Goal: Task Accomplishment & Management: Complete application form

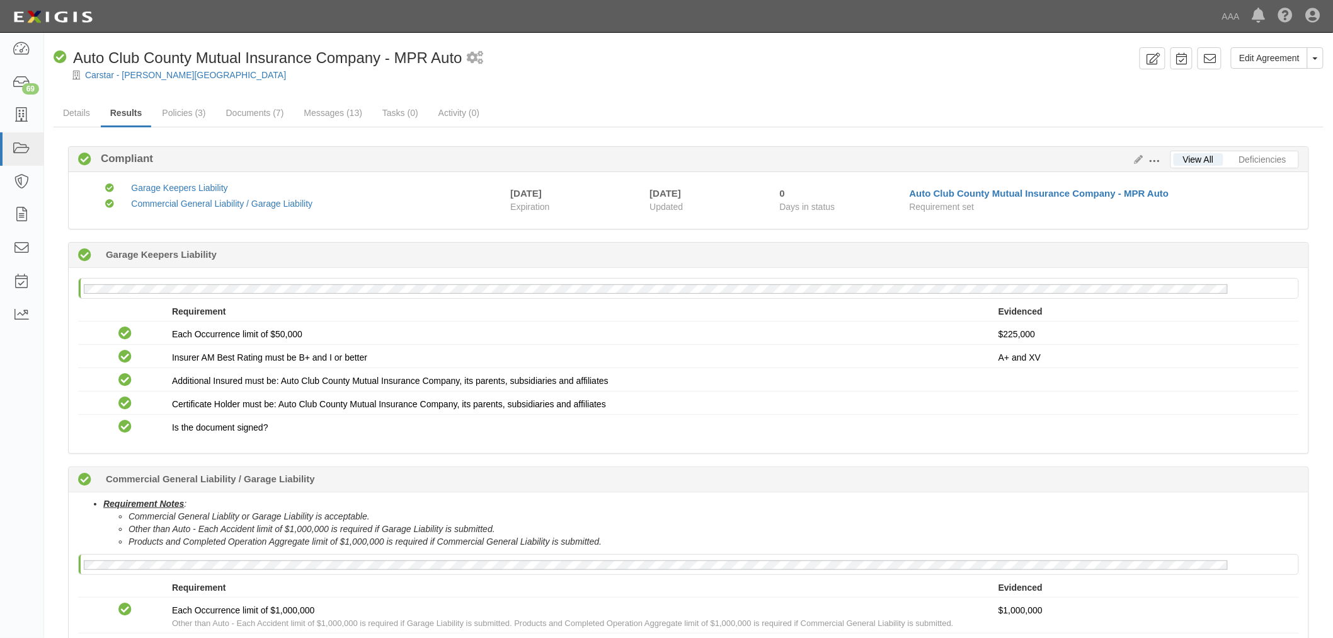
click at [193, 63] on span "Auto Club County Mutual Insurance Company - MPR Auto" at bounding box center [267, 57] width 389 height 17
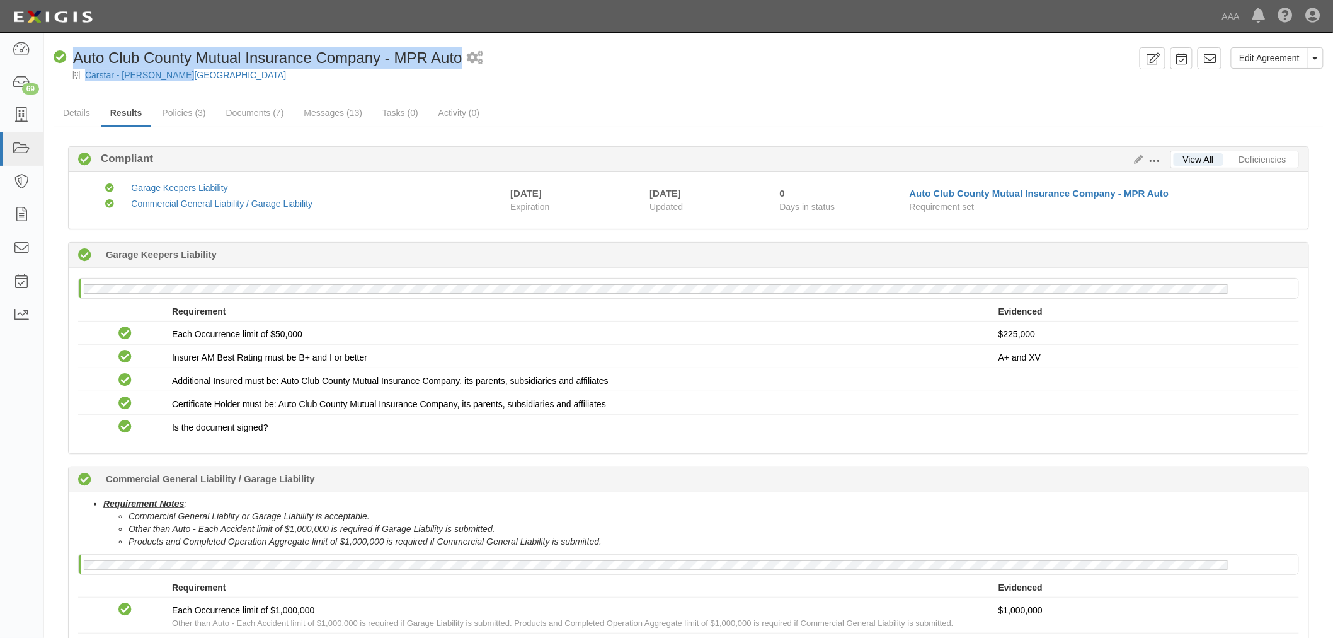
drag, startPoint x: 206, startPoint y: 76, endPoint x: 97, endPoint y: 21, distance: 122.0
click at [66, 46] on div "Edit Agreement Toggle Agreement Dropdown View Audit Trail Archive Agreement Pla…" at bounding box center [688, 428] width 1289 height 780
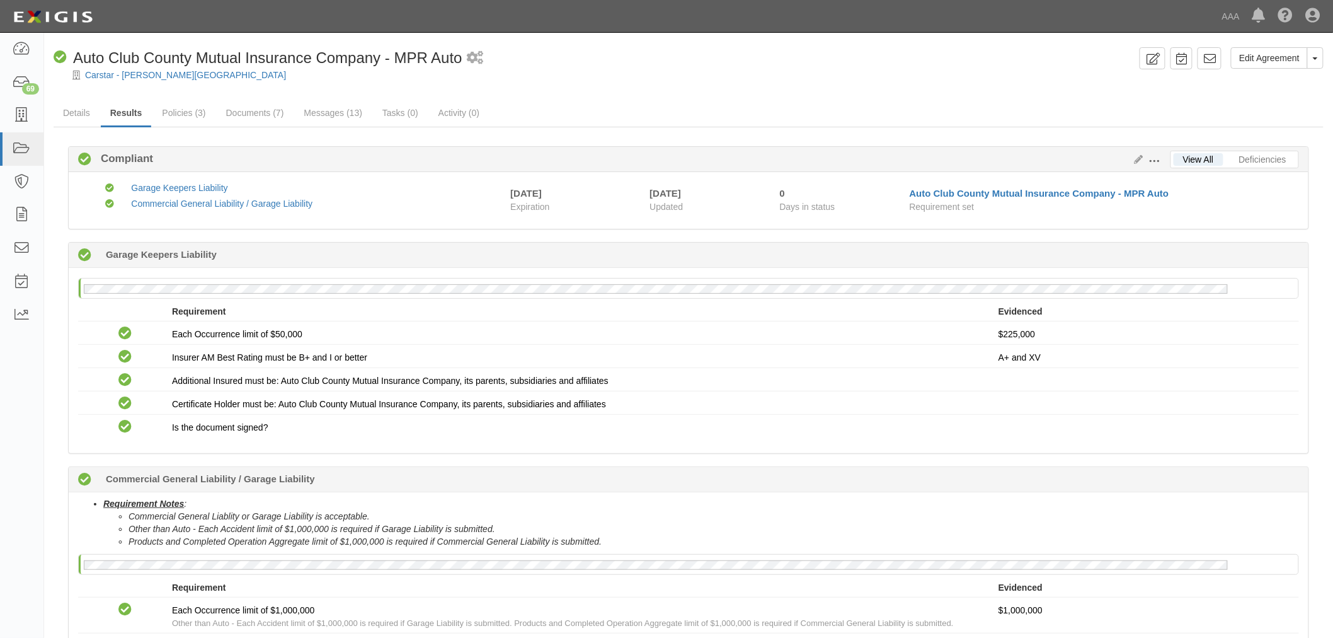
click at [268, 89] on div at bounding box center [688, 85] width 1289 height 9
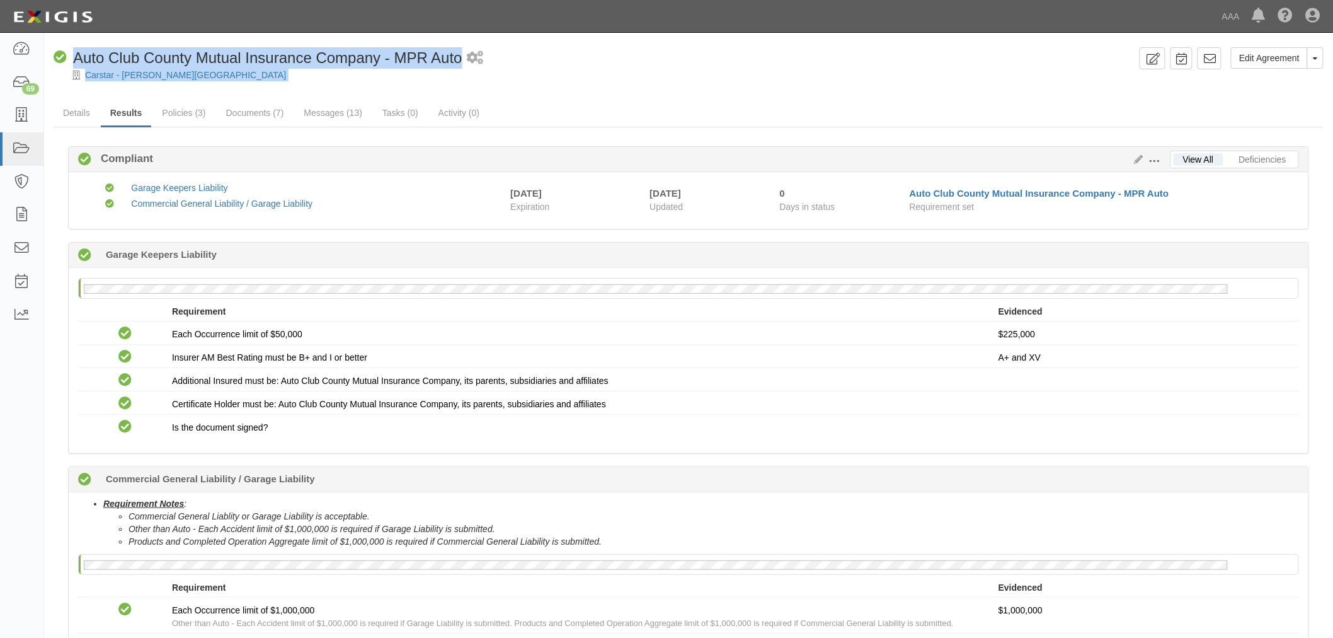
drag, startPoint x: 214, startPoint y: 82, endPoint x: 73, endPoint y: 45, distance: 145.8
click at [73, 45] on div "Edit Agreement Toggle Agreement Dropdown View Audit Trail Archive Agreement Pla…" at bounding box center [688, 428] width 1289 height 780
click at [250, 68] on div "Compliant Auto Club County Mutual Insurance Company - MPR Auto" at bounding box center [258, 57] width 409 height 21
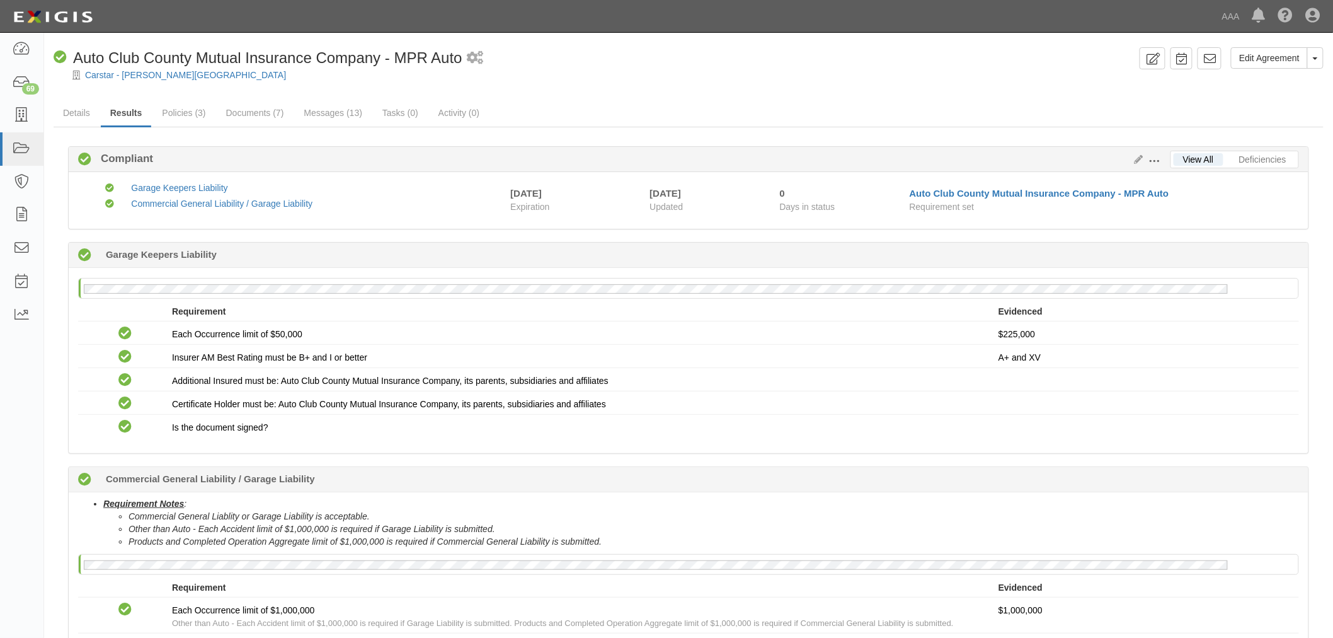
click at [254, 98] on div "Edit Agreement Toggle Agreement Dropdown View Audit Trail Archive Agreement Pla…" at bounding box center [688, 432] width 1289 height 770
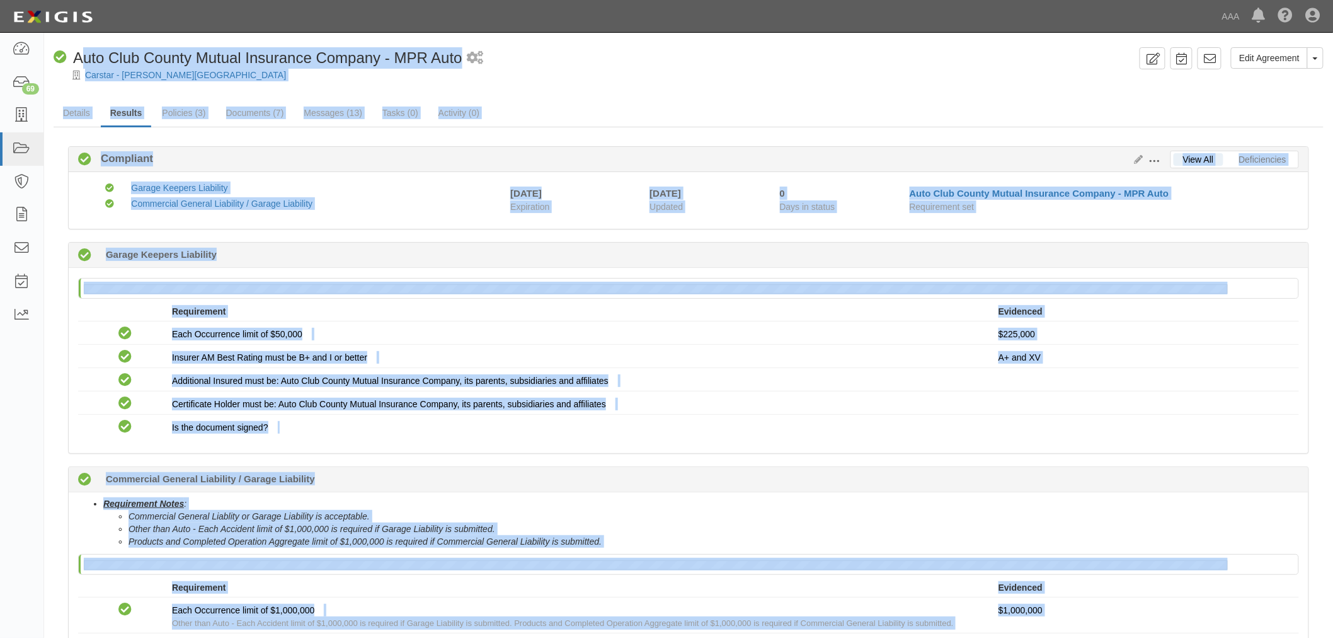
drag, startPoint x: 287, startPoint y: 538, endPoint x: 82, endPoint y: 40, distance: 538.3
click at [82, 40] on div "Edit Agreement Toggle Agreement Dropdown View Audit Trail Archive Agreement Pla…" at bounding box center [688, 428] width 1289 height 780
click at [325, 76] on div "Carstar - Balch Springs" at bounding box center [698, 75] width 1270 height 13
click at [328, 78] on div "Carstar - Balch Springs" at bounding box center [698, 75] width 1270 height 13
click at [212, 80] on div "Edit Agreement Toggle Agreement Dropdown View Audit Trail Archive Agreement Pla…" at bounding box center [688, 432] width 1289 height 770
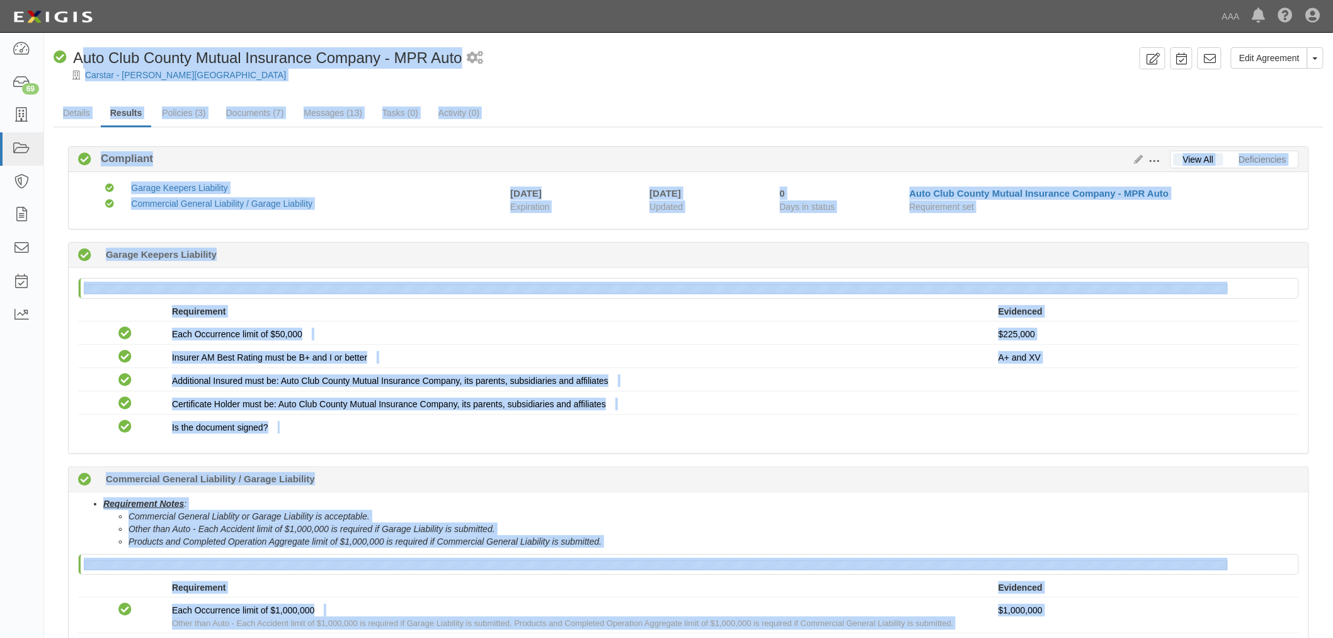
click at [654, 78] on div "Carstar - [PERSON_NAME][GEOGRAPHIC_DATA]" at bounding box center [698, 75] width 1270 height 13
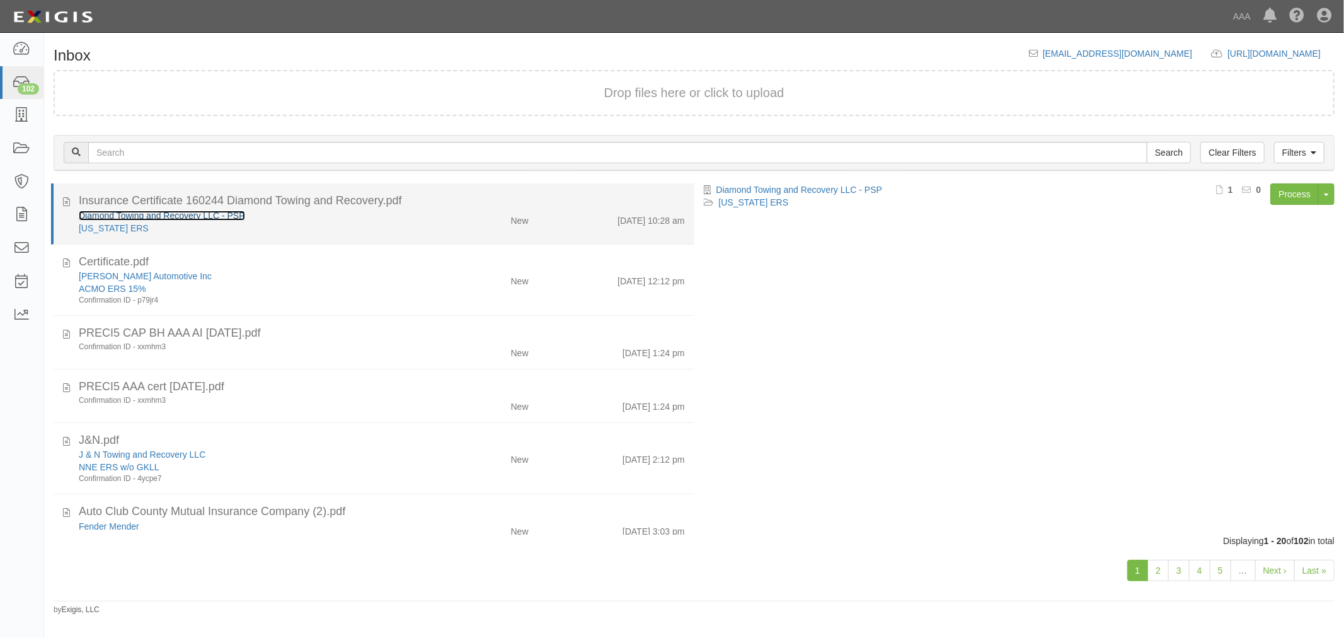
click at [122, 210] on link "Diamond Towing and Recovery LLC - PSP" at bounding box center [162, 215] width 166 height 10
click at [564, 240] on li "Insurance Certificate 160244 Diamond Towing and Recovery.pdf Diamond Towing and…" at bounding box center [372, 213] width 643 height 61
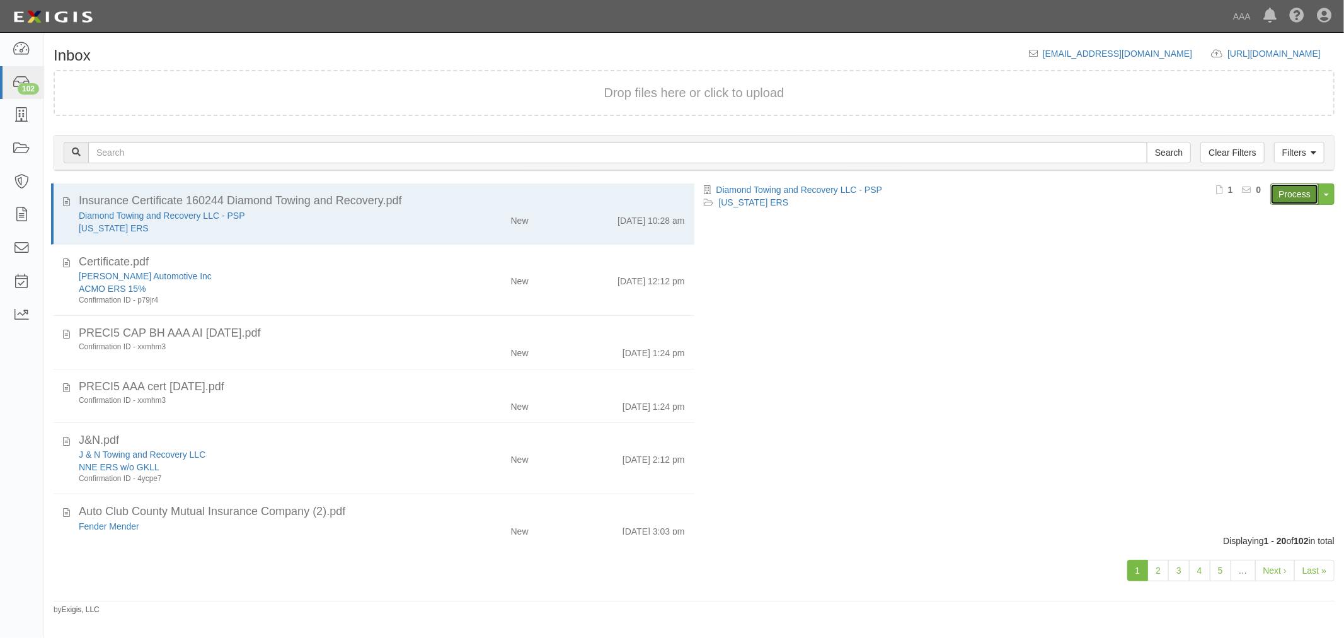
click at [1294, 185] on link "Process" at bounding box center [1294, 193] width 49 height 21
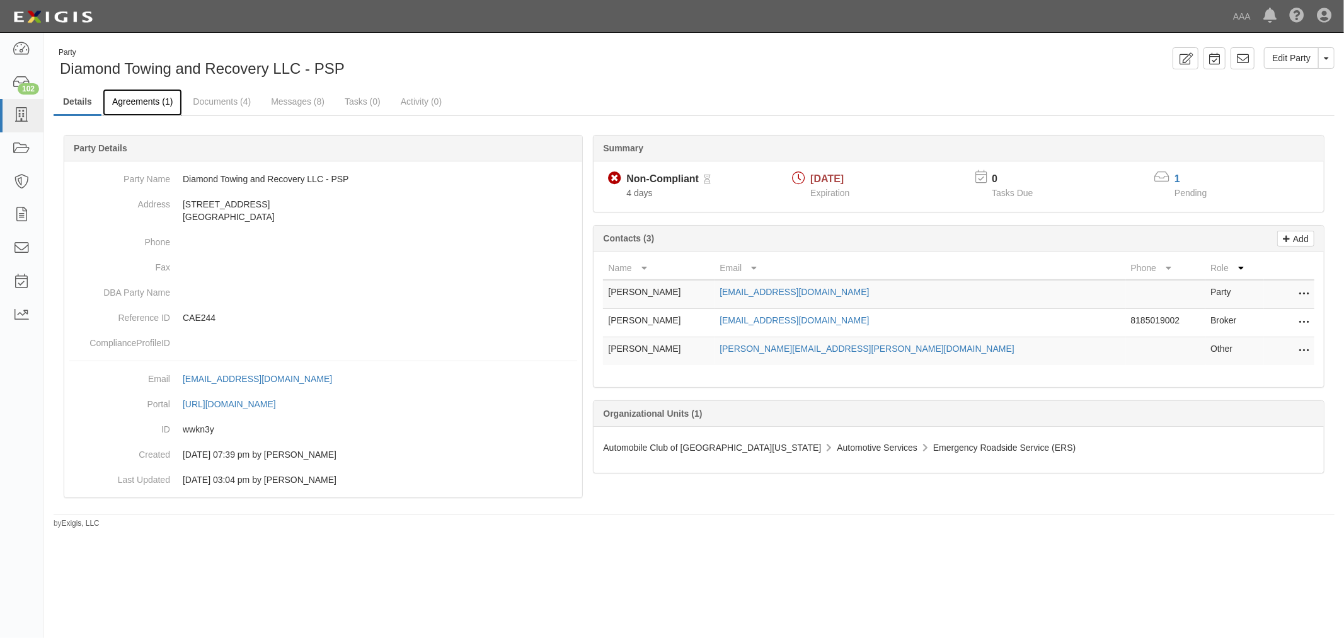
click at [111, 112] on link "Agreements (1)" at bounding box center [142, 102] width 79 height 27
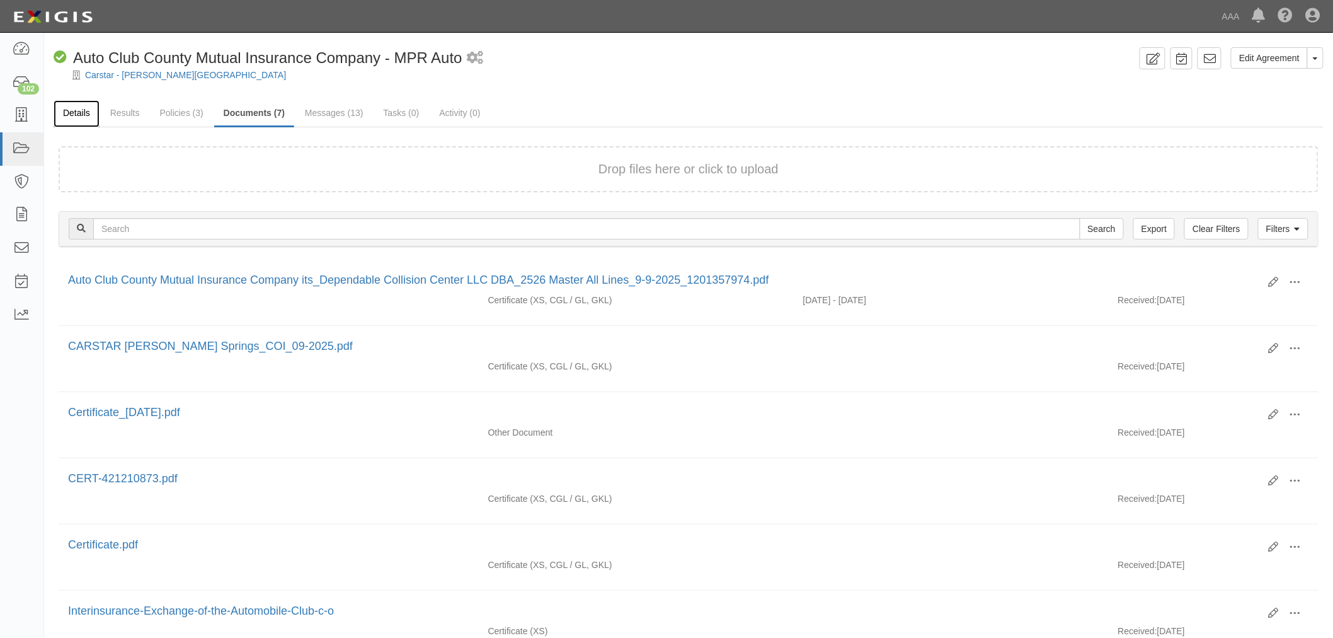
click at [99, 115] on link "Details" at bounding box center [77, 113] width 46 height 27
click at [115, 115] on link "Results" at bounding box center [125, 113] width 49 height 27
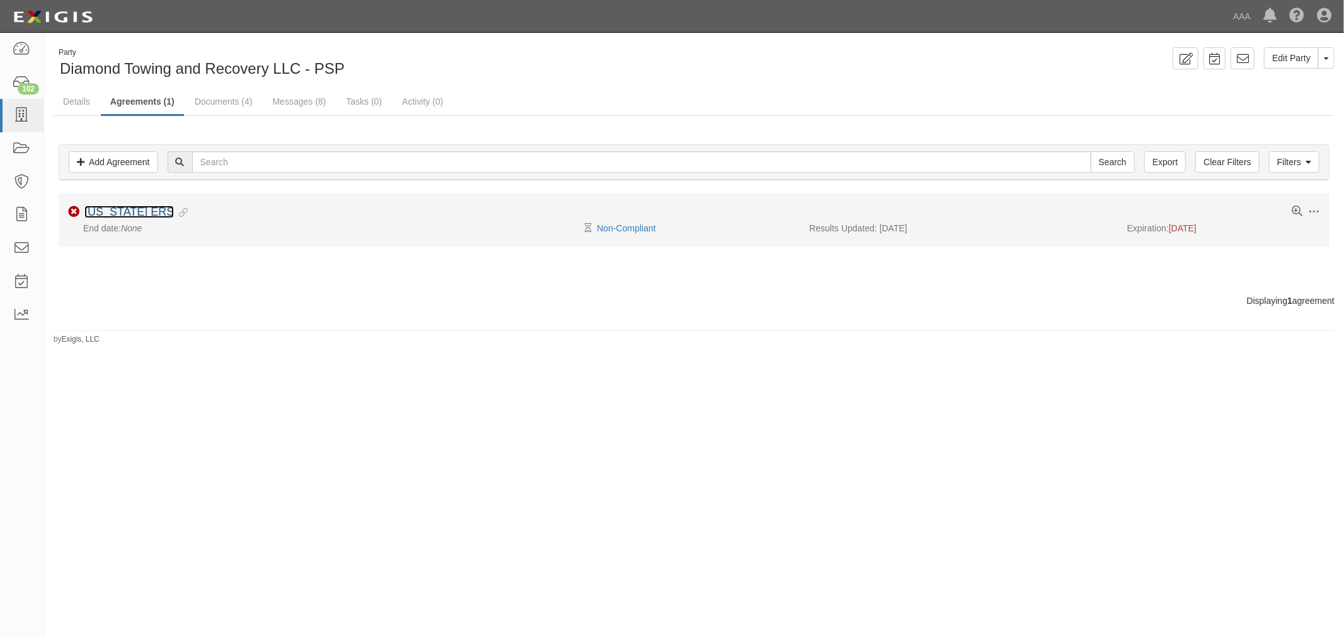
click at [132, 210] on link "[US_STATE] ERS" at bounding box center [128, 211] width 89 height 13
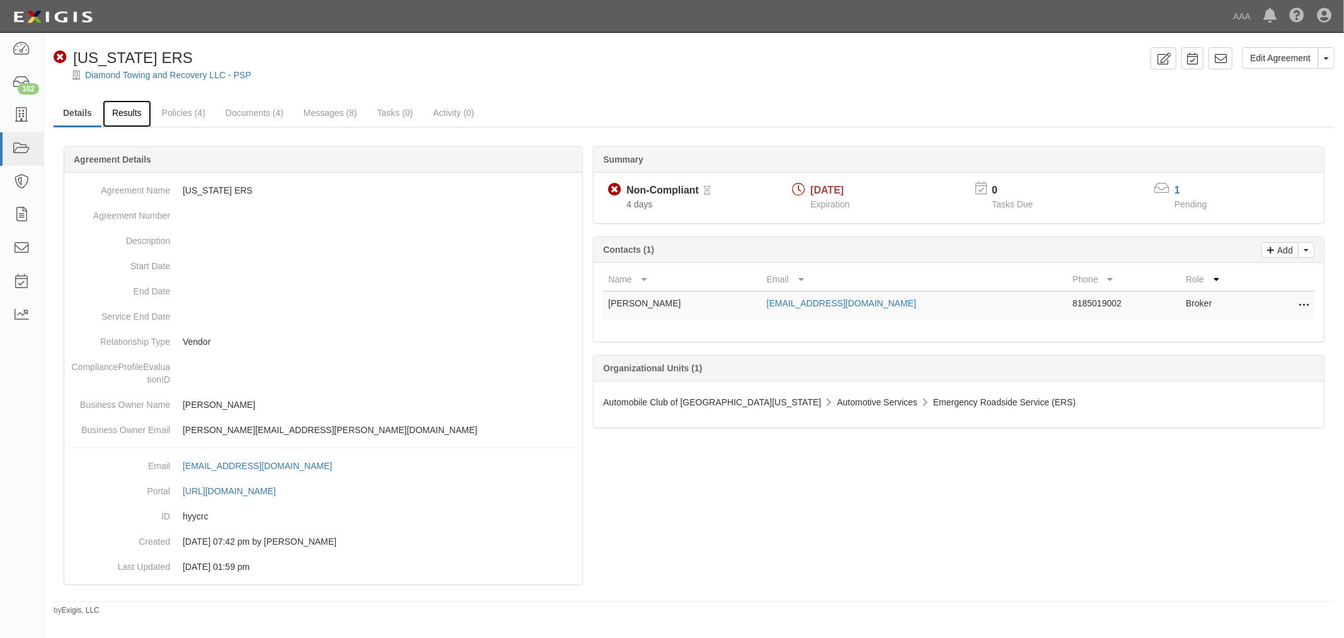
click at [133, 104] on link "Results" at bounding box center [127, 113] width 49 height 27
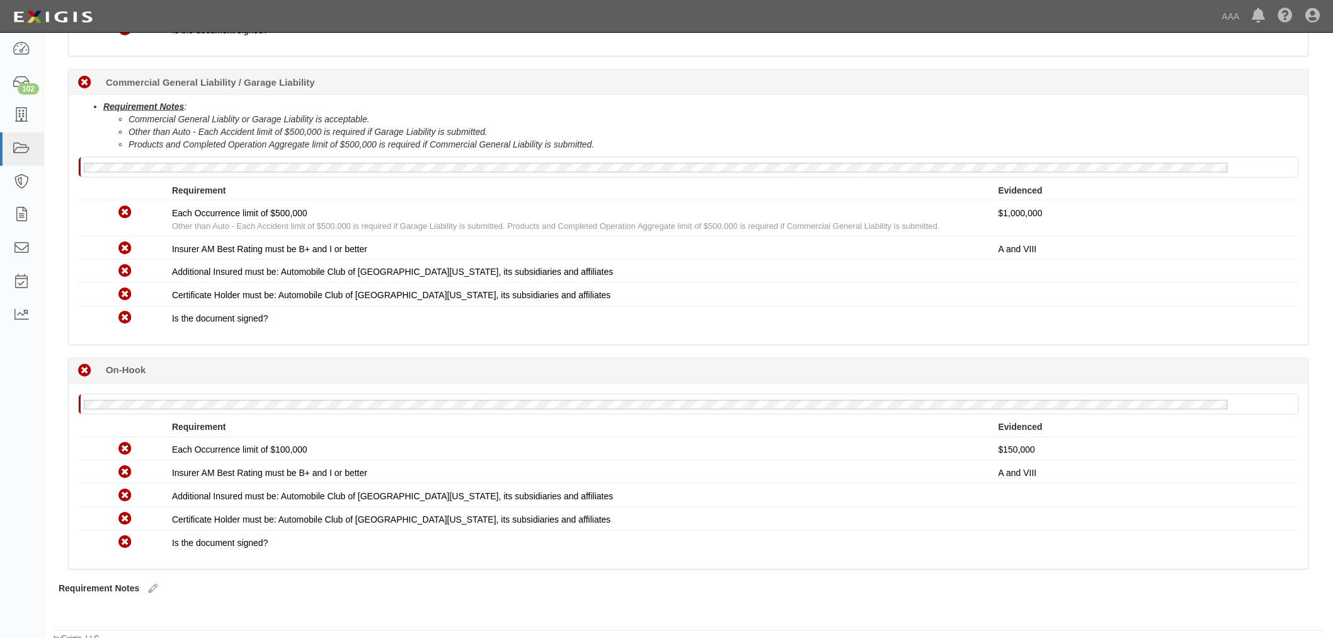
scroll to position [761, 0]
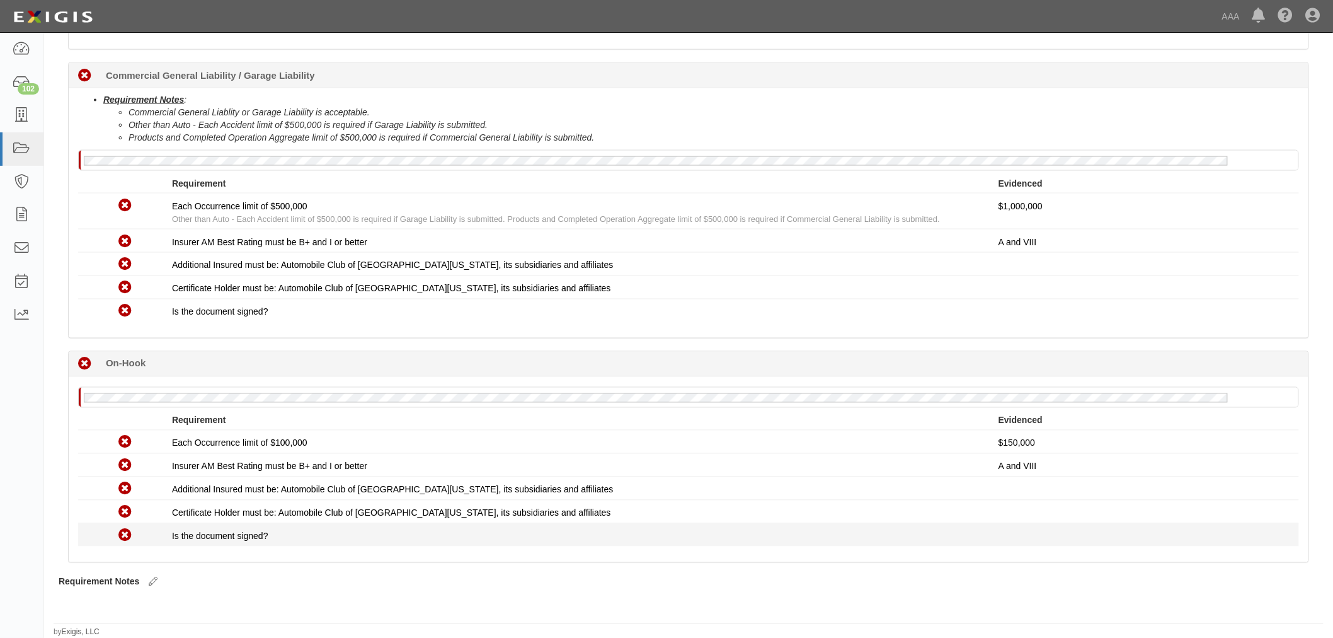
click at [899, 524] on li "Non-Compliant Is the document signed?" at bounding box center [688, 535] width 1221 height 23
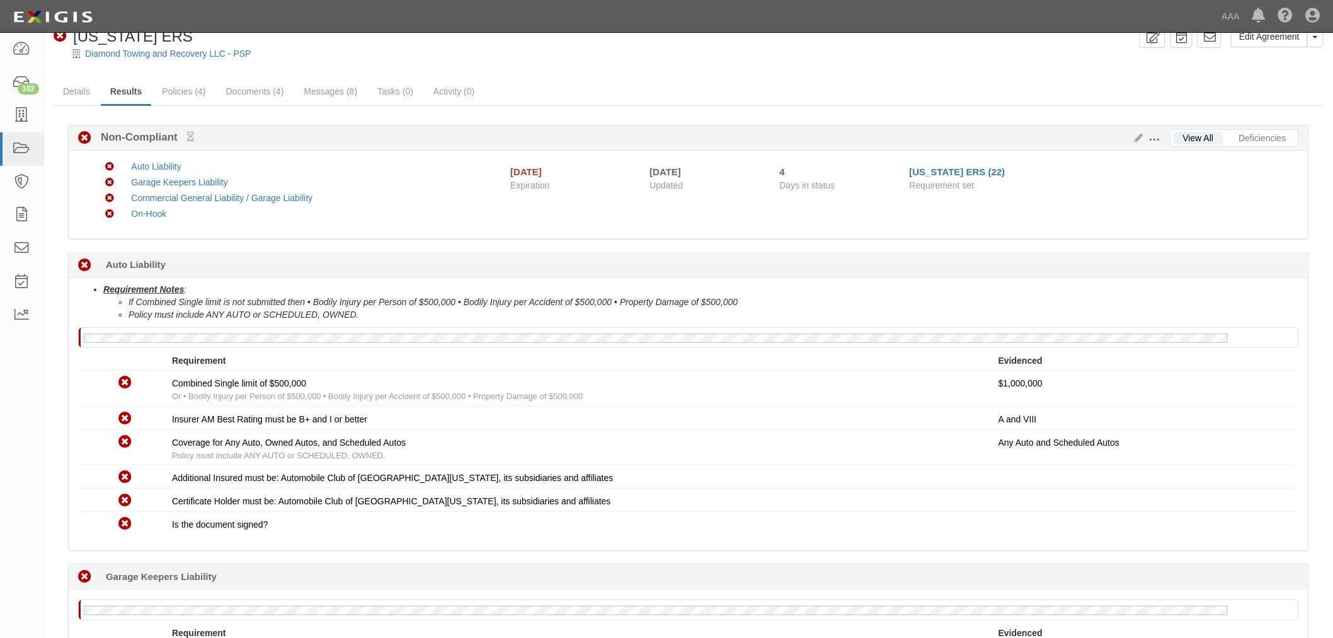
scroll to position [0, 0]
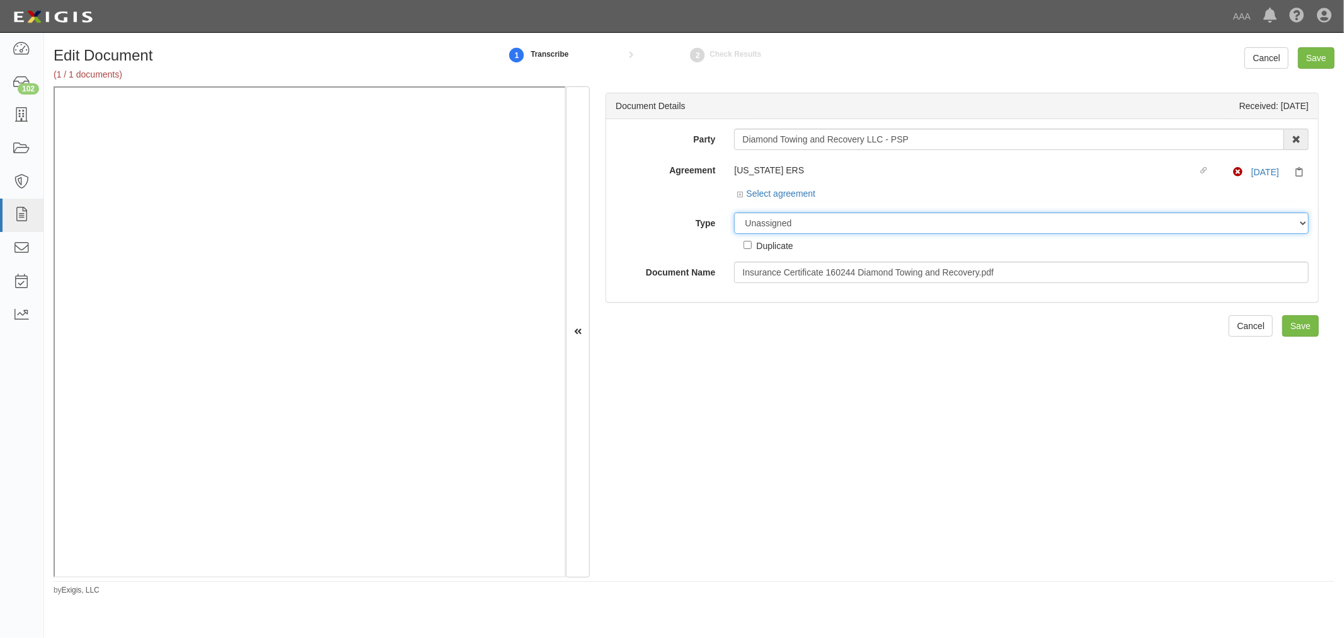
click at [895, 217] on select "Unassigned Binder Cancellation Notice Certificate Contract Endorsement Insuranc…" at bounding box center [1021, 222] width 575 height 21
select select "CertificateDetail"
click at [734, 213] on select "Unassigned Binder Cancellation Notice Certificate Contract Endorsement Insuranc…" at bounding box center [1021, 222] width 575 height 21
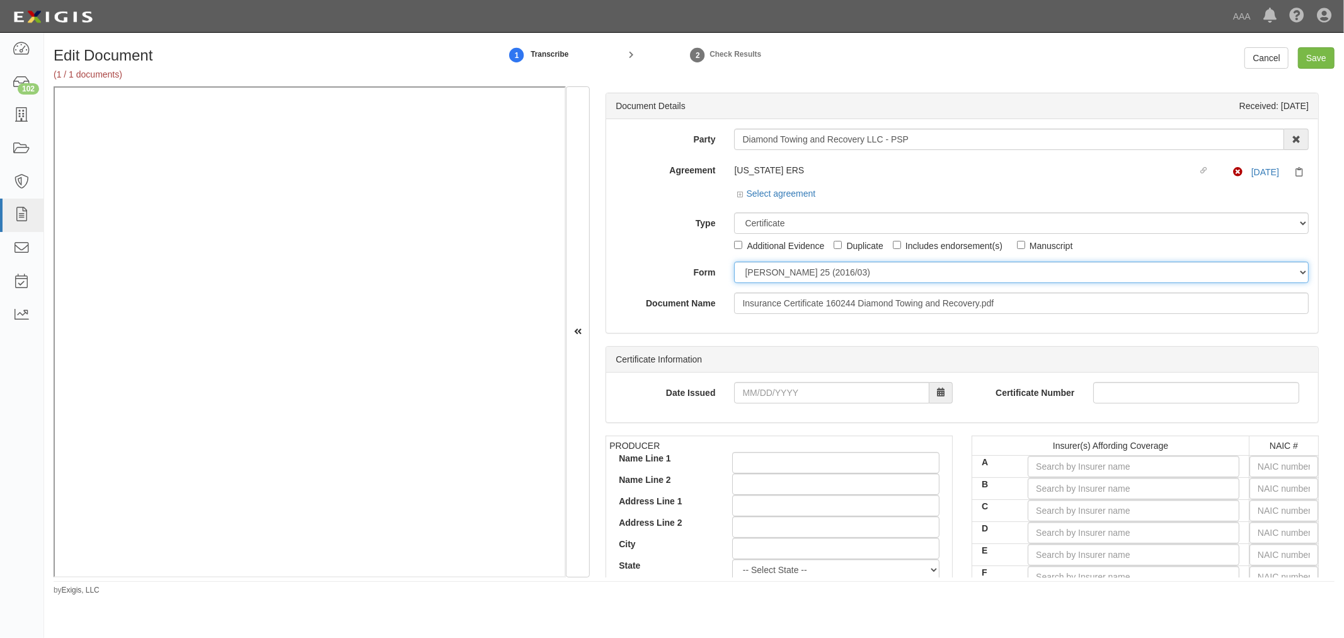
click at [766, 272] on select "[PERSON_NAME] 25 (2016/03) [PERSON_NAME] 101 [PERSON_NAME] 855 NY (2014/05) Gen…" at bounding box center [1021, 272] width 575 height 21
select select "GeneralFormDetail"
click at [734, 262] on select "[PERSON_NAME] 25 (2016/03) [PERSON_NAME] 101 [PERSON_NAME] 855 NY (2014/05) Gen…" at bounding box center [1021, 272] width 575 height 21
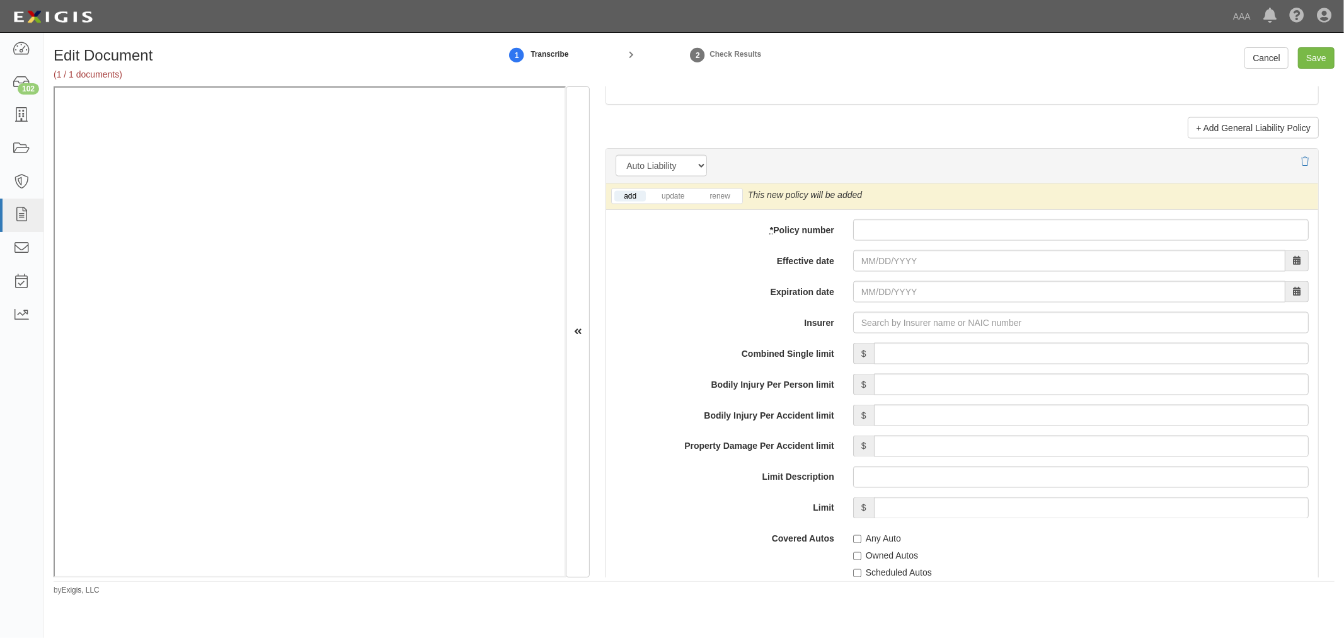
scroll to position [1633, 0]
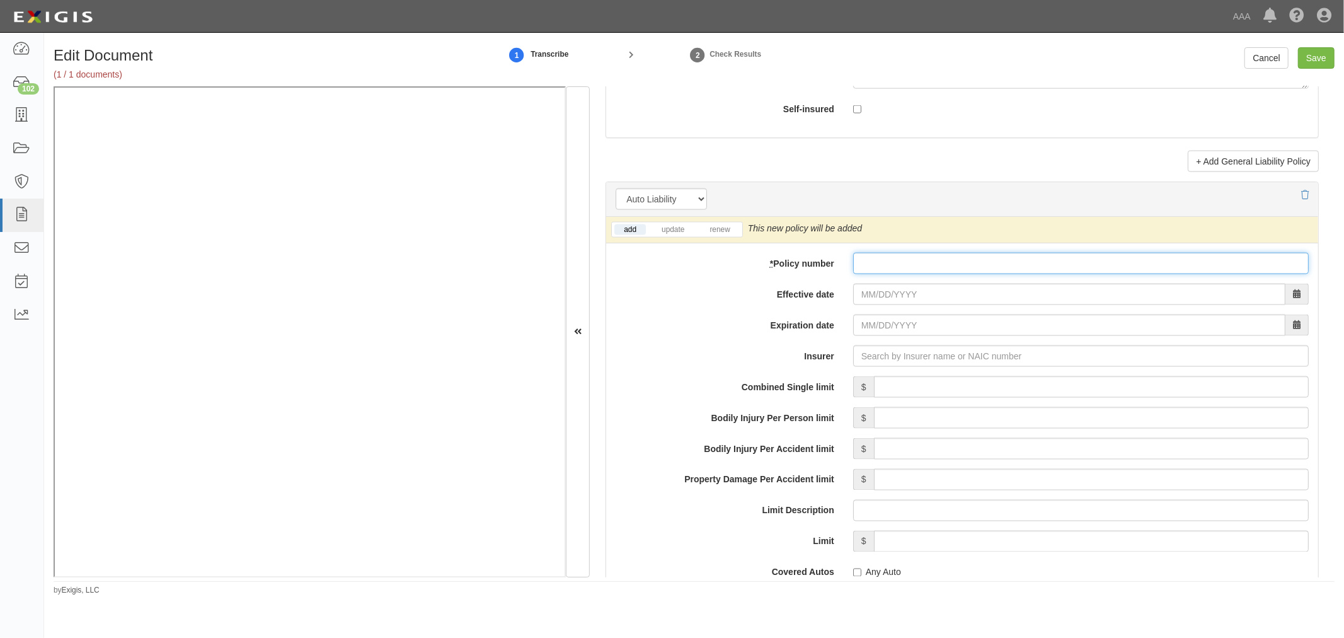
paste input "APM4100187#2"
click at [866, 268] on input "* Policy number" at bounding box center [1081, 263] width 456 height 21
type input "APM4100187#2"
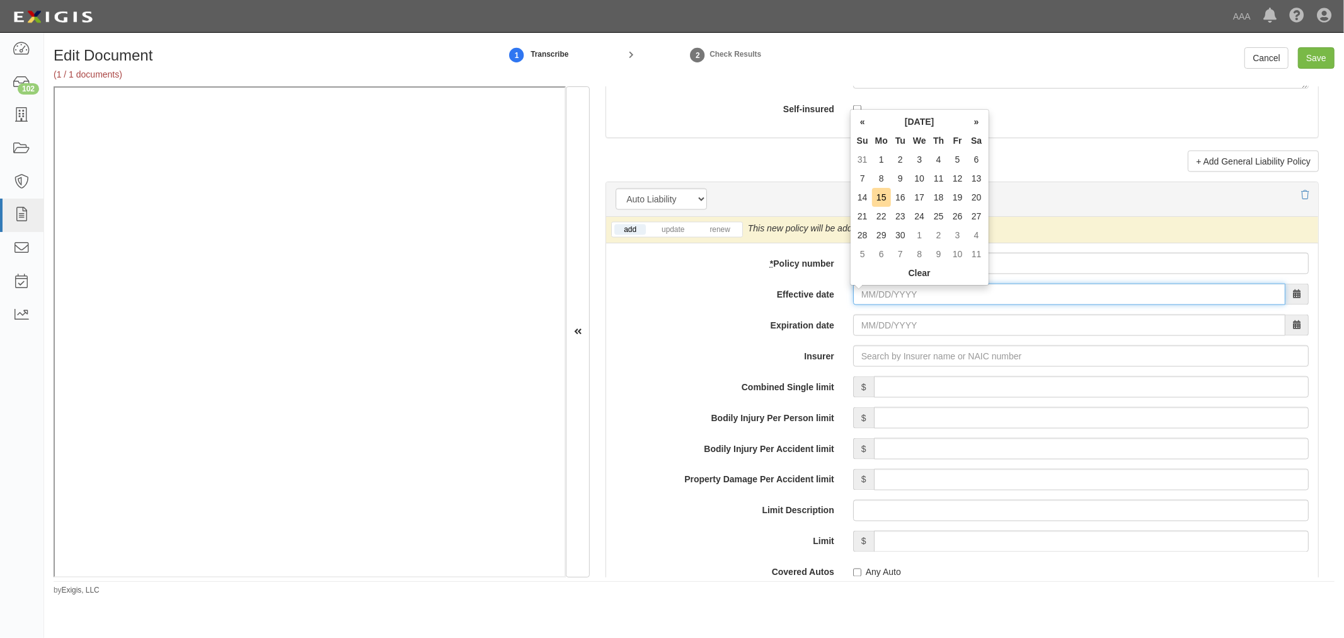
click at [880, 294] on input "Effective date" at bounding box center [1069, 294] width 432 height 21
type input "[DATE]"
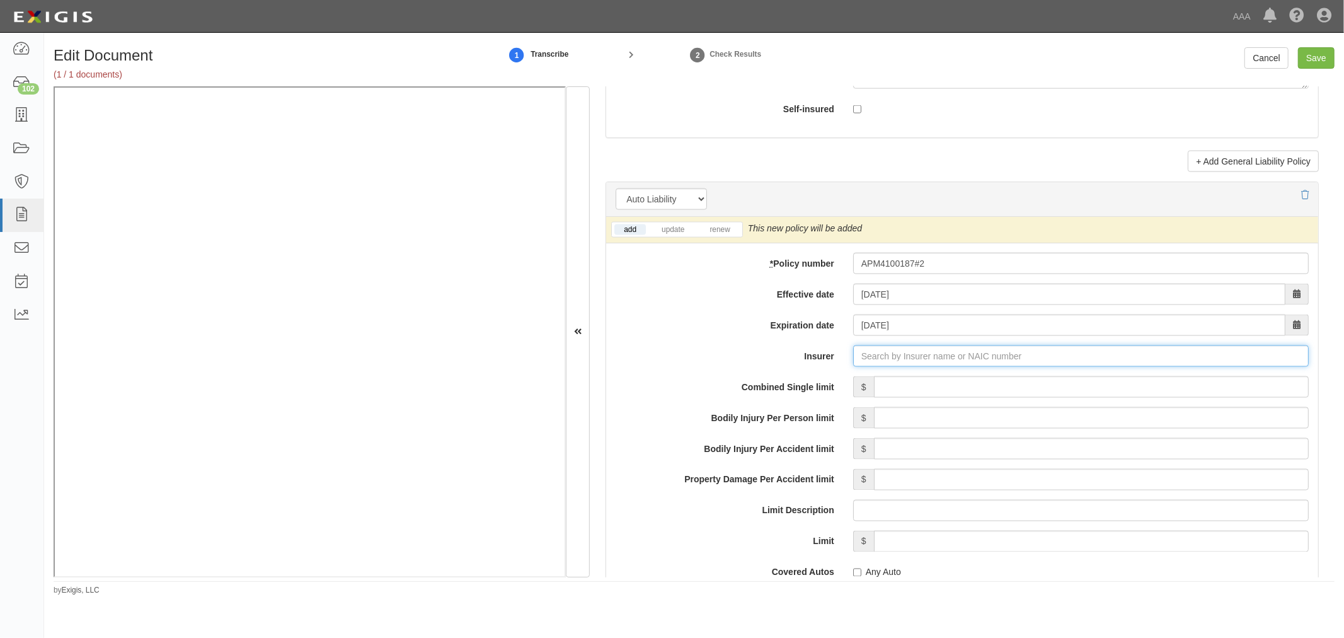
type input "21st Century Advantage Insurance Company (25232) NR Rating"
type input "2"
type input "25496"
click at [878, 398] on input "Combined Single limit" at bounding box center [1091, 386] width 435 height 21
click at [896, 349] on input "Insurer" at bounding box center [1081, 355] width 456 height 21
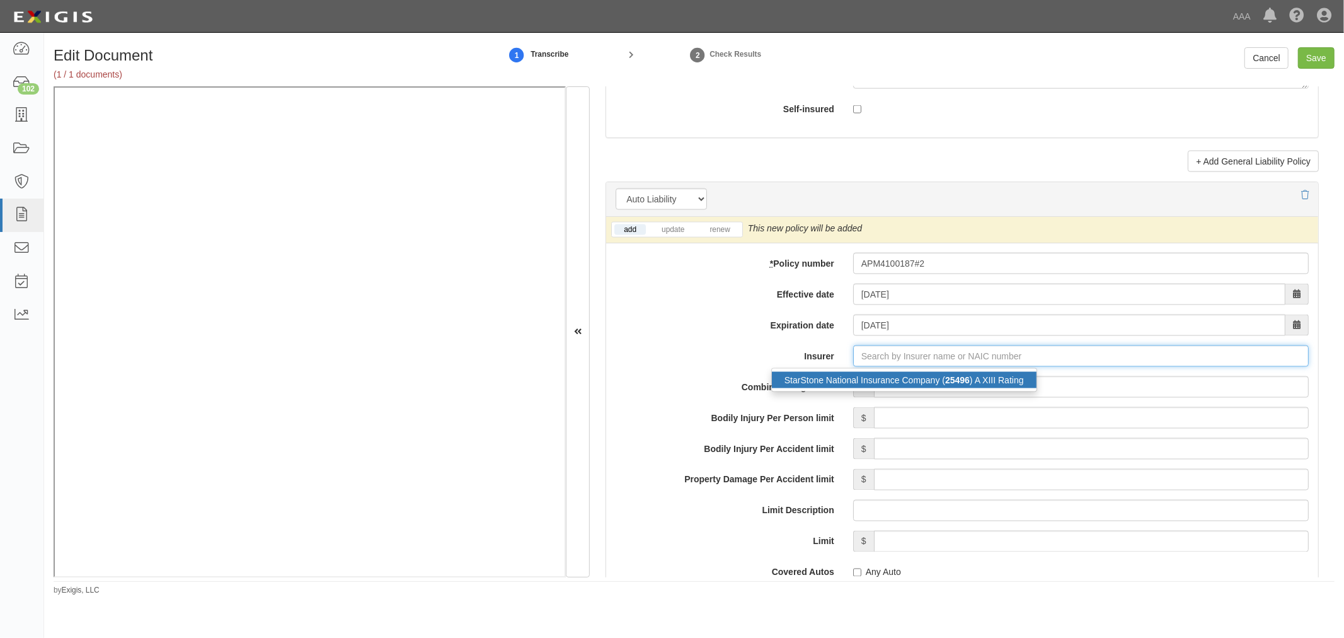
click at [893, 385] on div "StarStone National Insurance Company ( 25496 ) A XIII Rating" at bounding box center [904, 380] width 265 height 16
type input "StarStone National Insurance Company (25496) A XIII Rating"
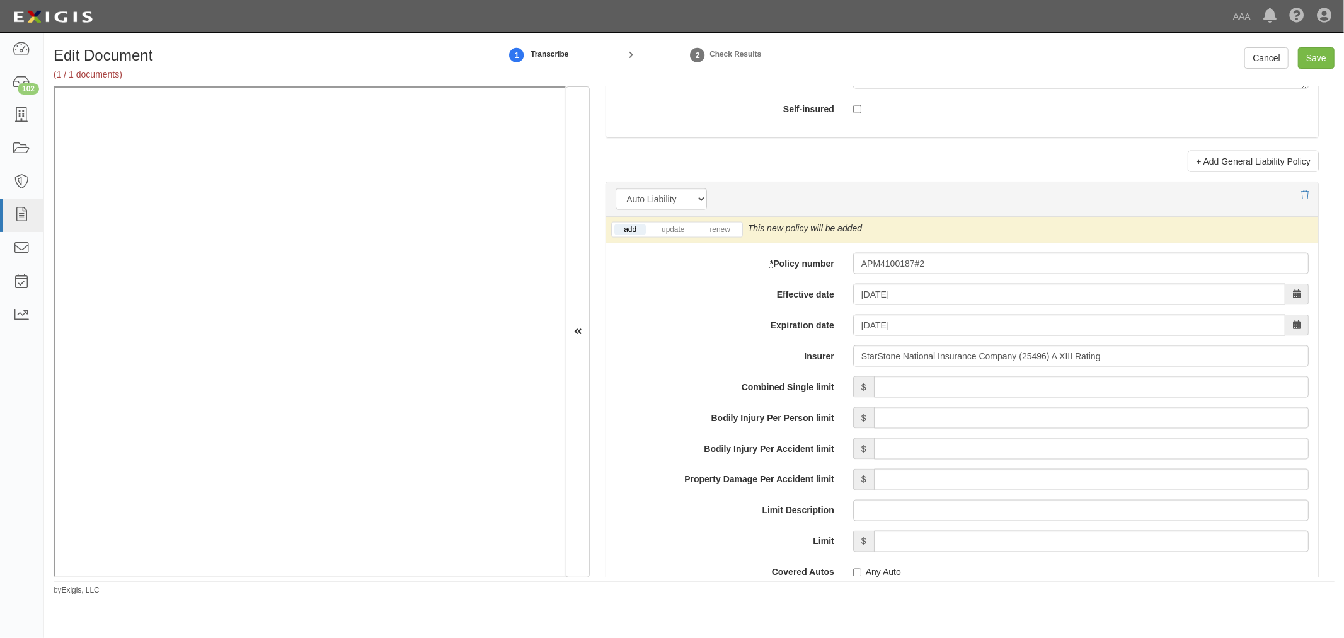
click at [727, 237] on li "renew" at bounding box center [720, 229] width 44 height 14
click at [732, 230] on link "renew" at bounding box center [719, 229] width 39 height 11
click at [893, 381] on input "Combined Single limit" at bounding box center [1091, 386] width 435 height 21
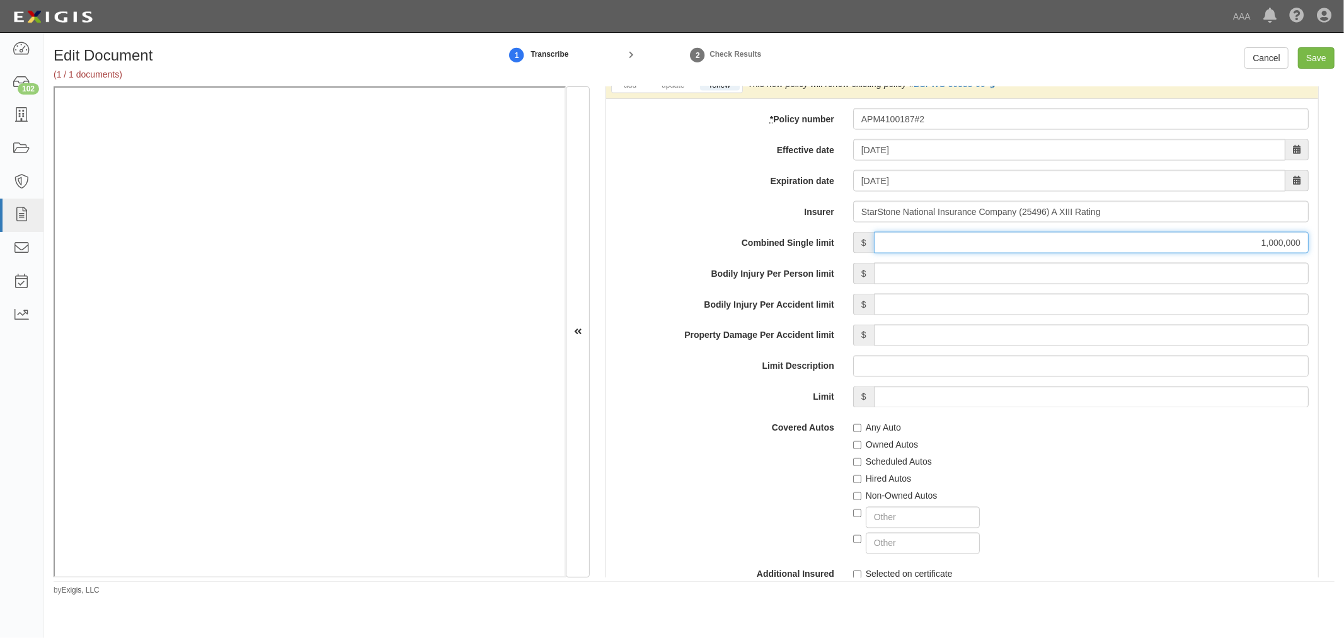
scroll to position [1867, 0]
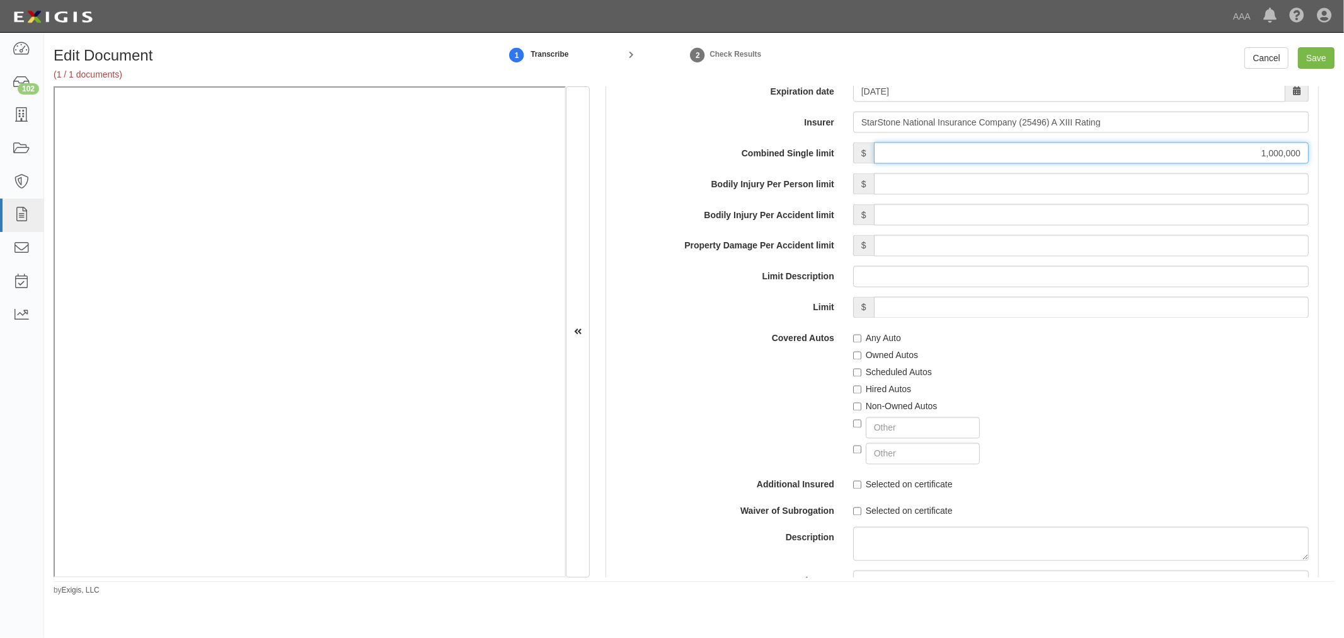
type input "1,000,000"
click at [863, 342] on label "Any Auto" at bounding box center [877, 338] width 48 height 13
click at [861, 342] on input "Any Auto" at bounding box center [857, 339] width 8 height 8
checkbox input "true"
click at [873, 379] on label "Scheduled Autos" at bounding box center [892, 372] width 79 height 13
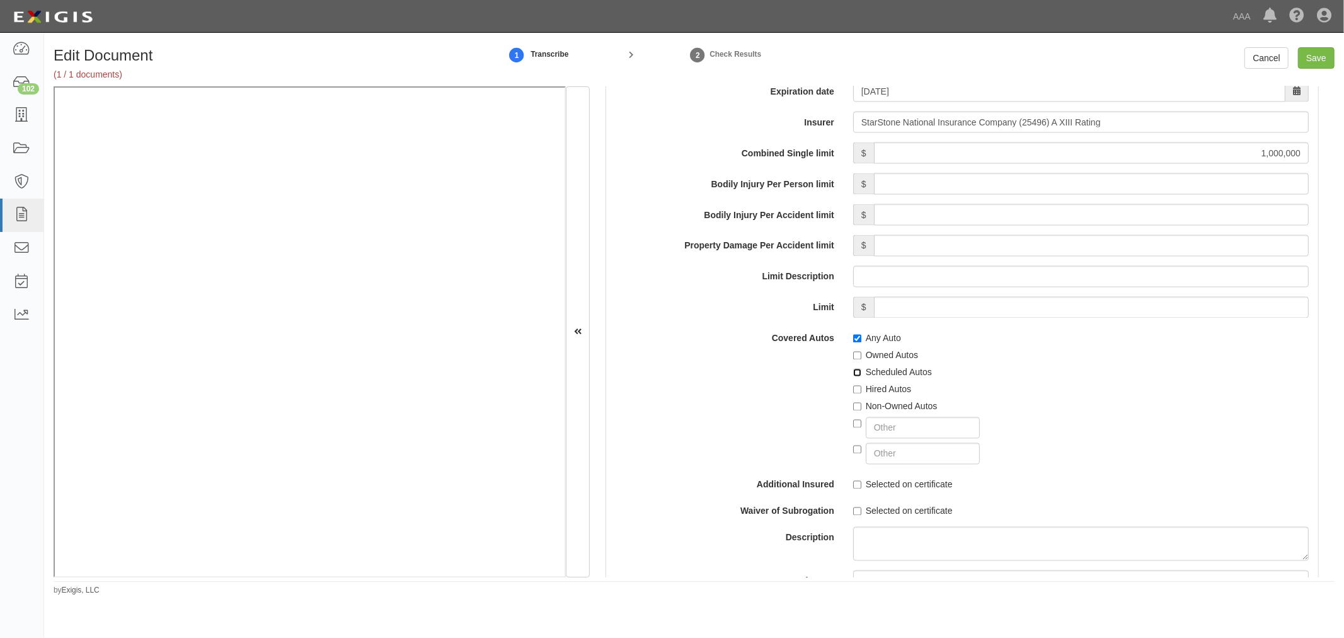
click at [861, 377] on input "Scheduled Autos" at bounding box center [857, 373] width 8 height 8
checkbox input "true"
click at [878, 401] on div "Non-Owned Autos" at bounding box center [1081, 404] width 456 height 17
click at [884, 410] on label "Non-Owned Autos" at bounding box center [895, 406] width 84 height 13
click at [861, 410] on input "Non-Owned Autos" at bounding box center [857, 407] width 8 height 8
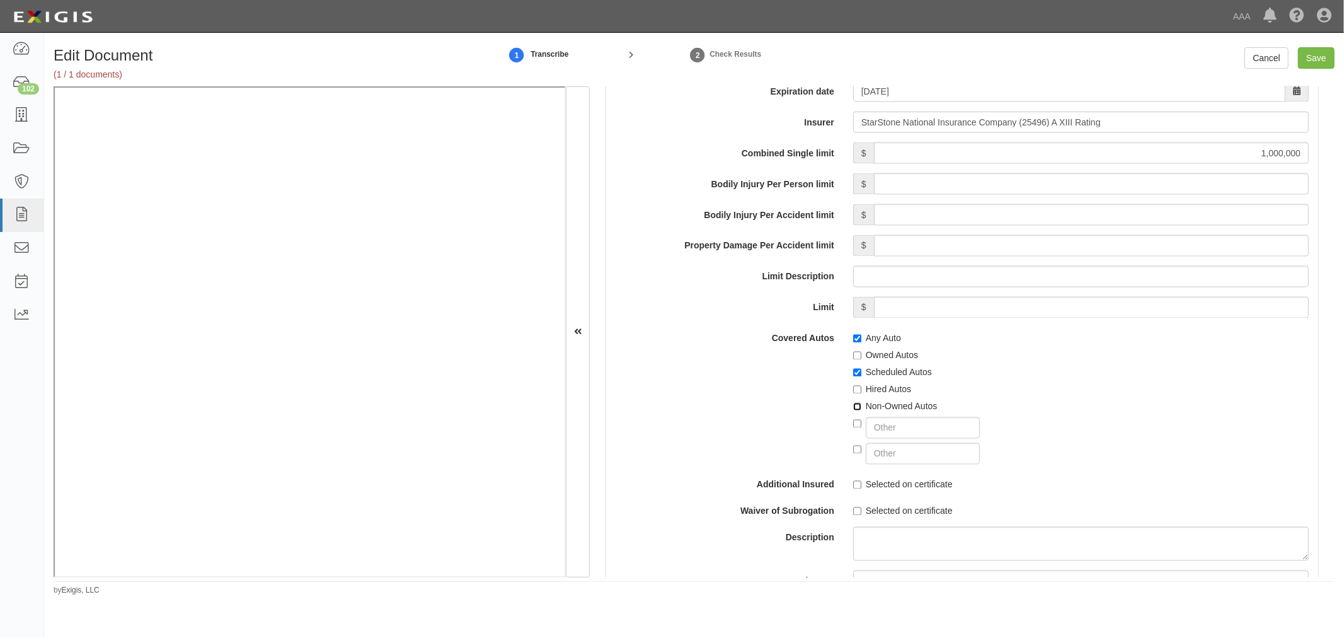
checkbox input "true"
click at [889, 398] on div "Any Auto Owned Autos Scheduled Autos Hired Autos Non-Owned Autos" at bounding box center [1081, 396] width 475 height 137
click at [889, 394] on label "Hired Autos" at bounding box center [882, 389] width 58 height 13
click at [861, 394] on input "Hired Autos" at bounding box center [857, 390] width 8 height 8
checkbox input "true"
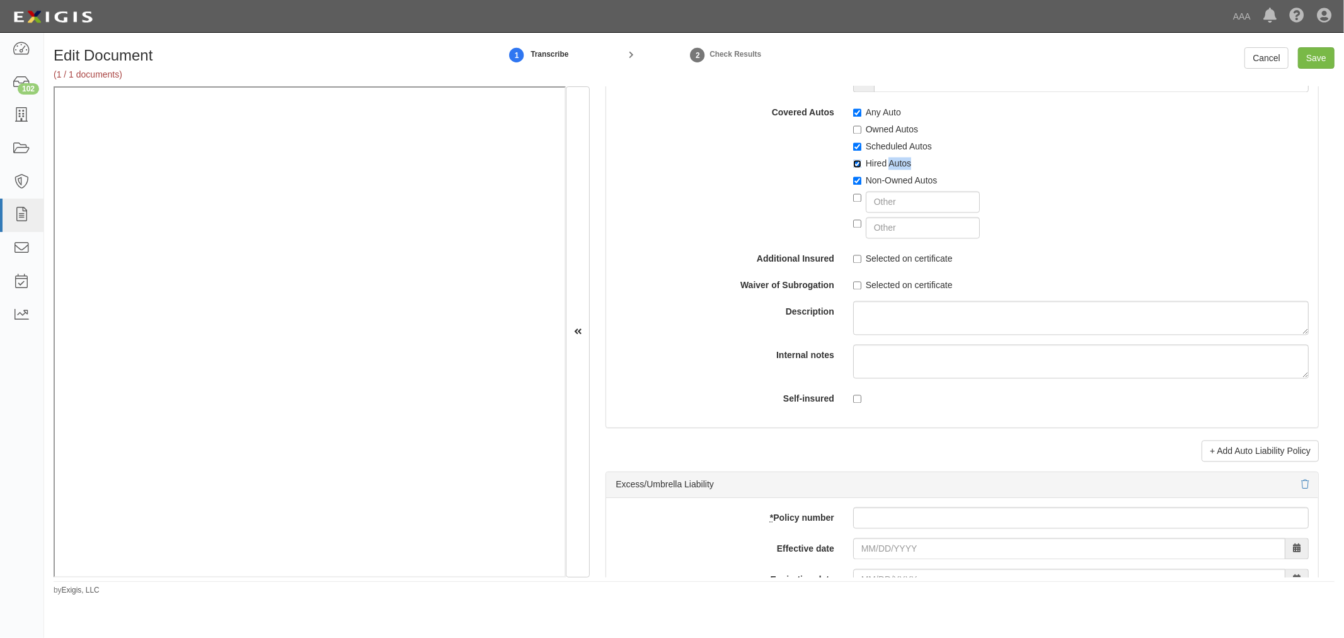
scroll to position [2100, 0]
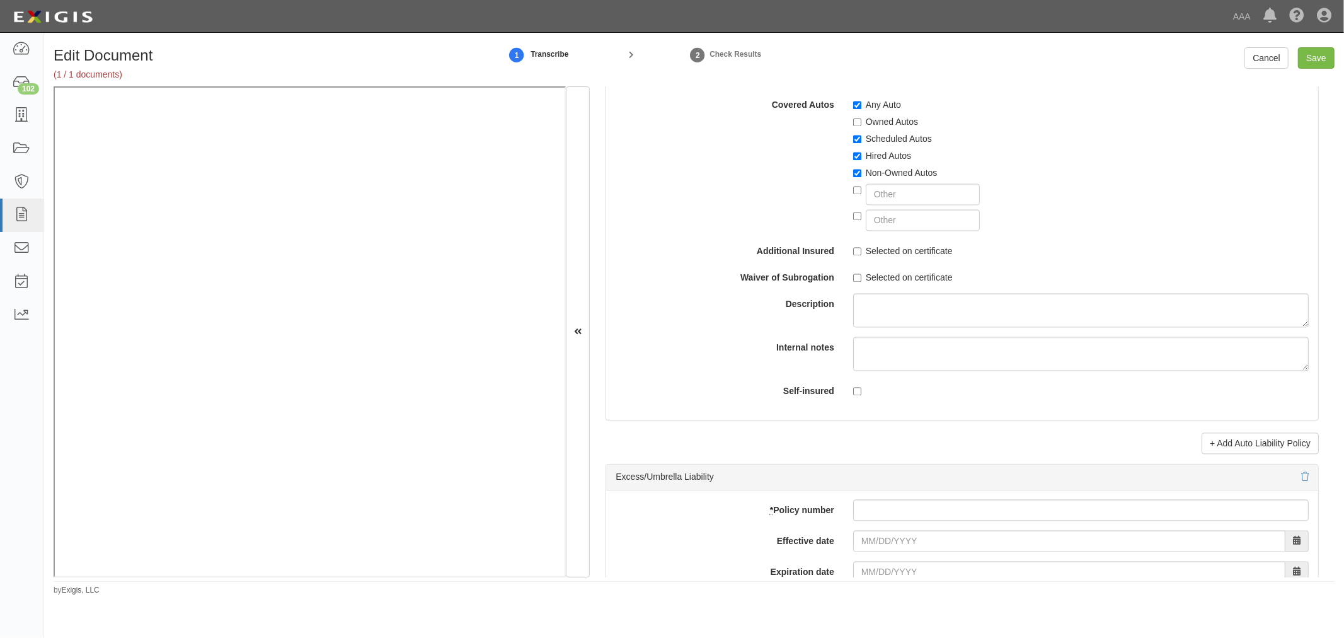
click at [1046, 434] on div "Auto Liability Vessel Pollution add update renew This new policy will be added …" at bounding box center [962, 85] width 713 height 740
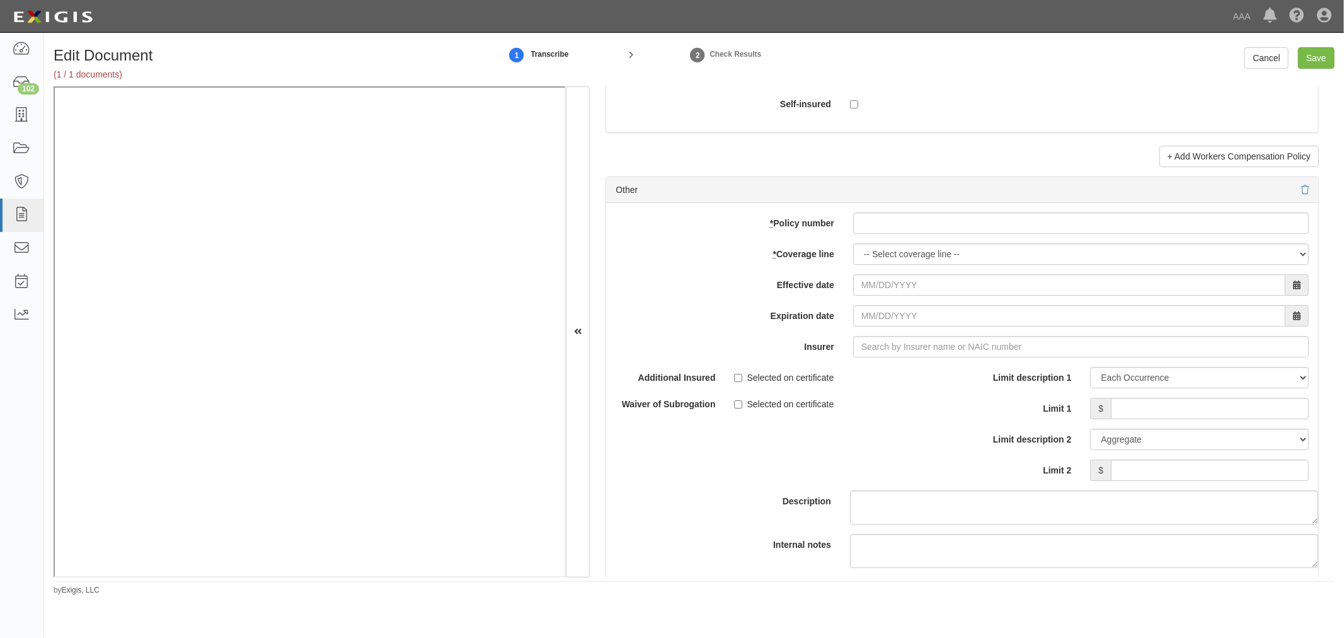
scroll to position [3524, 0]
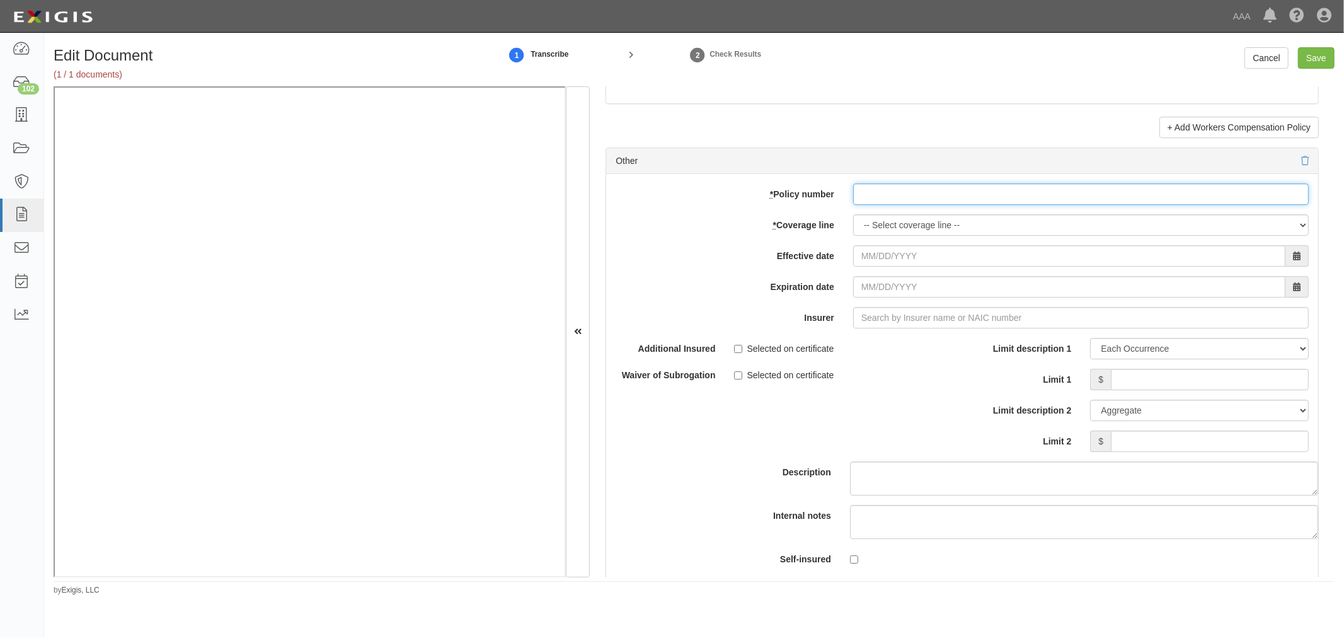
click at [861, 194] on input "* Policy number" at bounding box center [1081, 193] width 456 height 21
paste input "2270001723-0"
type input "2270001723-0"
click at [909, 227] on select "-- Select coverage line -- Asbestos Abatement Auto Physical Damage Boiler & Mac…" at bounding box center [1081, 224] width 456 height 21
select select "70"
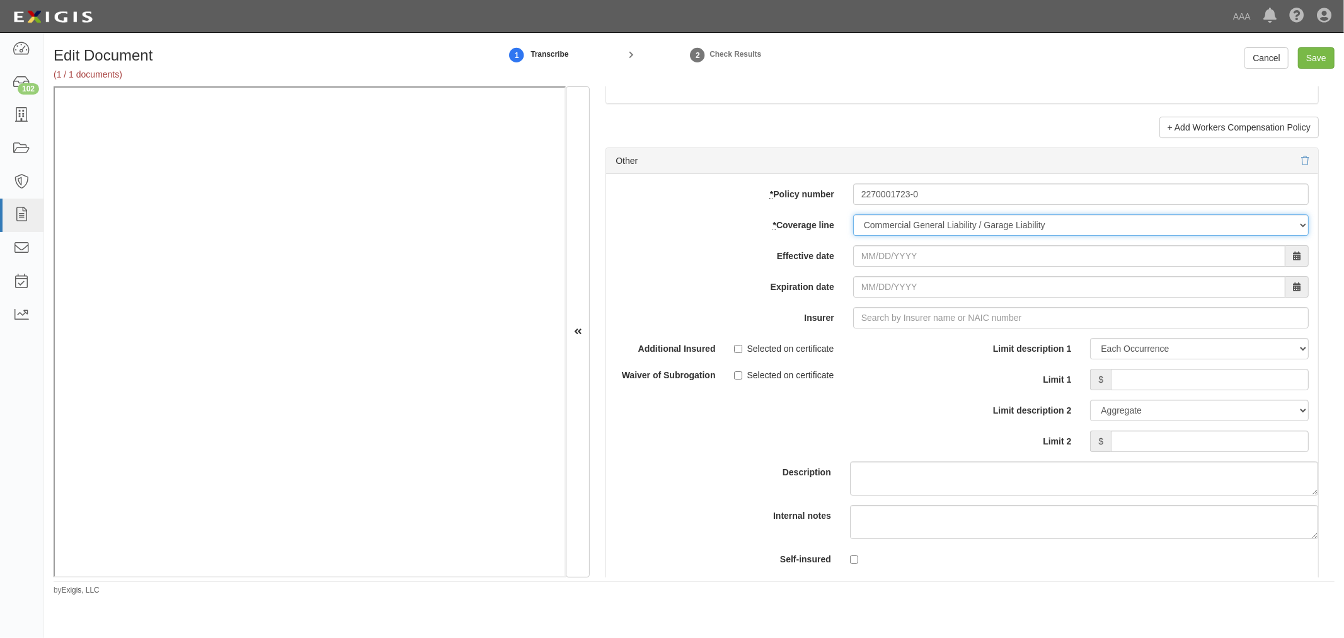
click at [853, 236] on select "-- Select coverage line -- Asbestos Abatement Auto Physical Damage Boiler & Mac…" at bounding box center [1081, 224] width 456 height 21
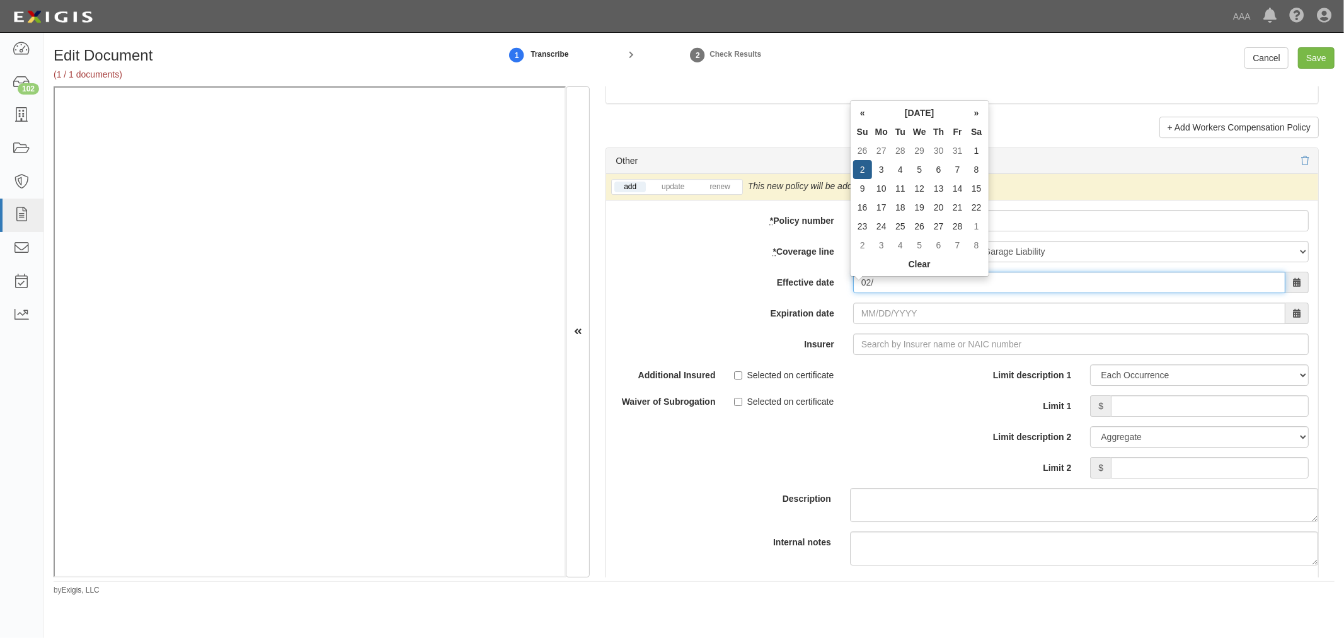
type input "0"
type input "01/23/2025"
type input "[DATE]"
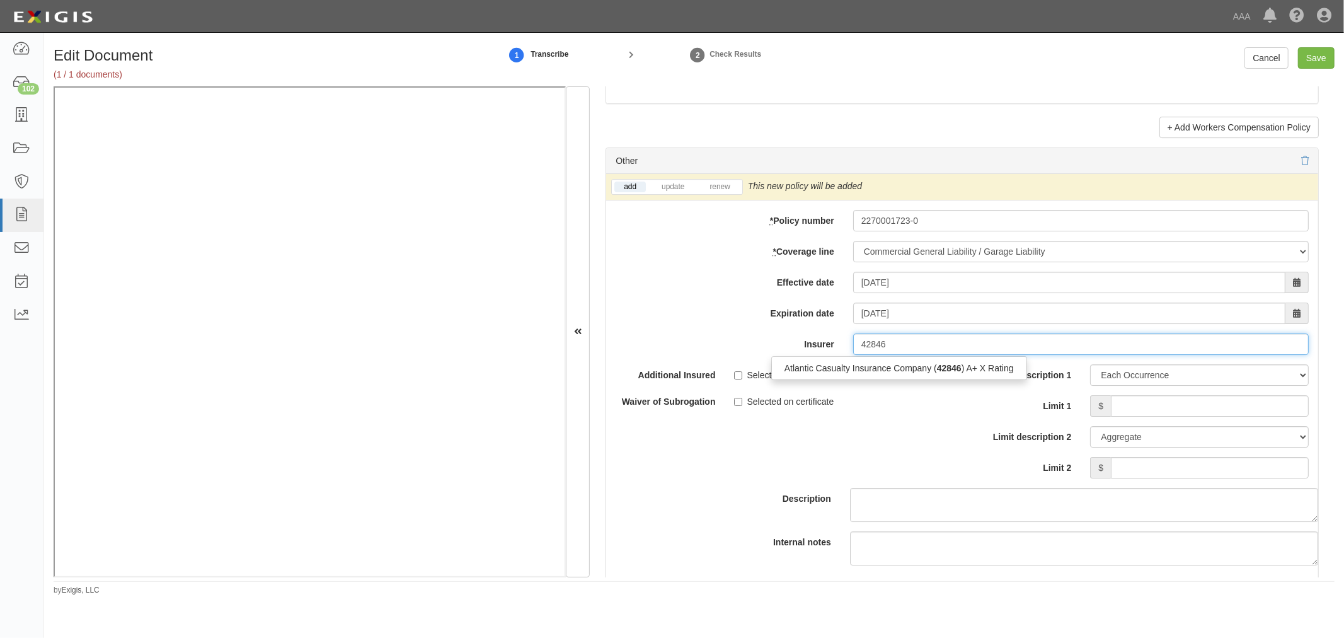
type input "42846"
drag, startPoint x: 928, startPoint y: 389, endPoint x: 924, endPoint y: 377, distance: 13.2
click at [926, 383] on div "Additional Insured Selected on certificate Waiver of Subrogation Selected on ce…" at bounding box center [784, 390] width 356 height 53
click at [923, 355] on input "Insurer" at bounding box center [1081, 343] width 456 height 21
click at [924, 374] on div "Atlantic Casualty Insurance Company ( 42846 ) A+ X Rating" at bounding box center [899, 368] width 255 height 16
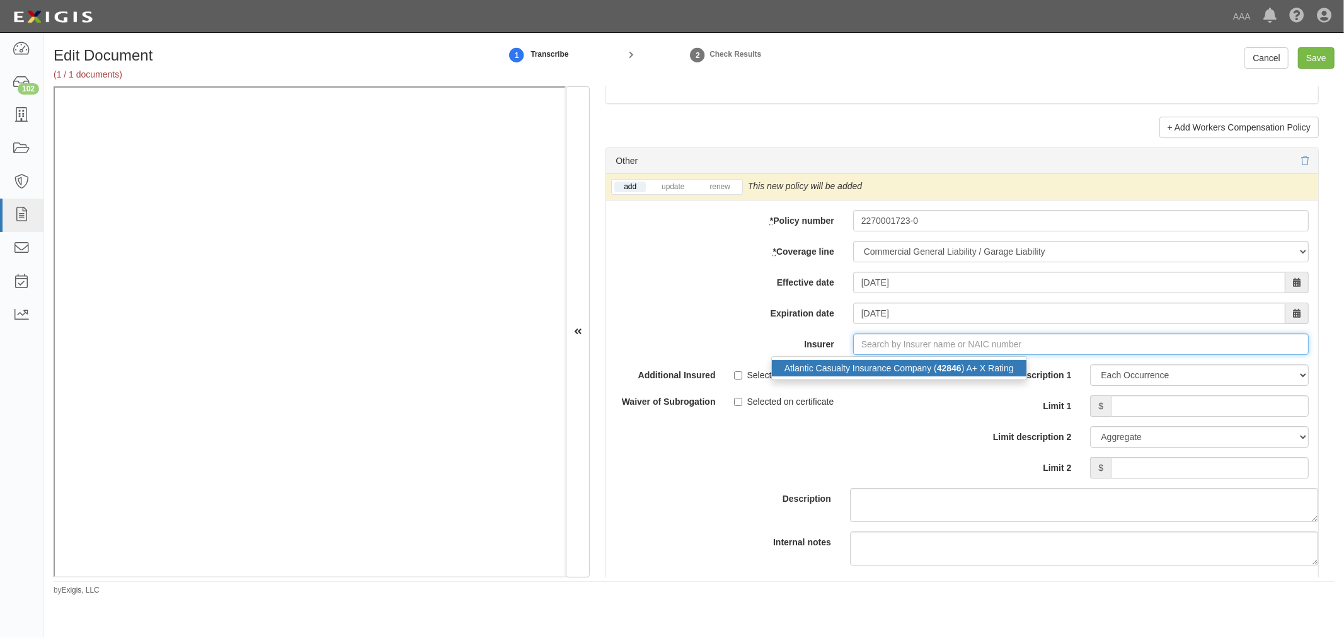
type input "Atlantic Casualty Insurance Company (42846) A+ X Rating"
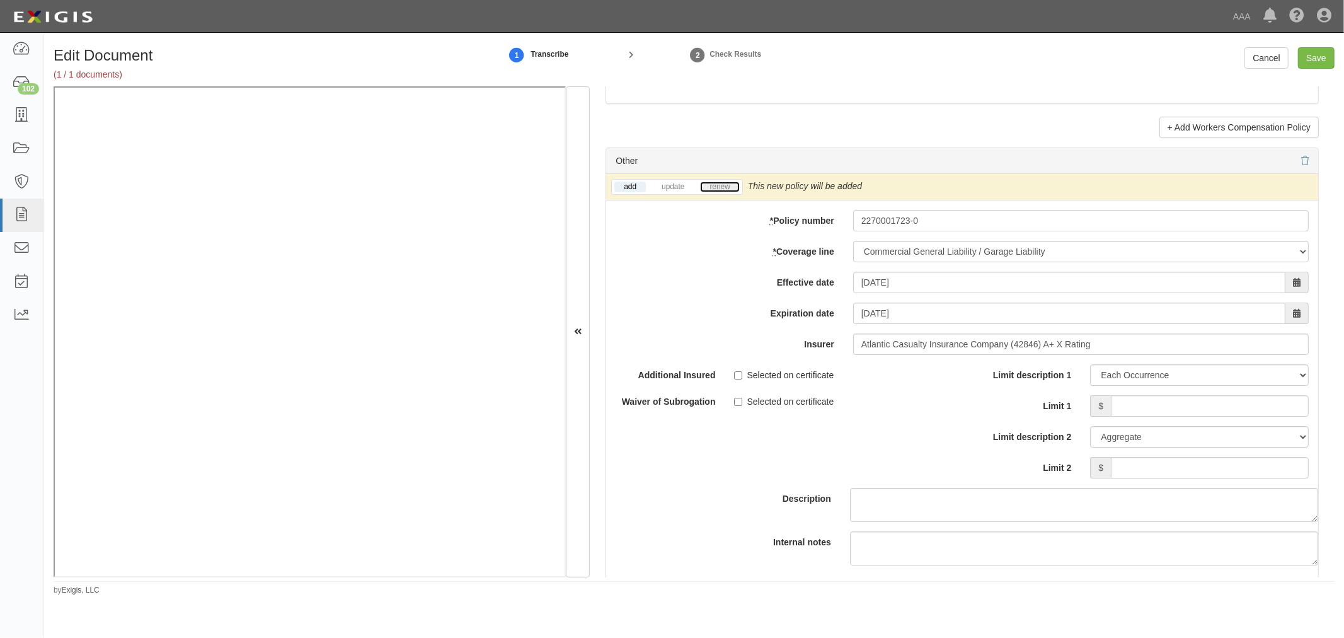
click at [739, 190] on link "renew" at bounding box center [719, 186] width 39 height 11
click at [1172, 406] on input "Limit 1" at bounding box center [1210, 405] width 198 height 21
type input "1,000,000"
drag, startPoint x: 1214, startPoint y: 500, endPoint x: 1217, endPoint y: 475, distance: 25.4
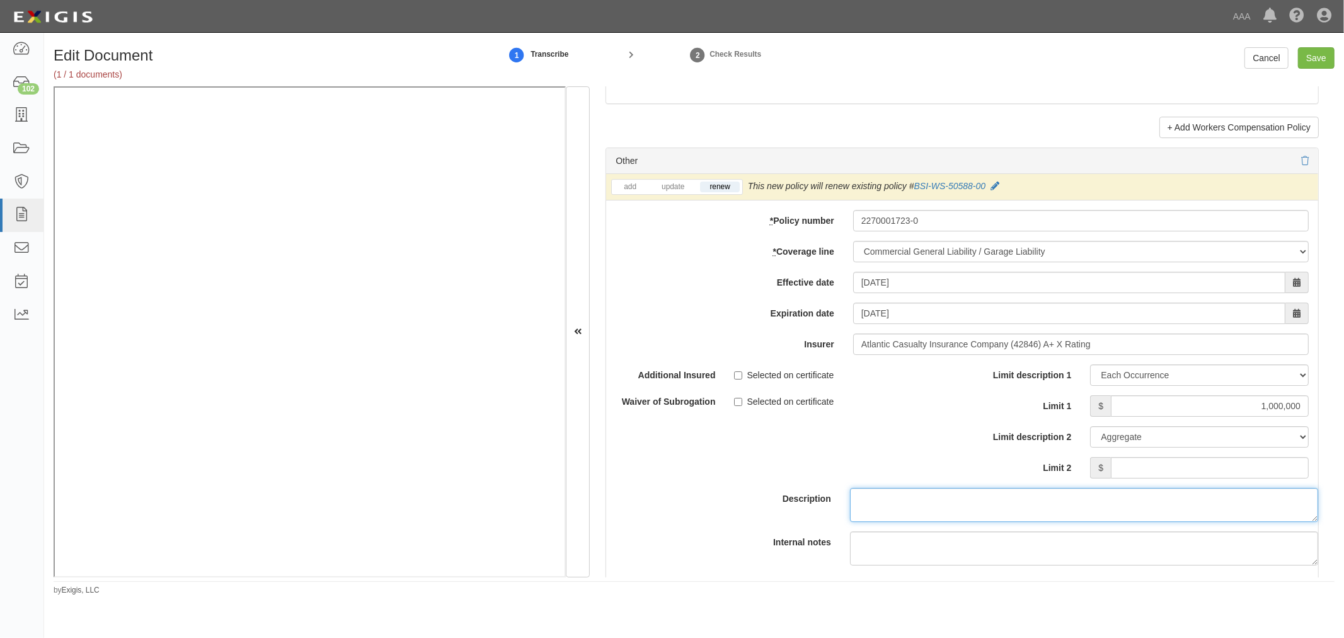
click at [1214, 497] on textarea "Description" at bounding box center [1084, 505] width 468 height 34
click at [1217, 475] on input "Limit 2" at bounding box center [1210, 467] width 198 height 21
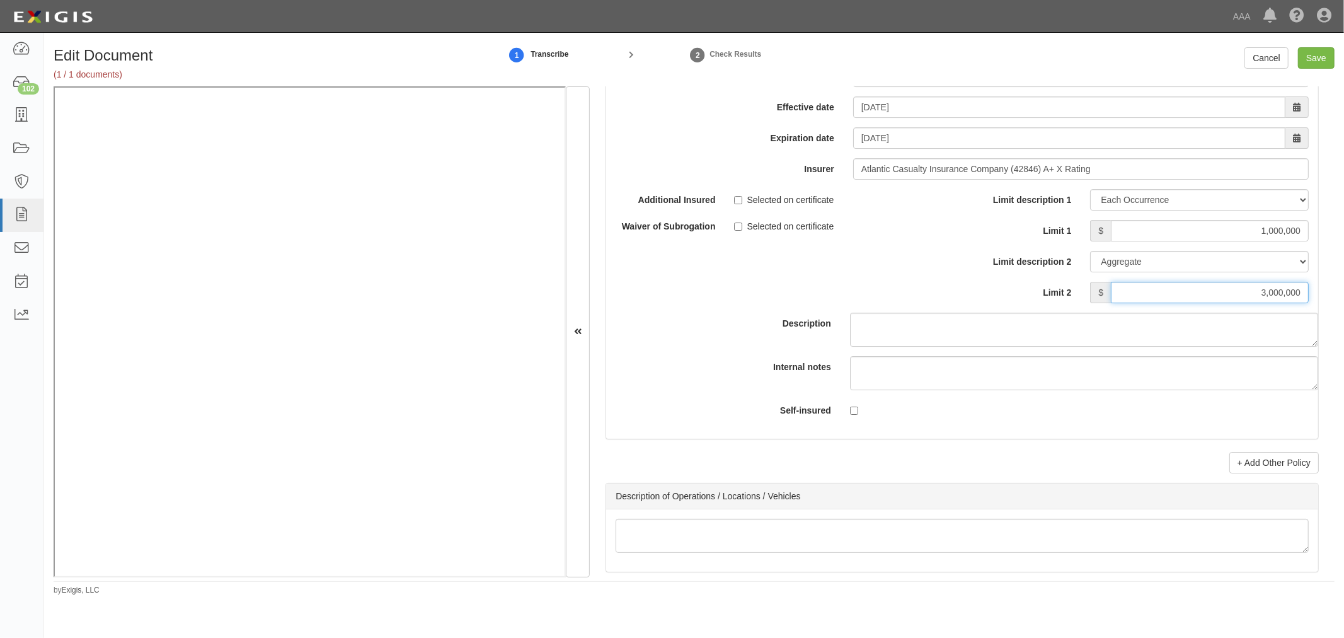
scroll to position [3874, 0]
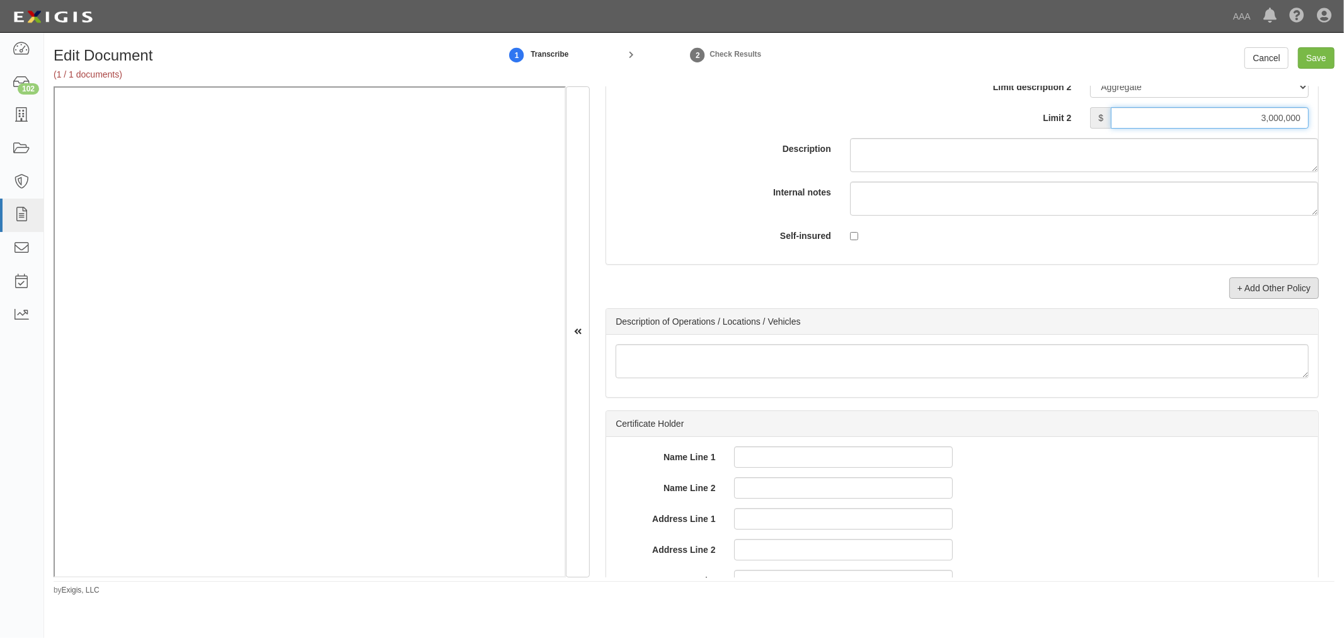
type input "3,000,000"
click at [1269, 299] on link "+ Add Other Policy" at bounding box center [1273, 287] width 89 height 21
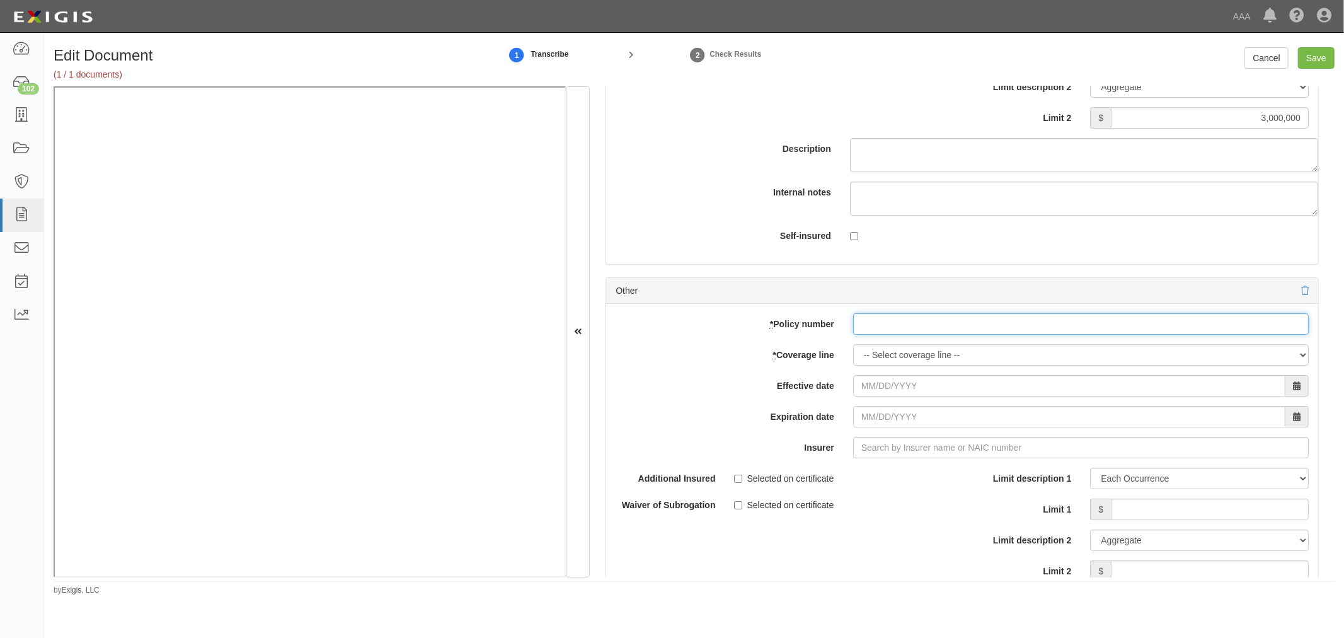
click at [902, 330] on input "* Policy number" at bounding box center [1081, 323] width 456 height 21
paste input "21480645"
click at [878, 335] on input "* Policy number" at bounding box center [1081, 323] width 456 height 21
type input "21480645"
click at [863, 365] on select "-- Select coverage line -- Asbestos Abatement Auto Physical Damage Boiler & Mac…" at bounding box center [1081, 354] width 456 height 21
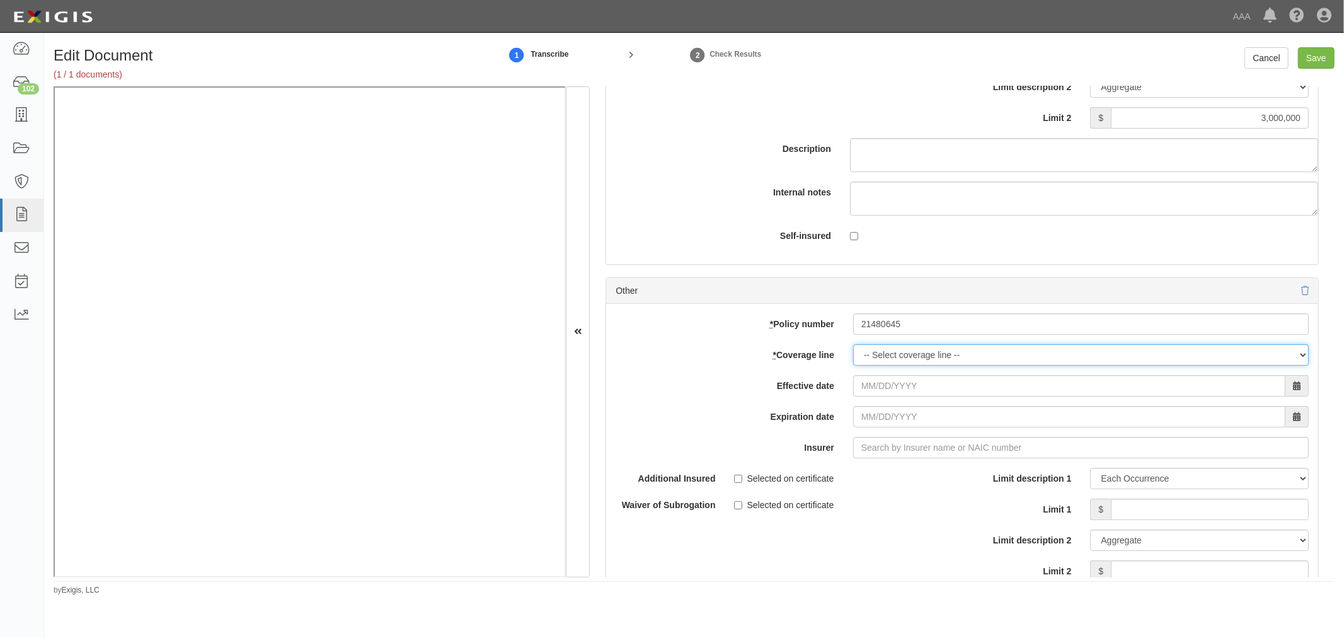
select select "56"
click at [853, 365] on select "-- Select coverage line -- Asbestos Abatement Auto Physical Damage Boiler & Mac…" at bounding box center [1081, 354] width 456 height 21
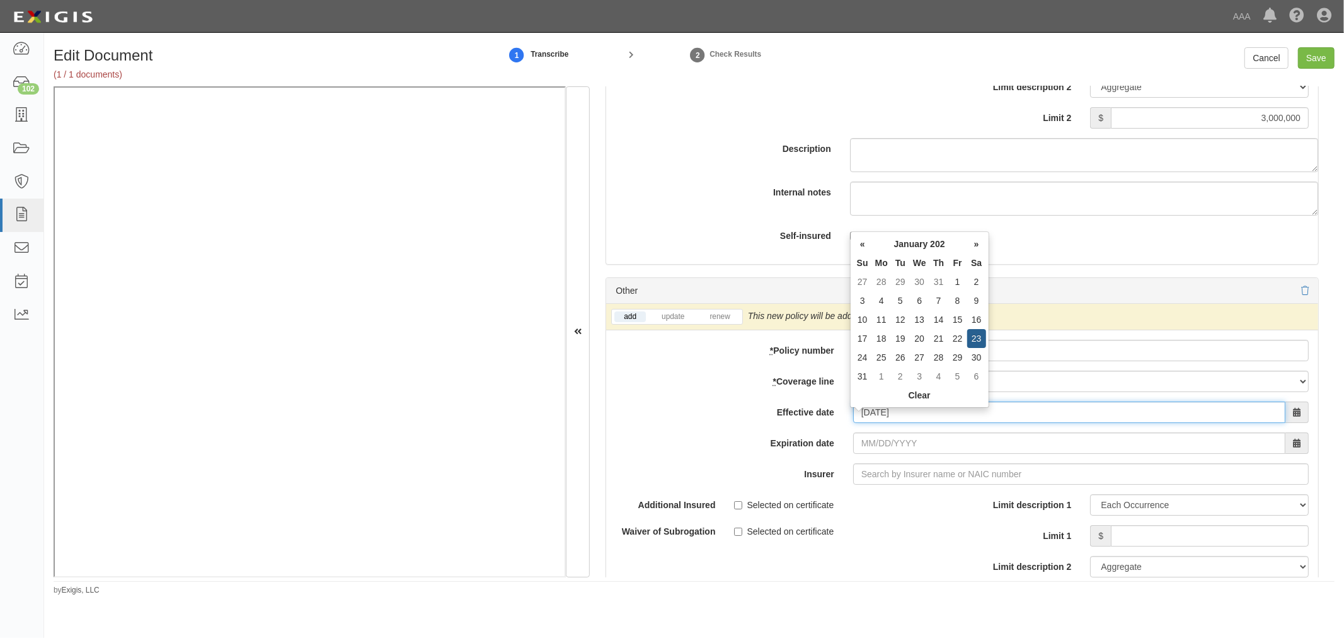
type input "01/23/2025"
type input "[DATE]"
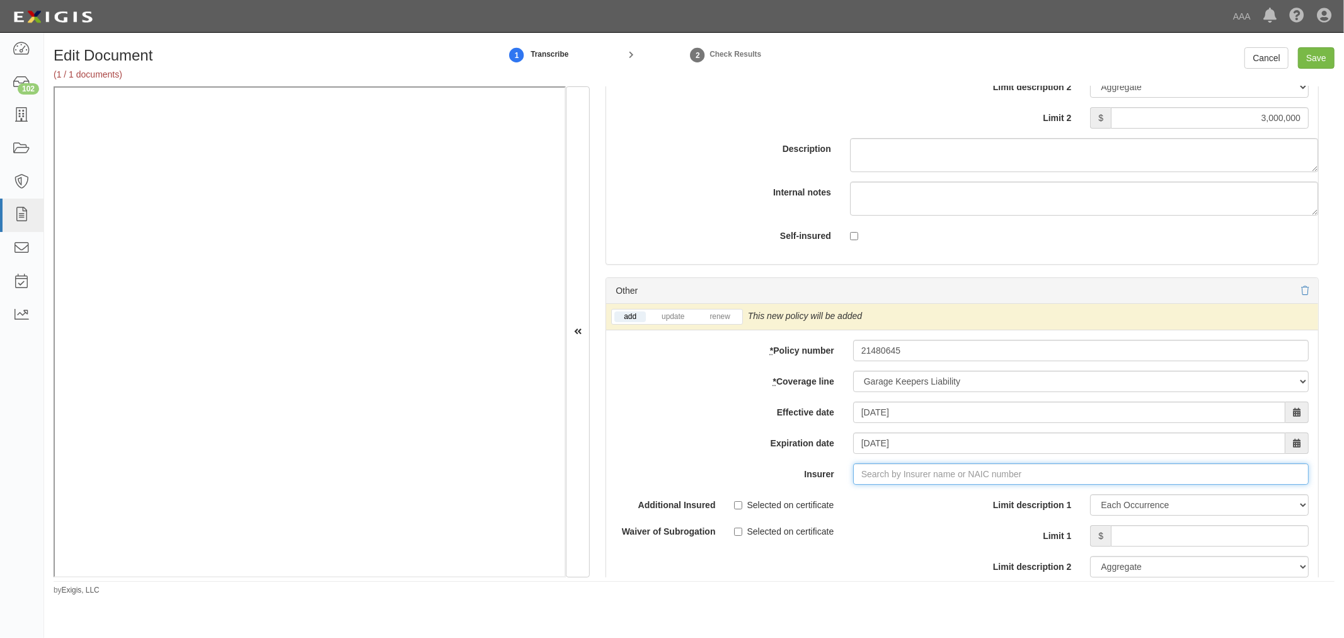
type input "21st Century Advantage Insurance Company (25232) NR Rating"
type input "20"
click at [960, 506] on div "Acceptance Indemnity Insurance Company ( 20010 ) A- XI Rating" at bounding box center [910, 498] width 276 height 16
type input "Acceptance Indemnity Insurance Company (20010) A- XI Rating"
drag, startPoint x: 747, startPoint y: 330, endPoint x: 728, endPoint y: 319, distance: 22.0
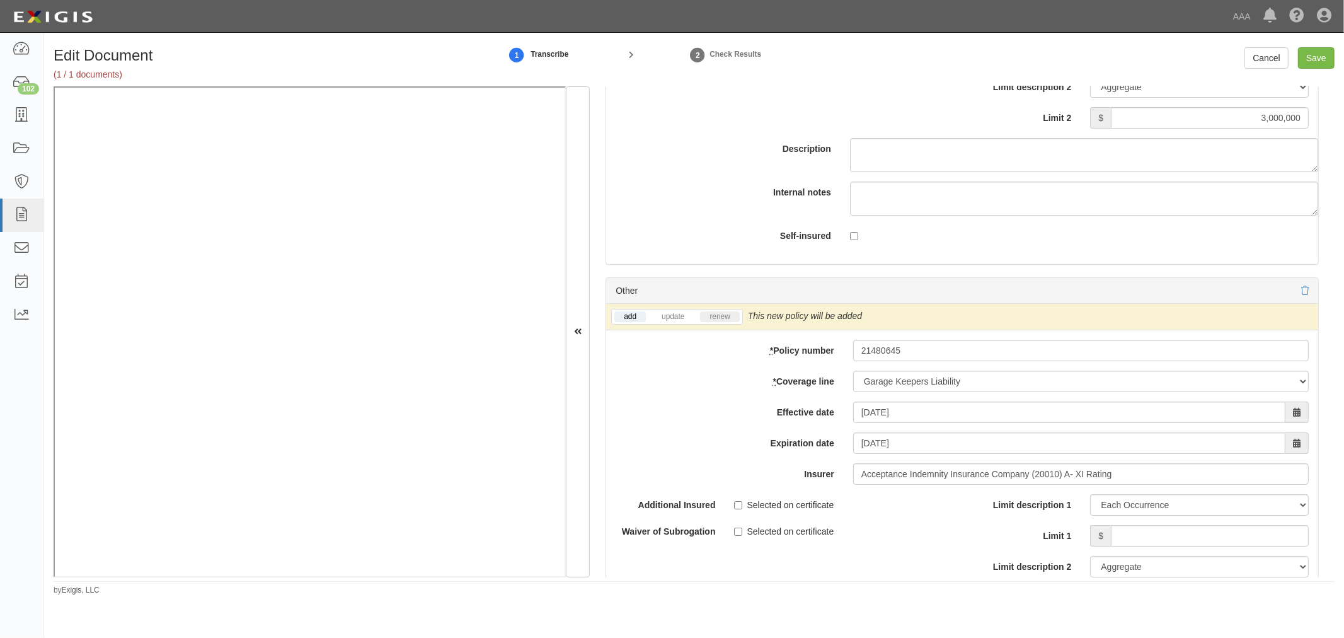
click at [746, 330] on div "add update renew This new policy will be added This new policy will update exis…" at bounding box center [962, 317] width 712 height 26
click at [728, 319] on link "renew" at bounding box center [719, 316] width 39 height 11
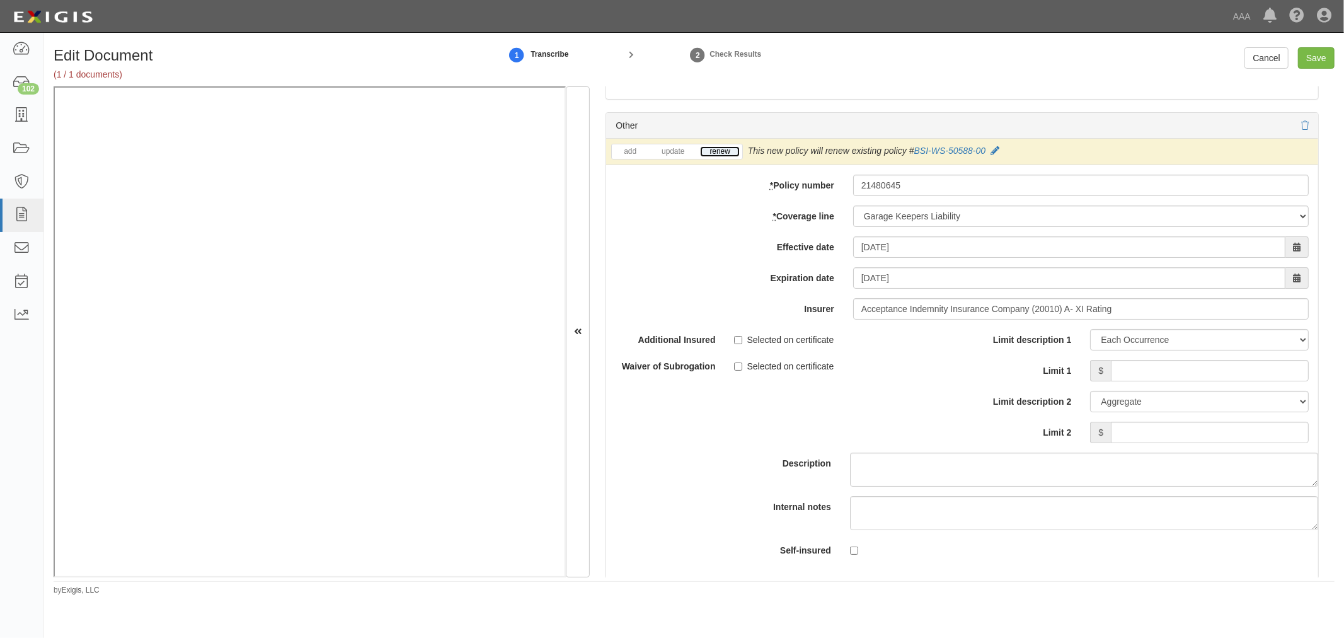
scroll to position [4109, 0]
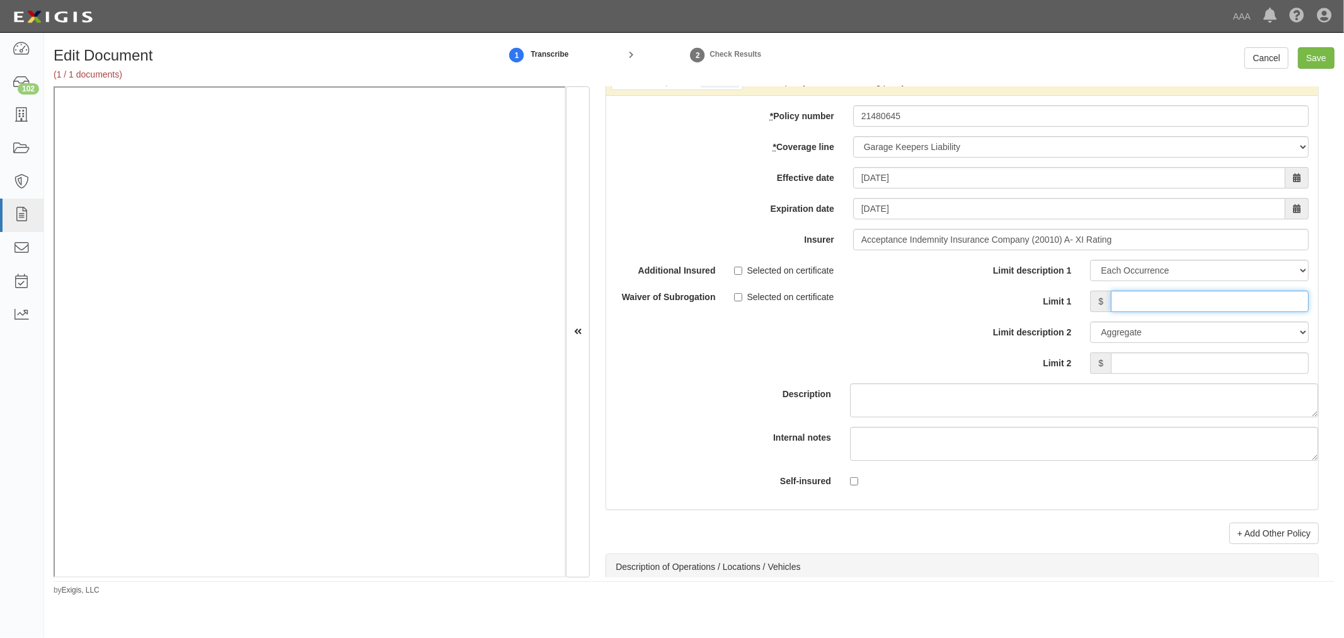
click at [1181, 311] on input "Limit 1" at bounding box center [1210, 301] width 198 height 21
type input "150,000"
click at [1192, 372] on input "Limit 2" at bounding box center [1210, 362] width 198 height 21
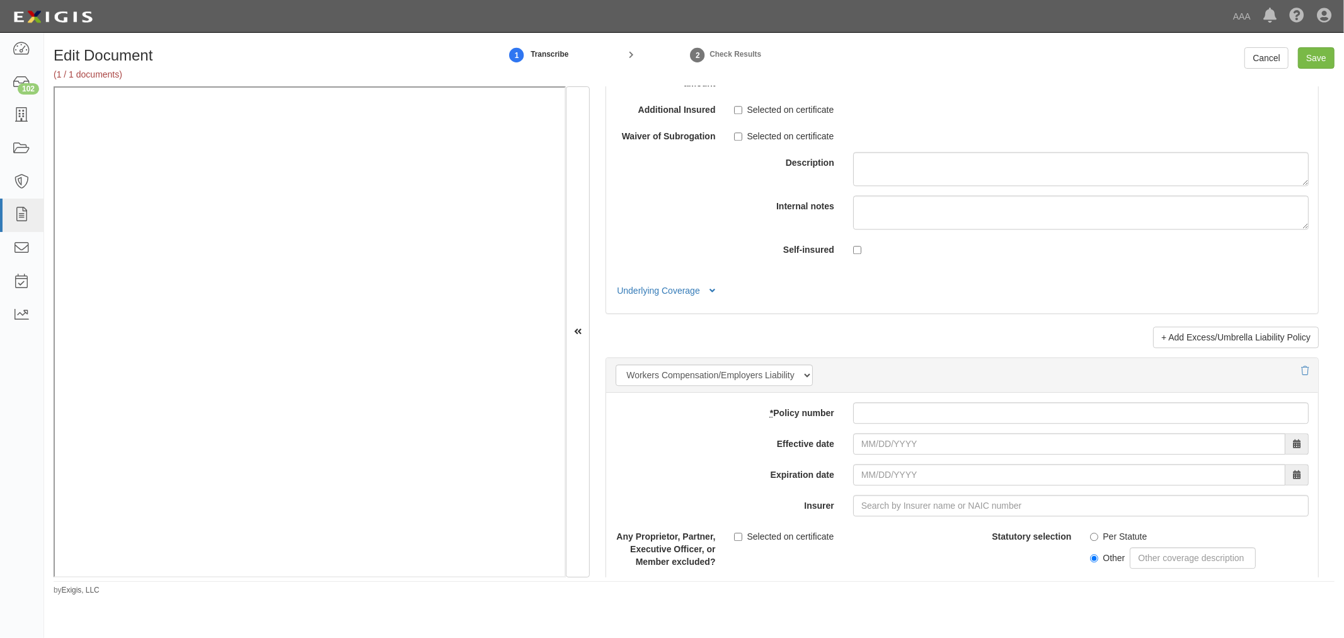
scroll to position [3058, 0]
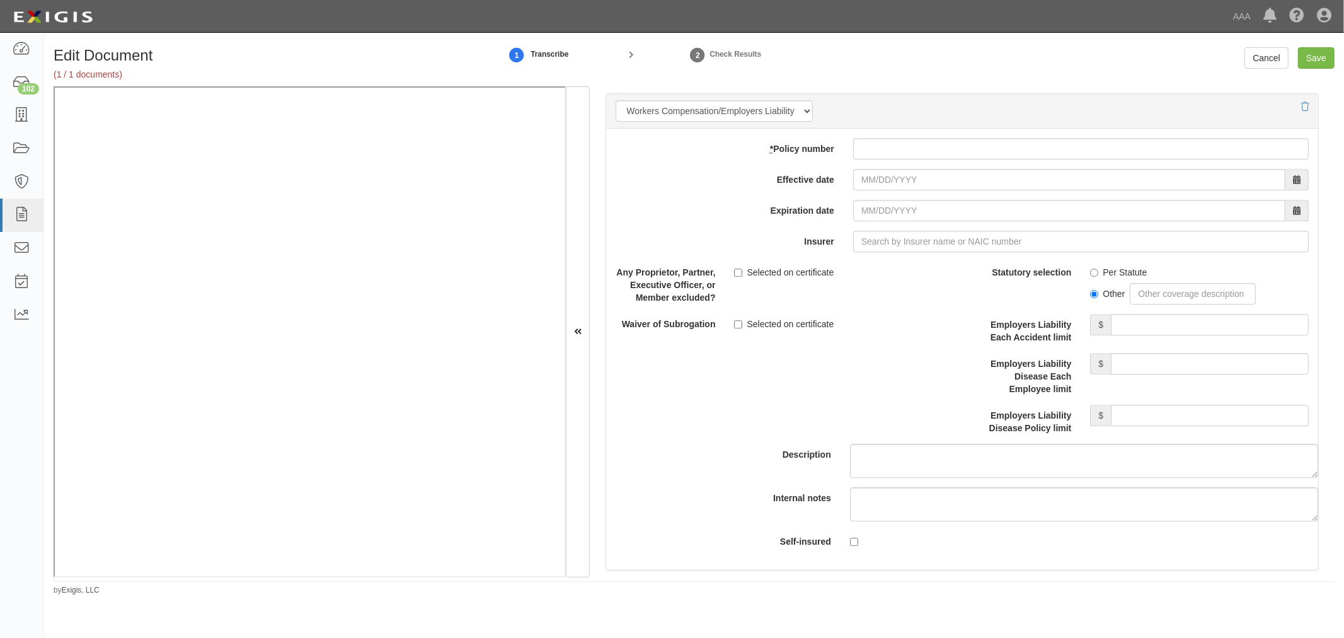
type input "150,000"
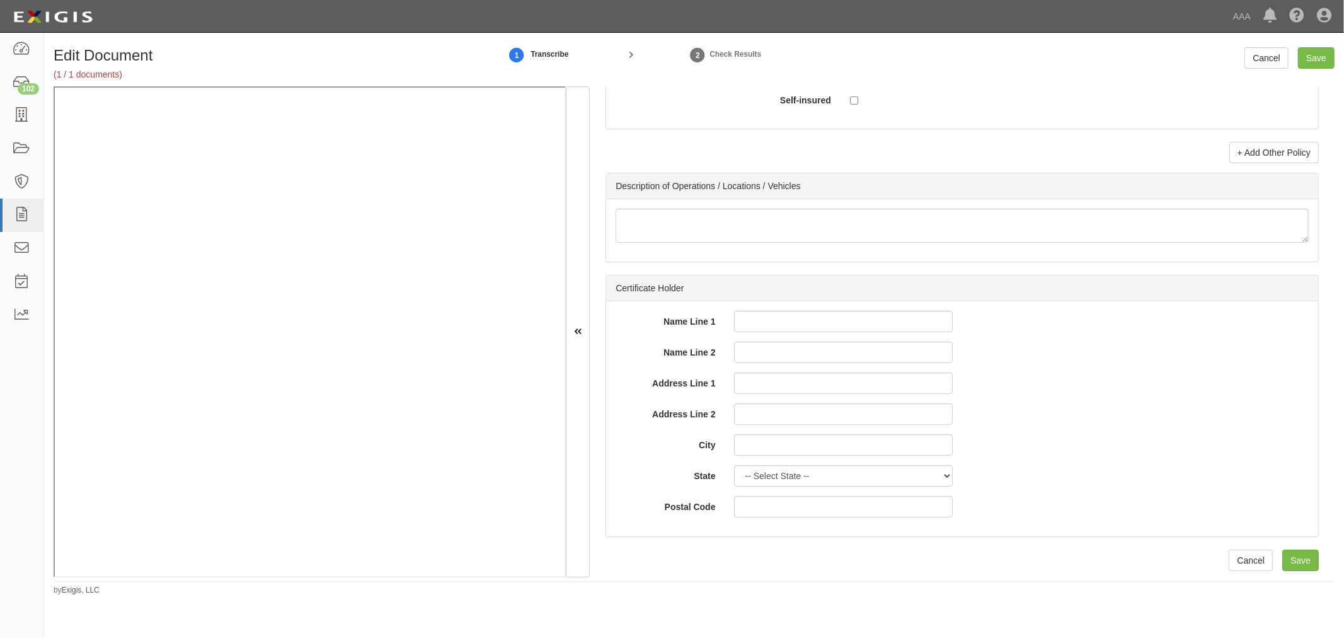
scroll to position [4498, 0]
click at [1284, 156] on link "+ Add Other Policy" at bounding box center [1273, 152] width 89 height 21
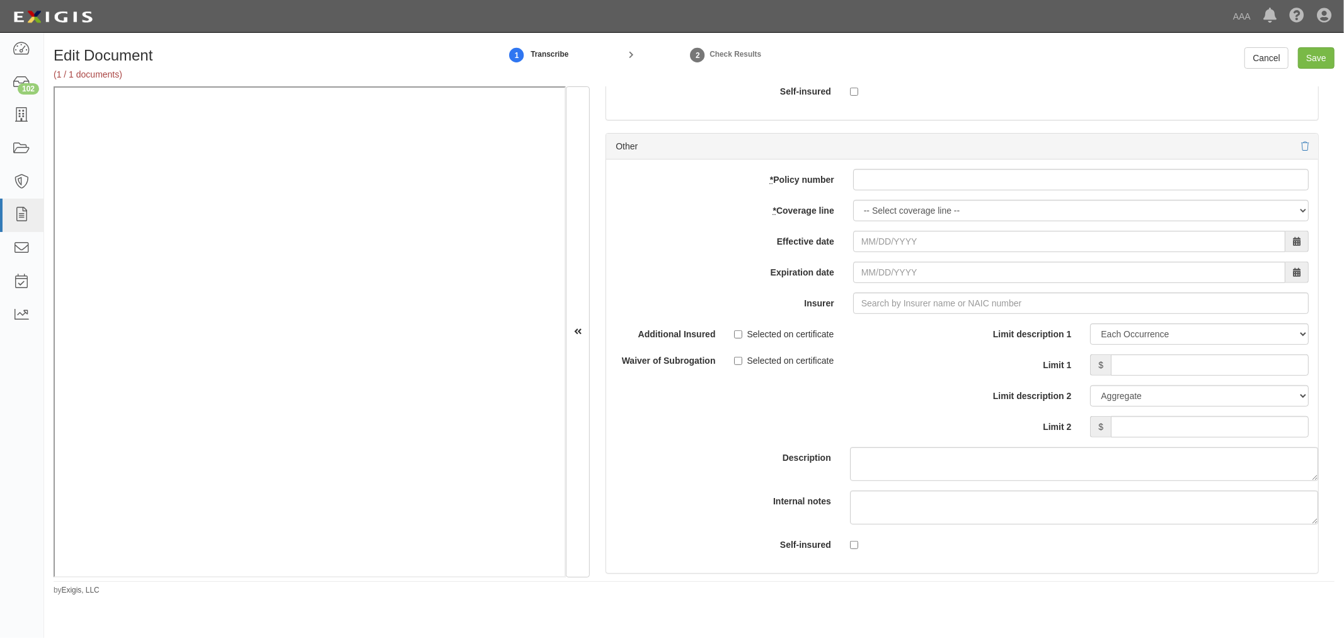
drag, startPoint x: 912, startPoint y: 177, endPoint x: 909, endPoint y: 183, distance: 6.5
click at [912, 178] on div "add update renew This new policy will be added This new policy will update exis…" at bounding box center [962, 365] width 712 height 413
click at [900, 190] on input "* Policy number" at bounding box center [1081, 179] width 456 height 21
paste input "21480645"
type input "21480645"
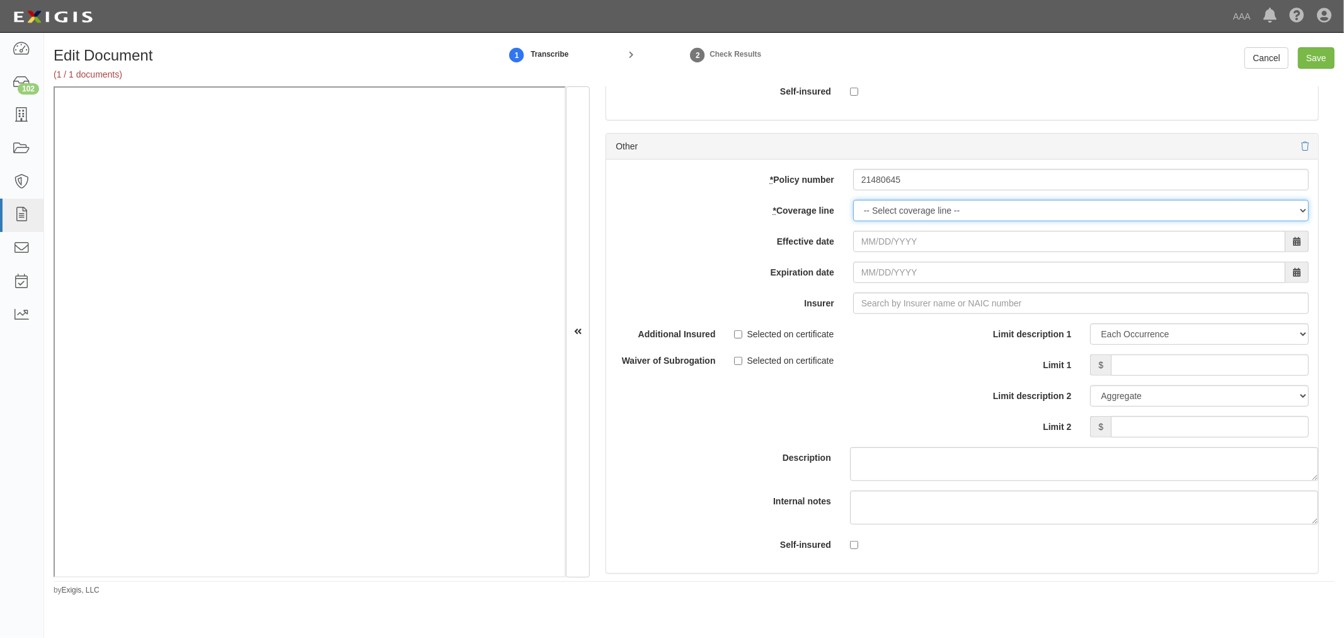
click at [896, 212] on select "-- Select coverage line -- Asbestos Abatement Auto Physical Damage Boiler & Mac…" at bounding box center [1081, 210] width 456 height 21
click at [853, 209] on select "-- Select coverage line -- Asbestos Abatement Auto Physical Damage Boiler & Mac…" at bounding box center [1081, 210] width 456 height 21
select select "71"
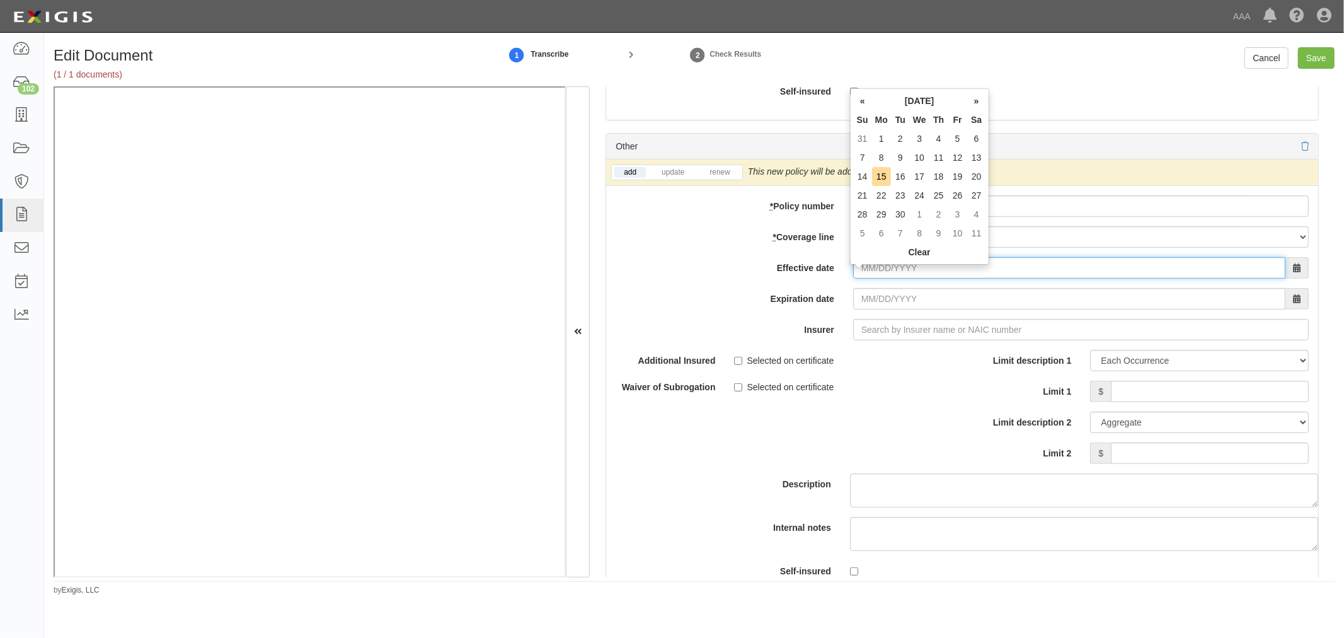
click at [875, 275] on input "Effective date" at bounding box center [1069, 267] width 432 height 21
type input "01/23/2025"
type input "01/23/2026"
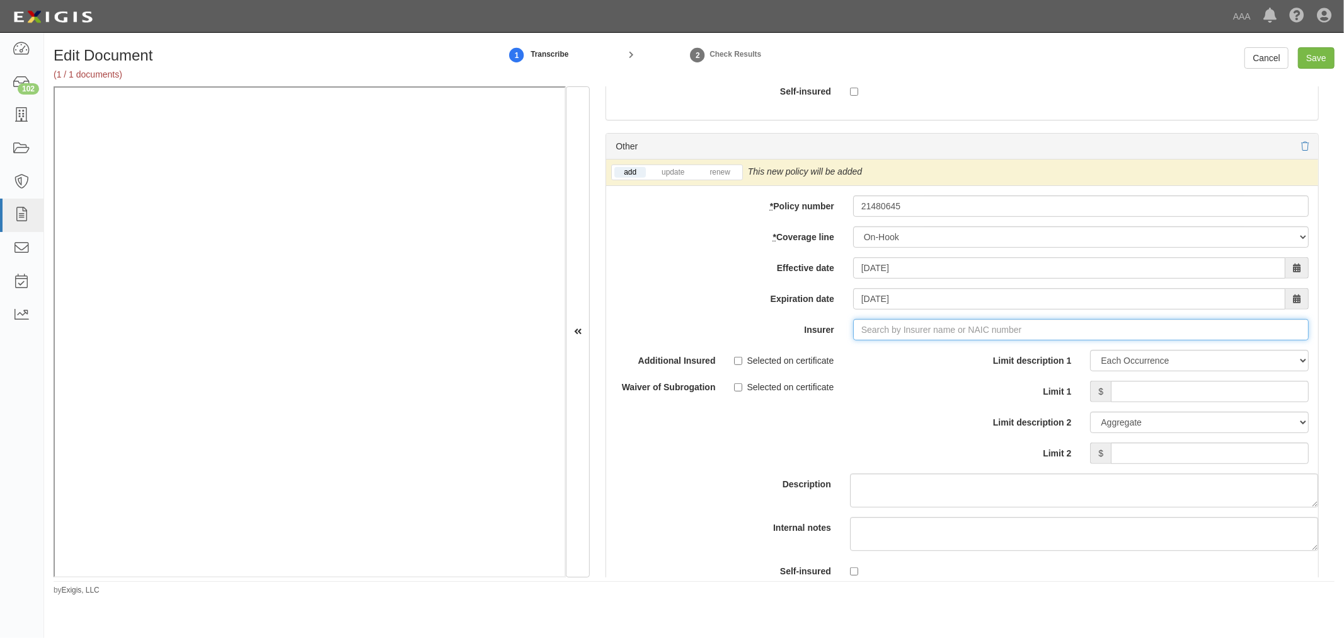
type input "21st Century Advantage Insurance Company (25232) NR Rating"
type input "2"
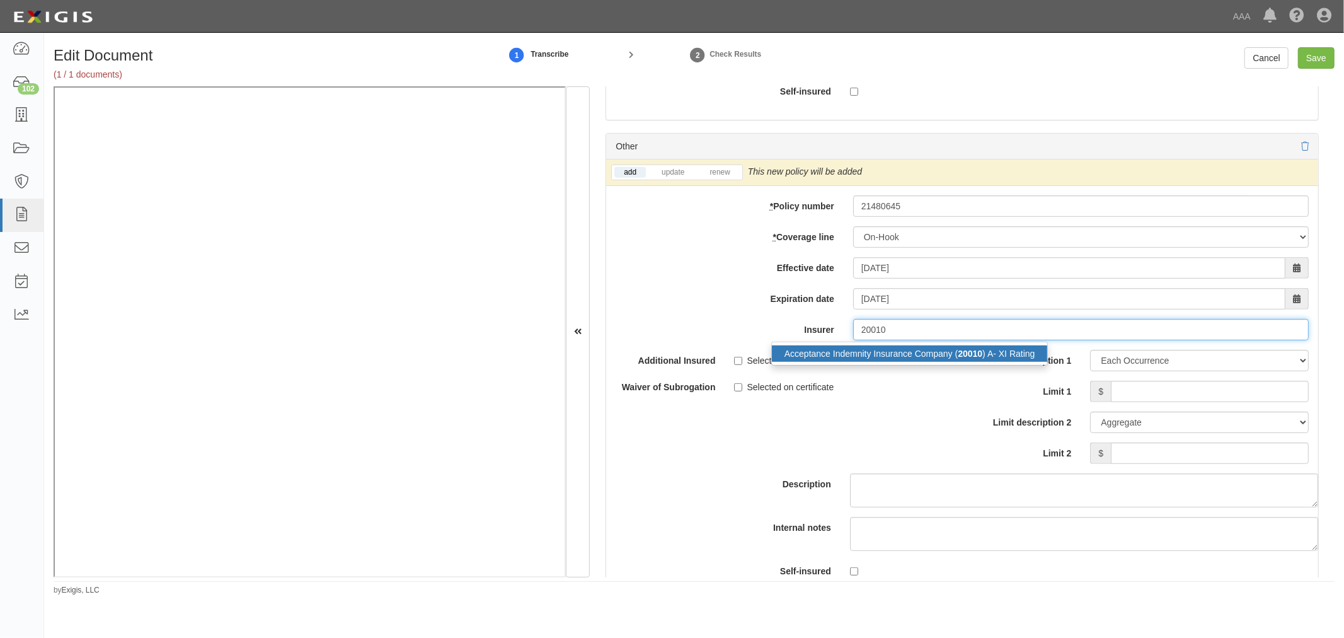
click at [1023, 355] on div "Acceptance Indemnity Insurance Company ( 20010 ) A- XI Rating" at bounding box center [910, 353] width 276 height 16
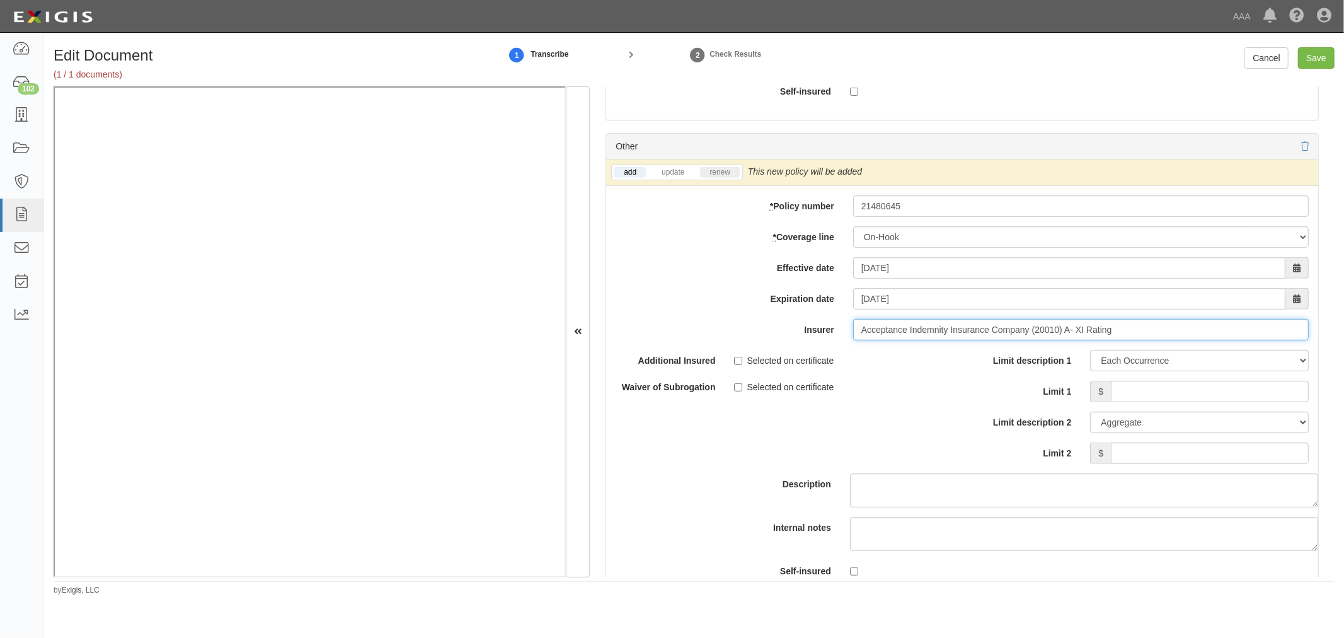
type input "Acceptance Indemnity Insurance Company (20010) A- XI Rating"
click at [732, 176] on link "renew" at bounding box center [719, 172] width 39 height 11
click at [1160, 402] on input "Limit 1" at bounding box center [1210, 391] width 198 height 21
type input "150,000"
click at [1182, 457] on input "Limit 2" at bounding box center [1210, 452] width 198 height 21
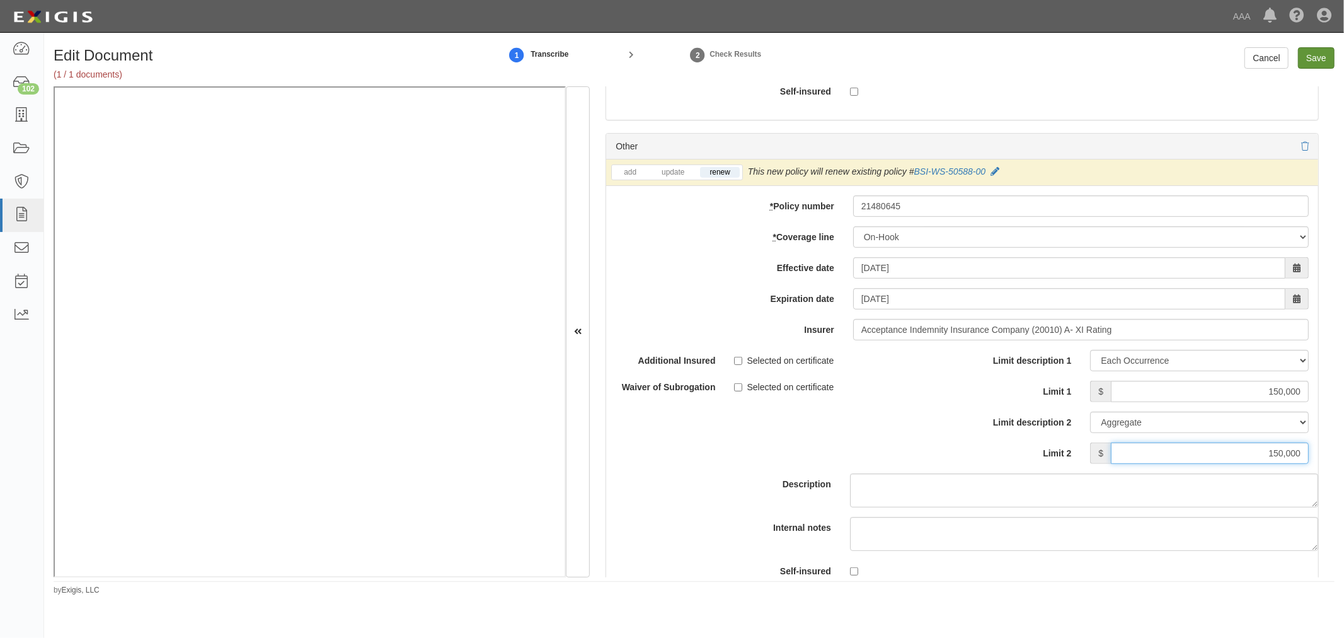
type input "150,000"
click at [1309, 67] on input "Save" at bounding box center [1316, 57] width 37 height 21
type input "1000000"
type input "3000000"
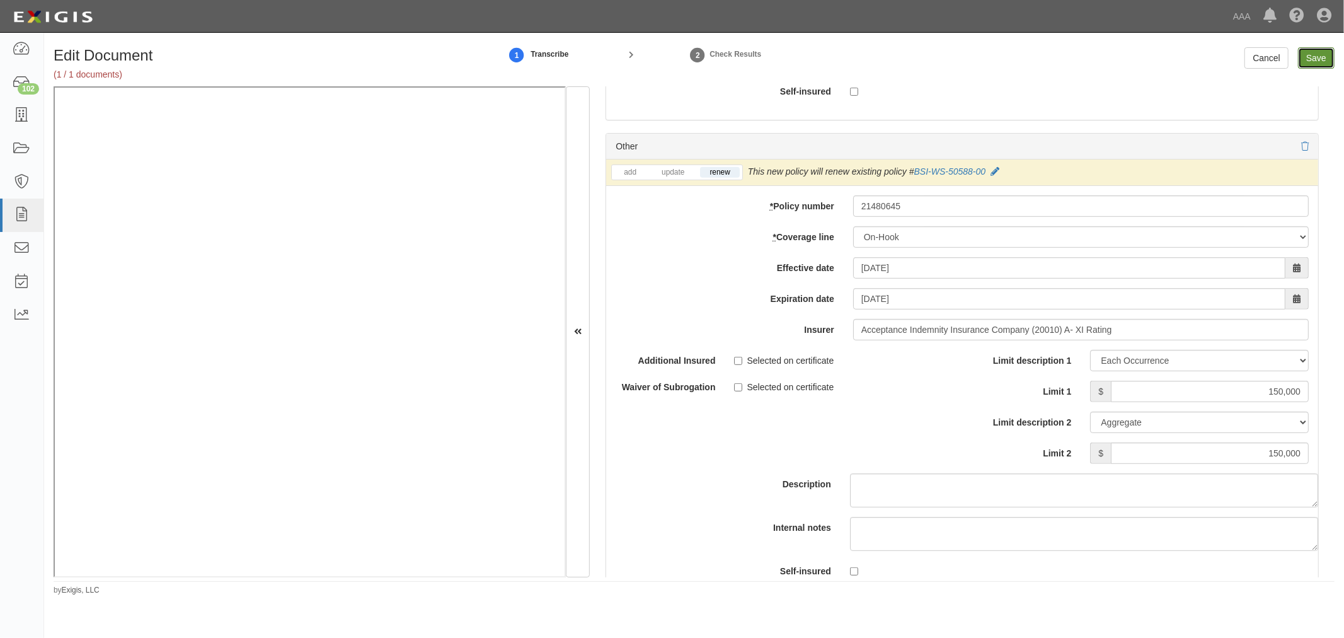
type input "150000"
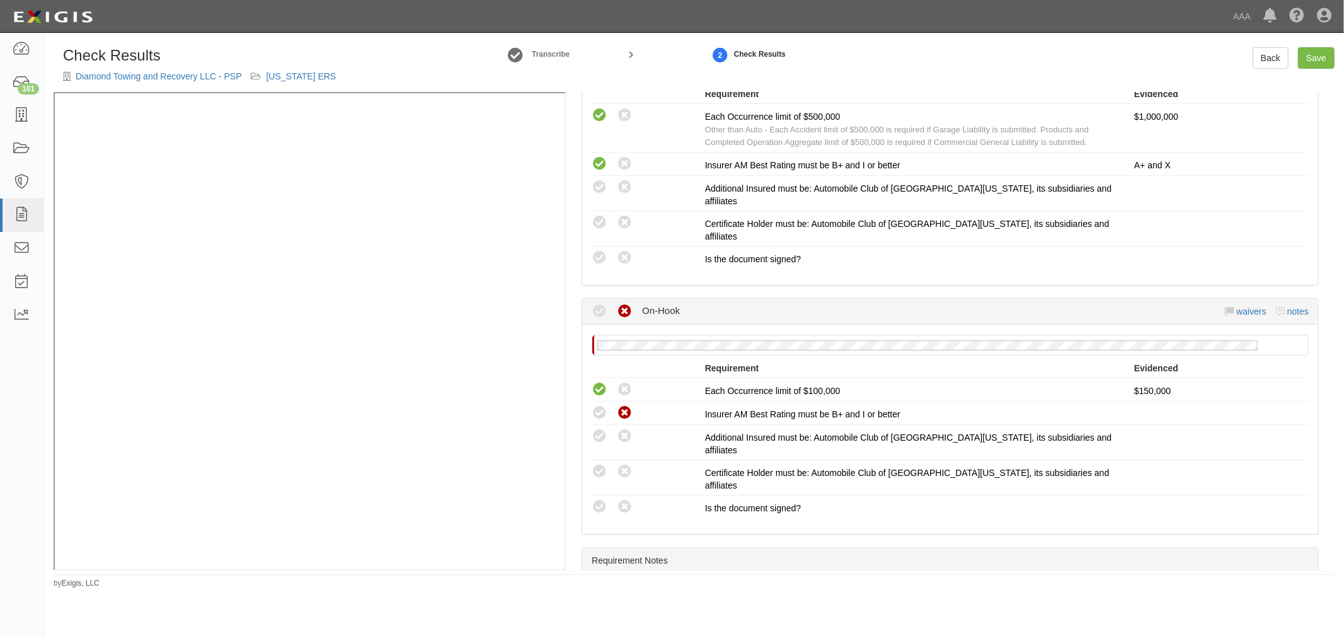
scroll to position [1002, 0]
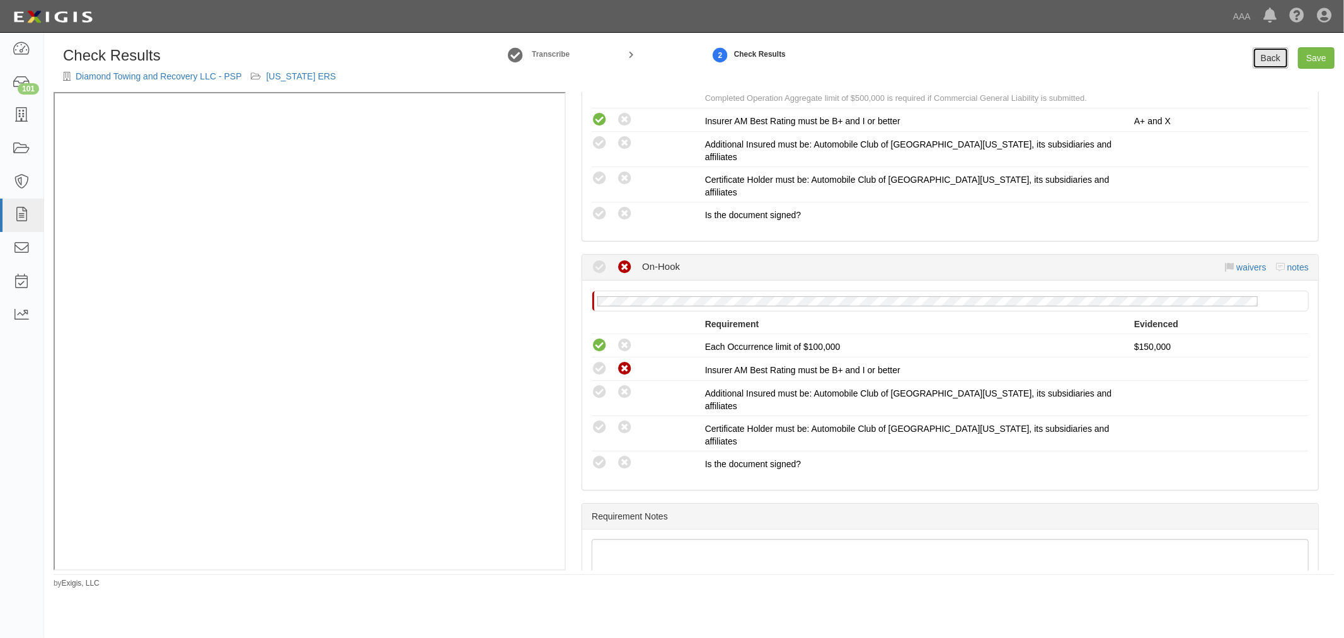
click at [1287, 50] on link "Back" at bounding box center [1271, 57] width 36 height 21
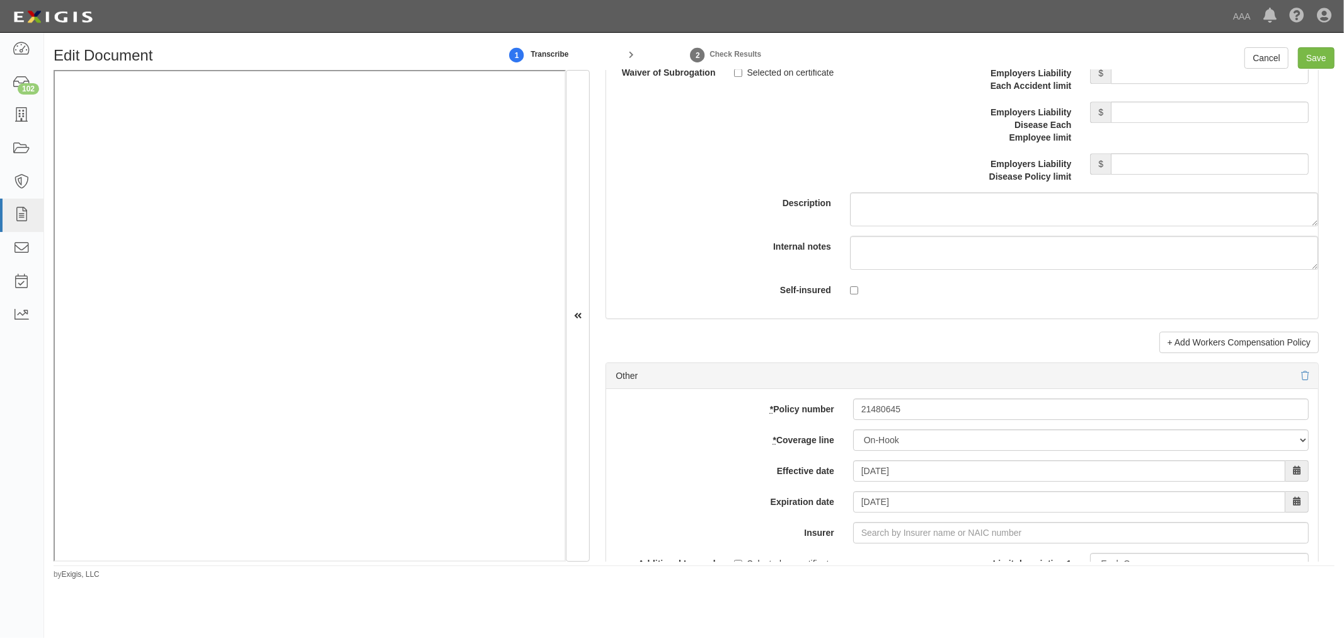
scroll to position [3384, 0]
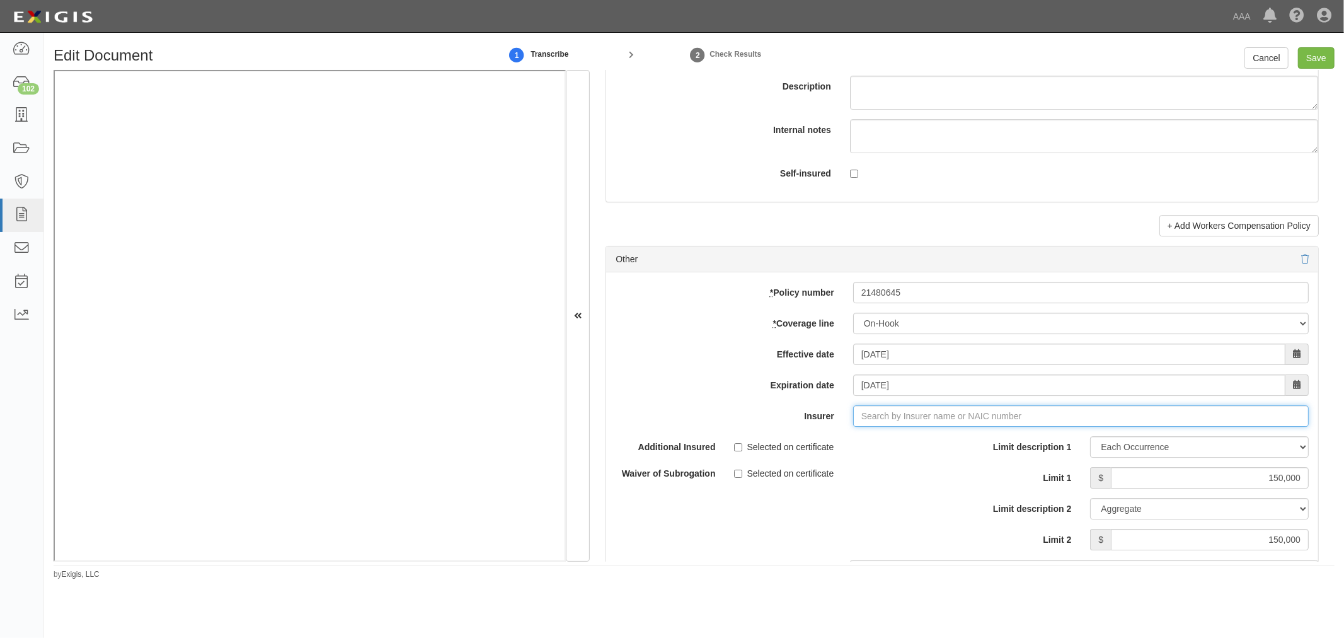
click at [871, 425] on input "Insurer" at bounding box center [1081, 415] width 456 height 21
type input "21st Century Advantage Insurance Company (25232) NR Rating"
type input "2"
click at [858, 439] on div "Acceptance Indemnity Insurance Company ( 20010 ) A- XI Rating" at bounding box center [910, 440] width 276 height 16
type input "Acceptance Indemnity Insurance Company (20010) A- XI Rating"
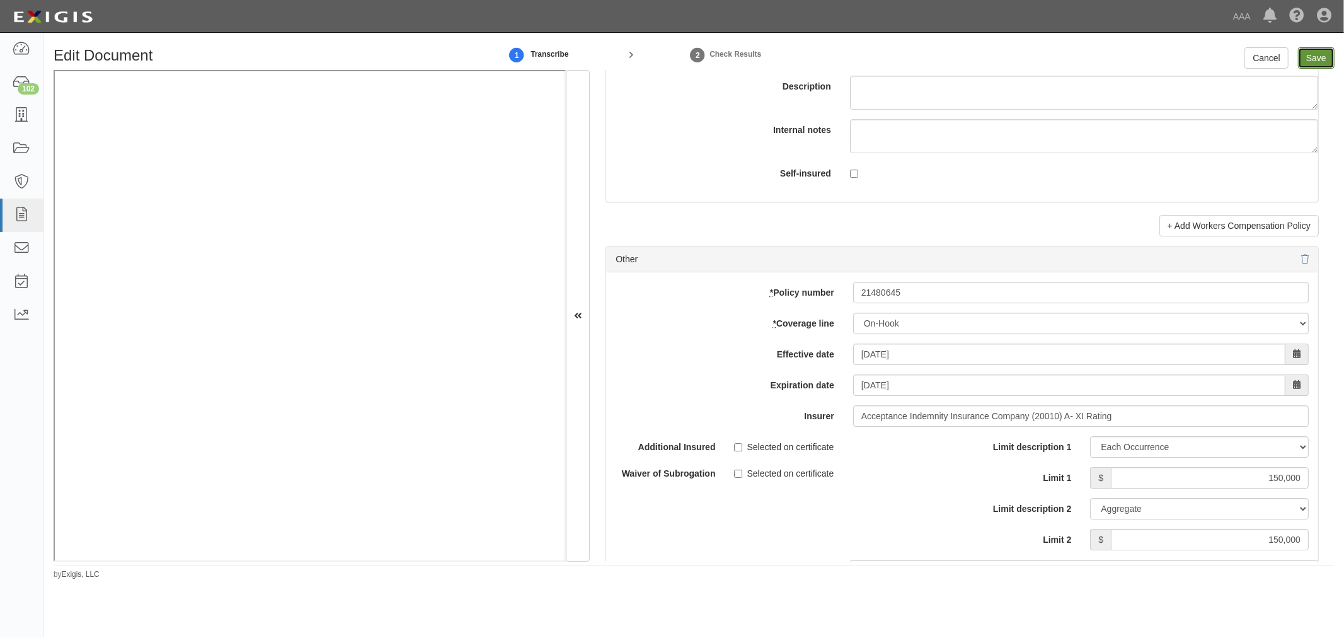
click at [1313, 68] on input "Save" at bounding box center [1316, 57] width 37 height 21
type input "1000000"
type input "150000"
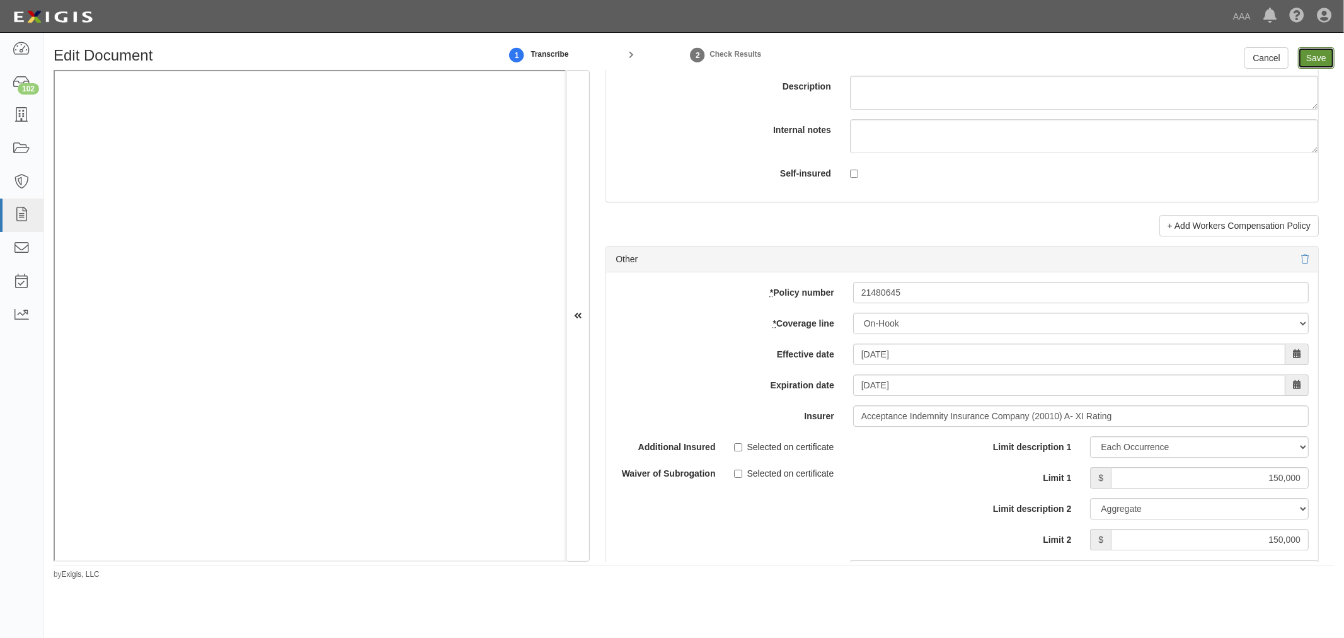
type input "150000"
type input "1000000"
type input "3000000"
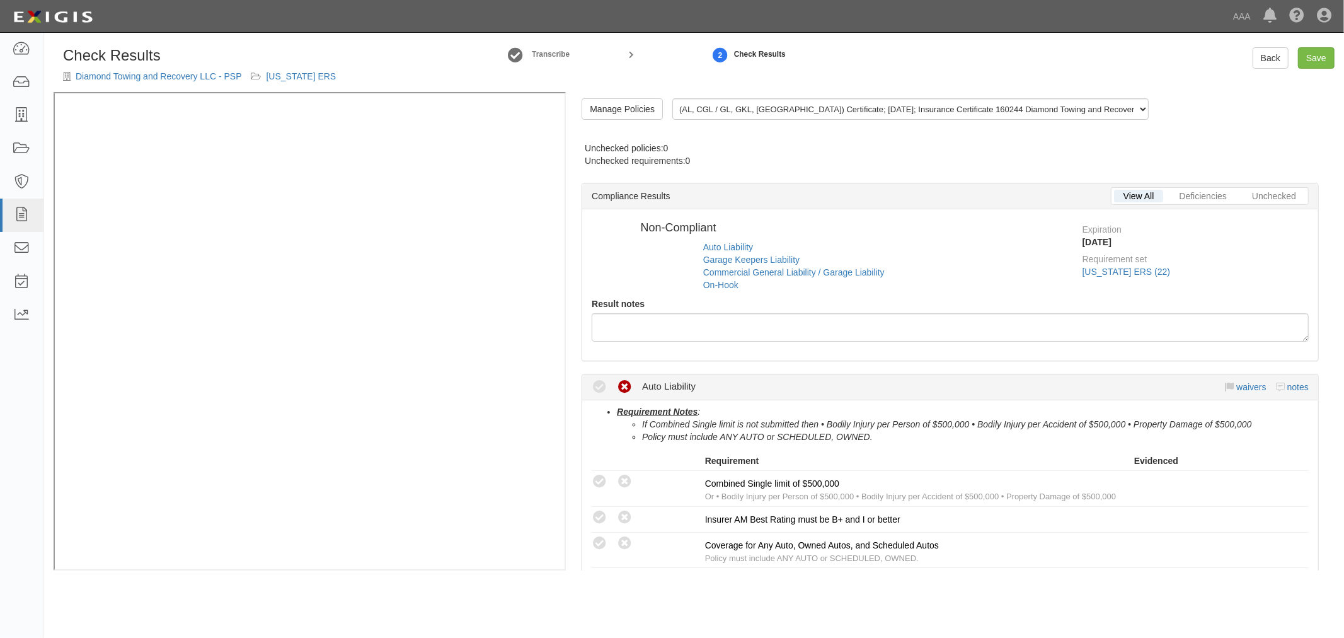
radio input "true"
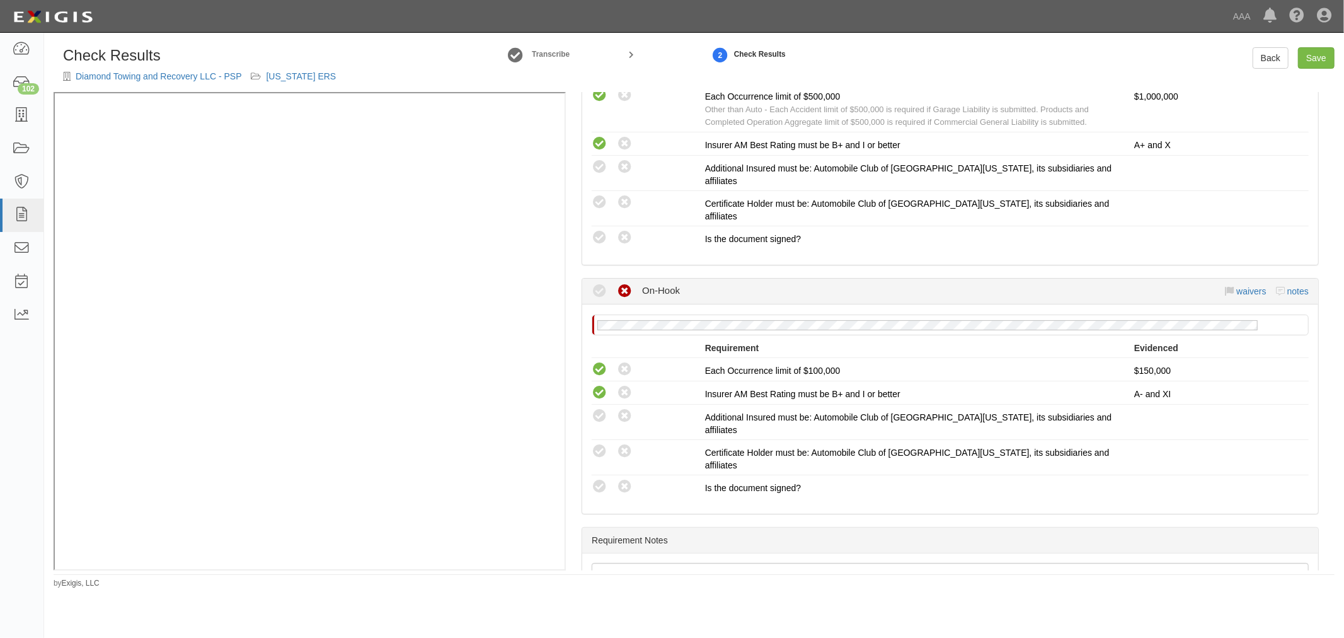
scroll to position [1002, 0]
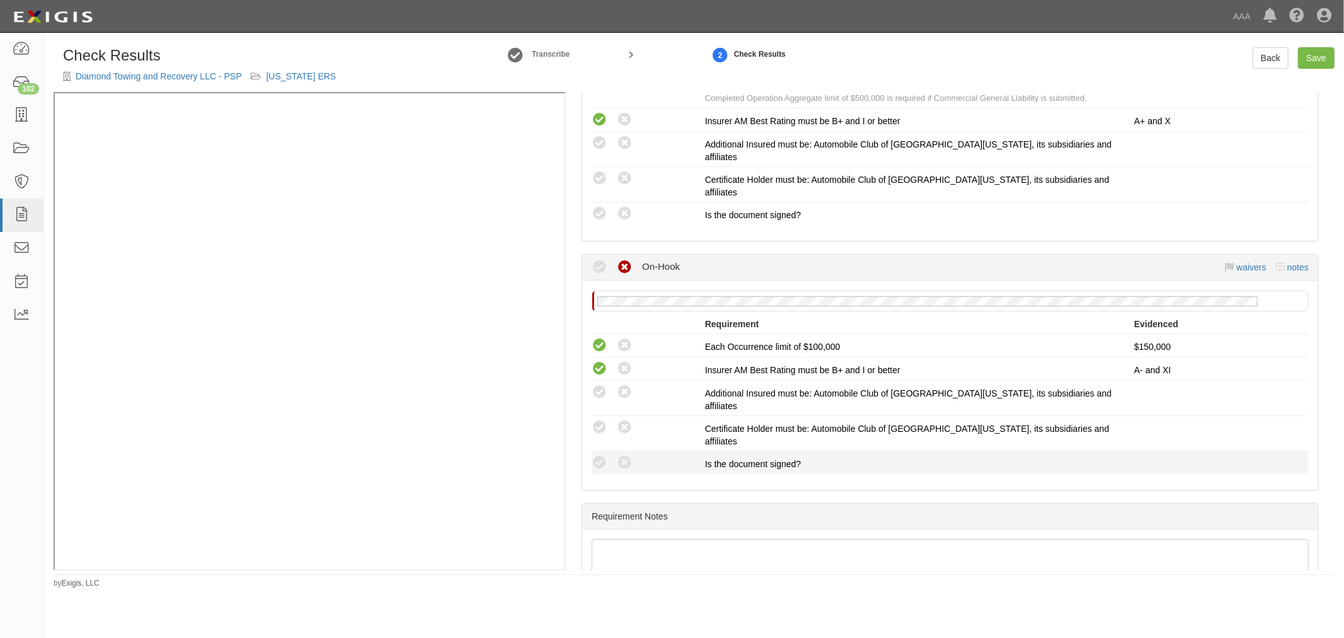
click at [597, 451] on li "Compliant Waived: Non-Compliant Is the document signed?" at bounding box center [950, 462] width 717 height 23
drag, startPoint x: 600, startPoint y: 361, endPoint x: 558, endPoint y: 373, distance: 43.3
click at [599, 455] on icon at bounding box center [600, 463] width 16 height 16
radio input "true"
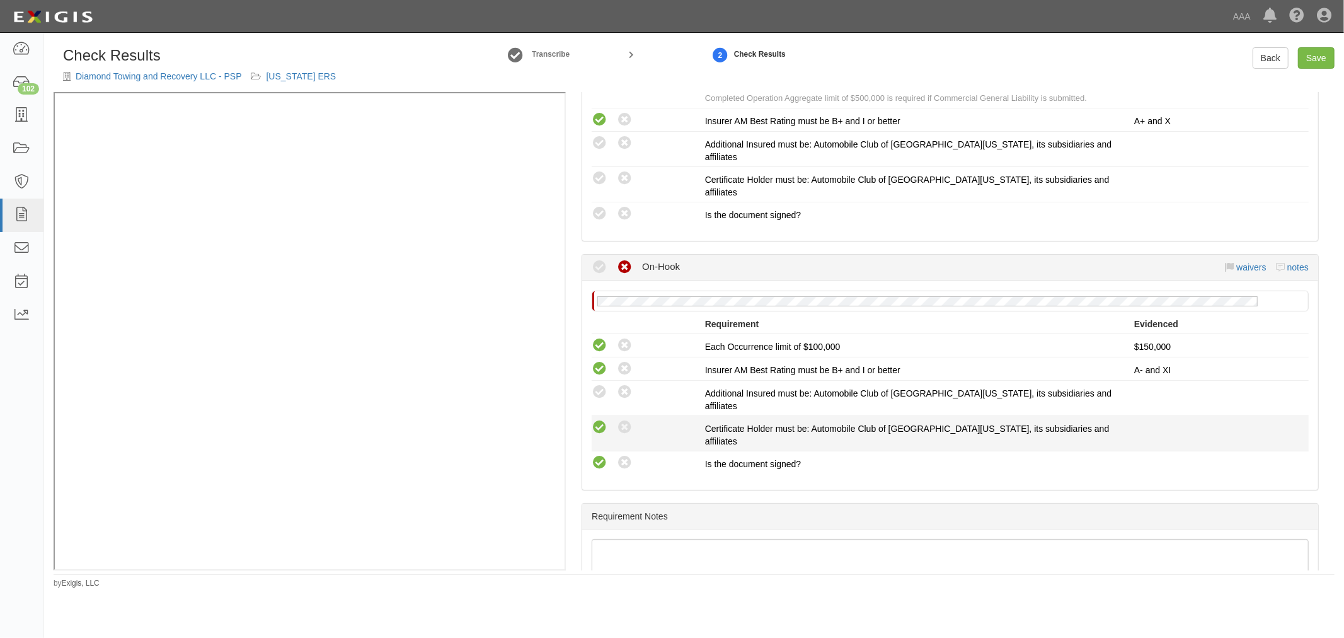
click at [602, 420] on icon at bounding box center [600, 428] width 16 height 16
radio input "true"
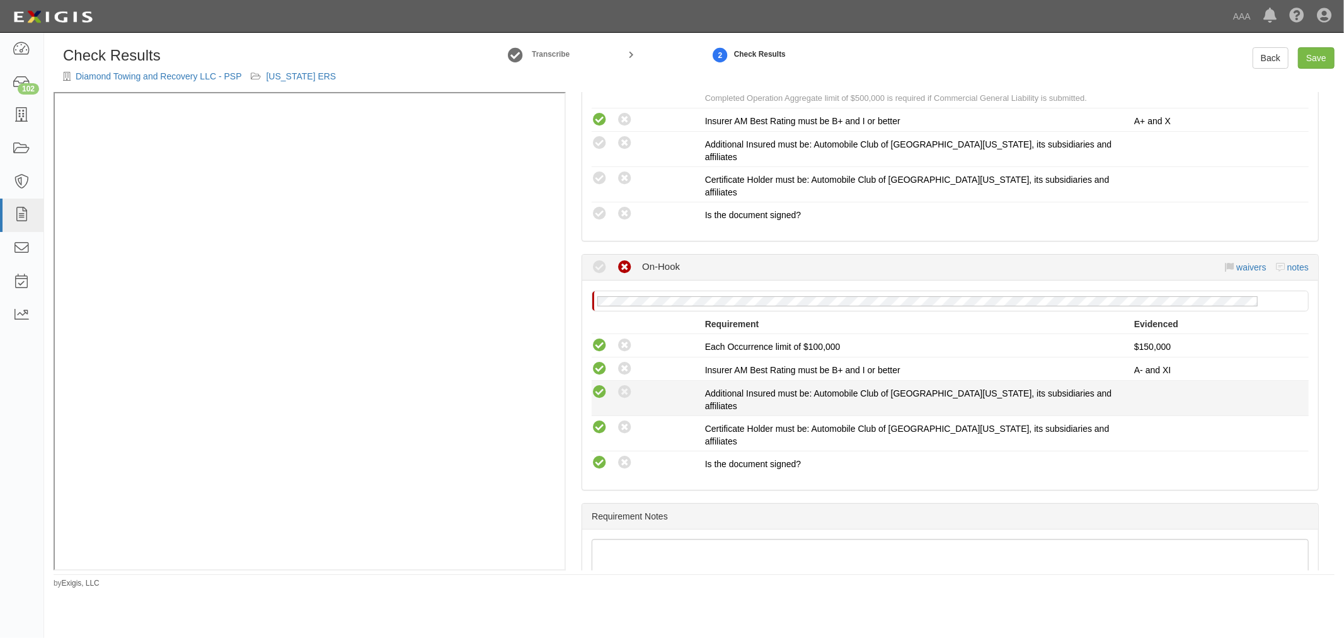
click at [599, 384] on icon at bounding box center [600, 392] width 16 height 16
radio input "true"
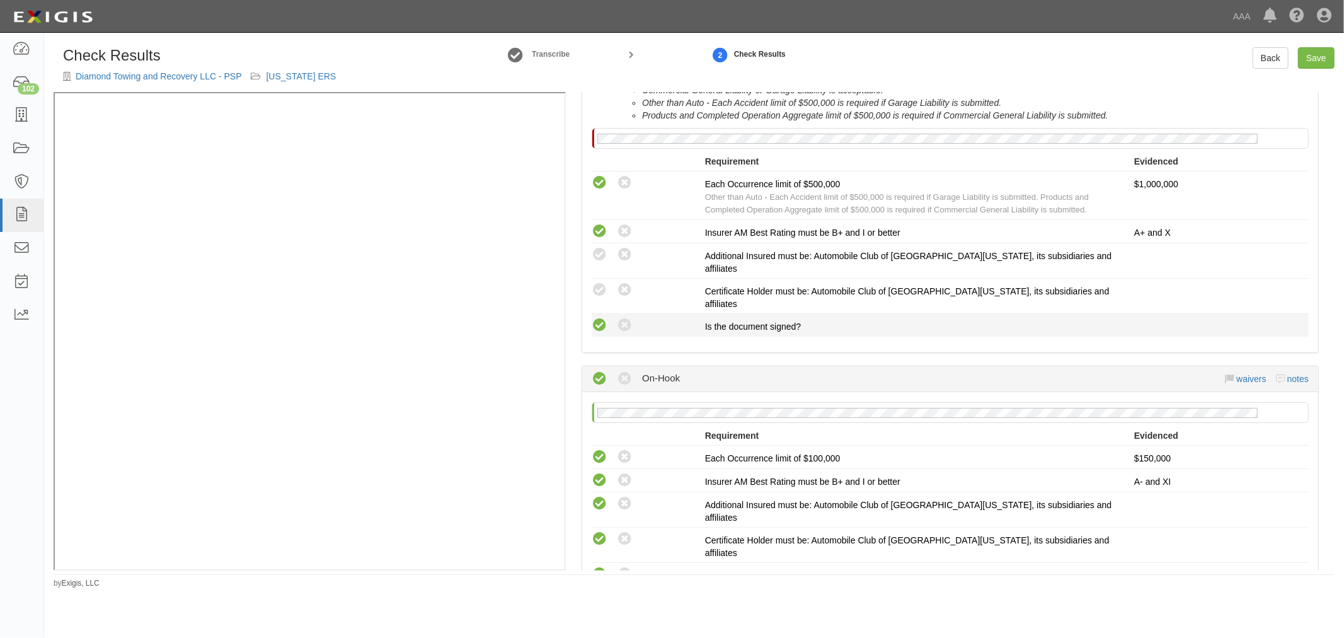
scroll to position [769, 0]
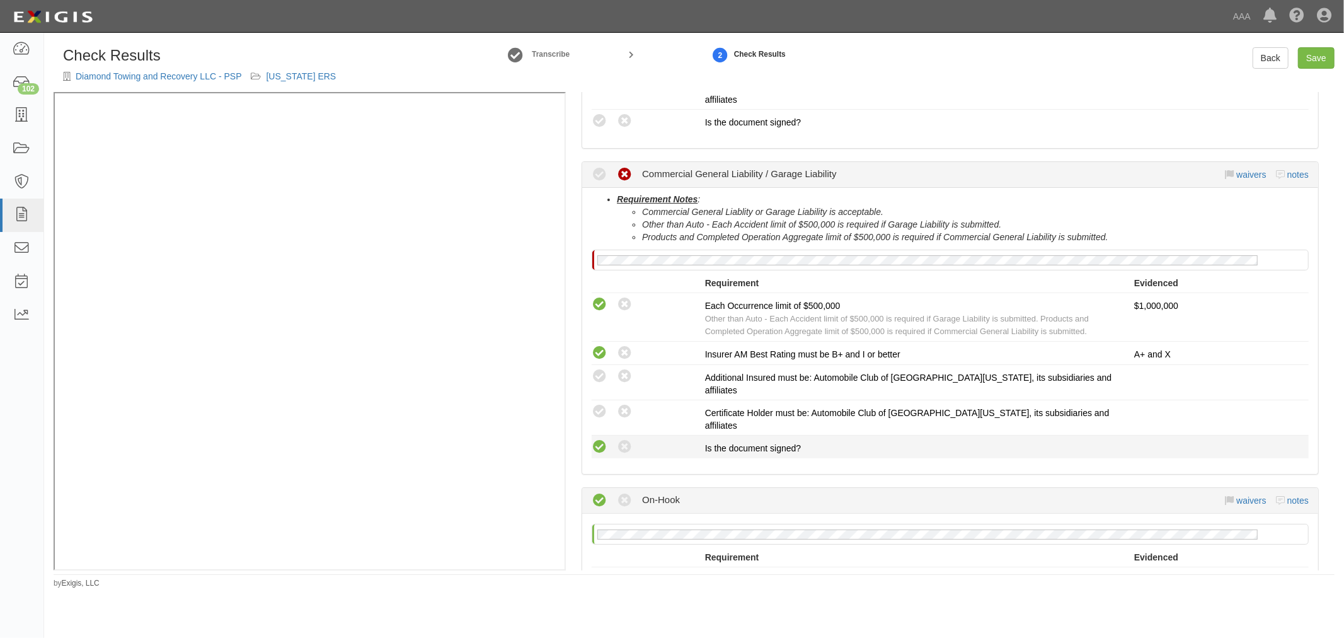
click at [597, 439] on icon at bounding box center [600, 447] width 16 height 16
radio input "true"
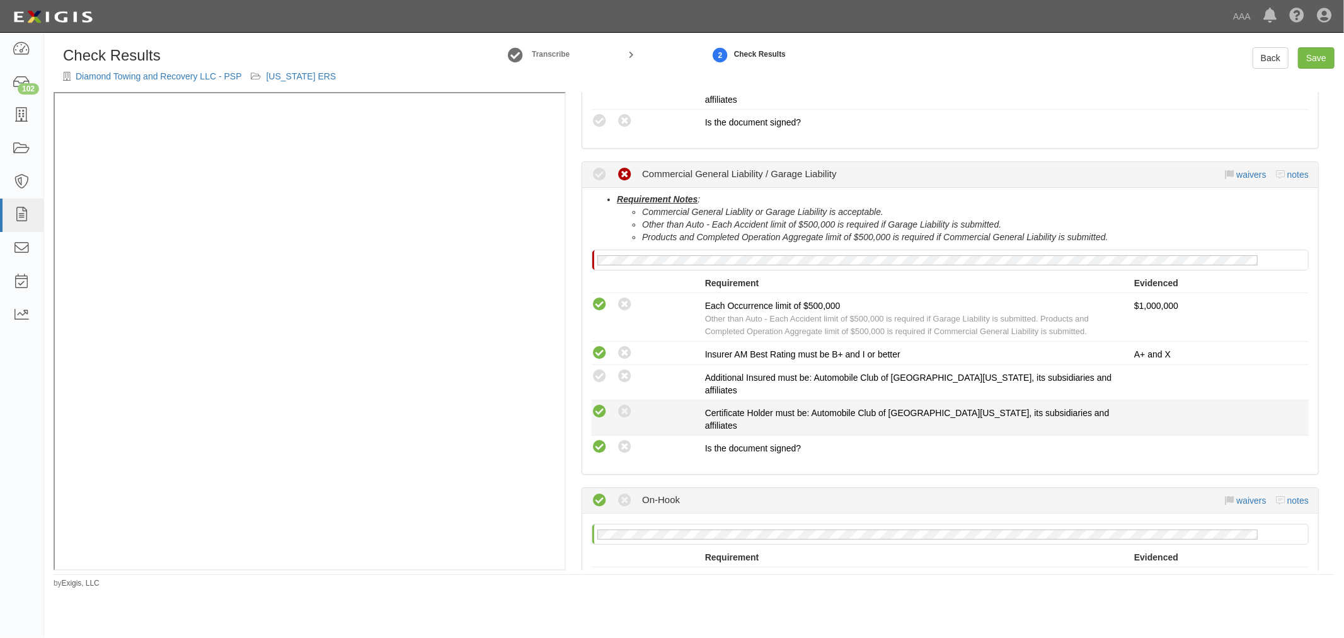
click at [601, 404] on icon at bounding box center [600, 412] width 16 height 16
radio input "true"
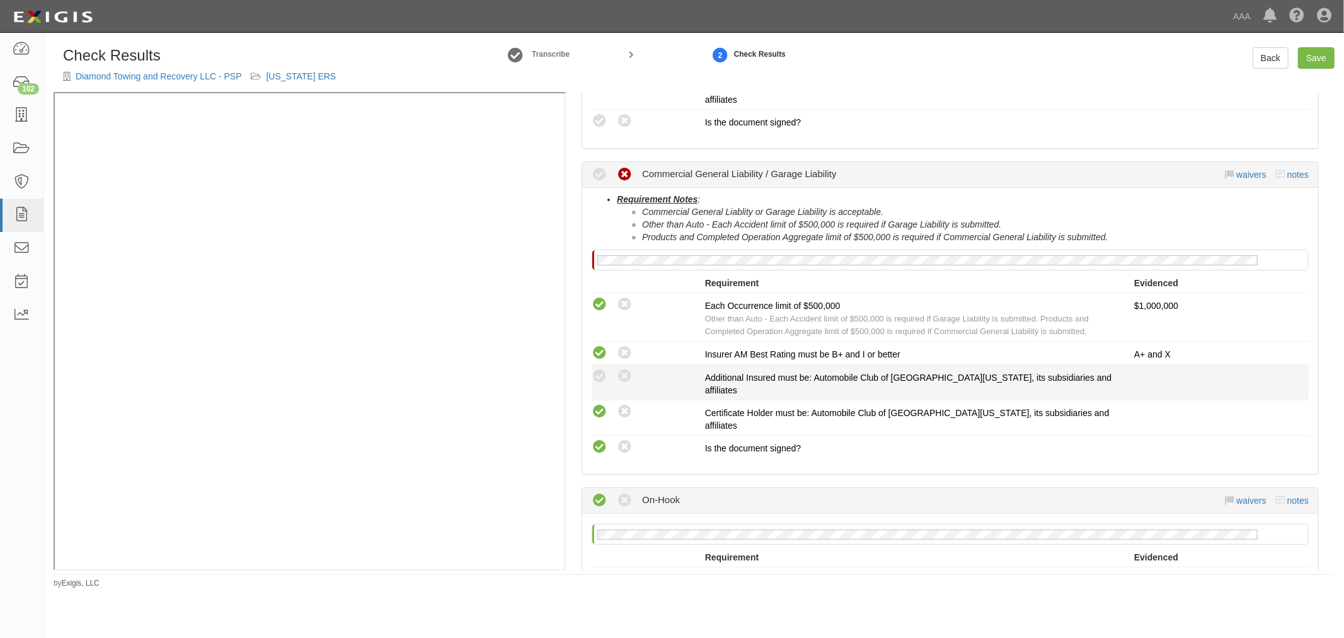
click at [589, 368] on div "Compliant Waived: Non-Compliant" at bounding box center [643, 376] width 123 height 16
click at [594, 369] on icon at bounding box center [600, 377] width 16 height 16
radio input "true"
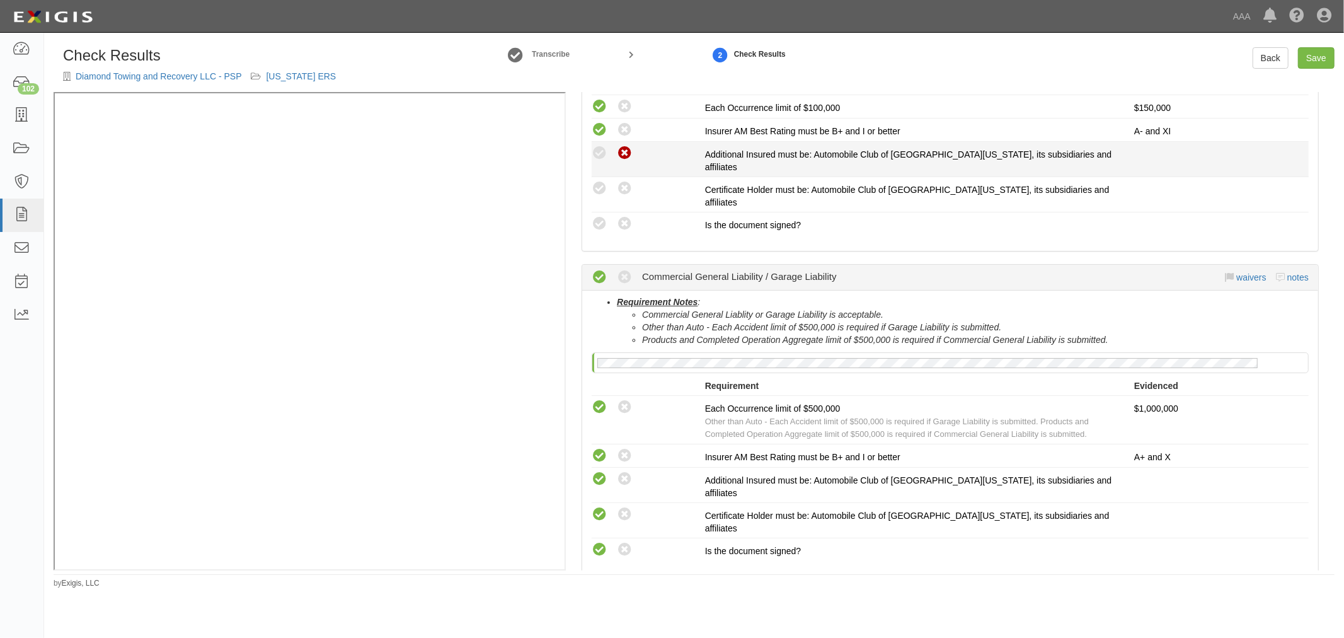
scroll to position [418, 0]
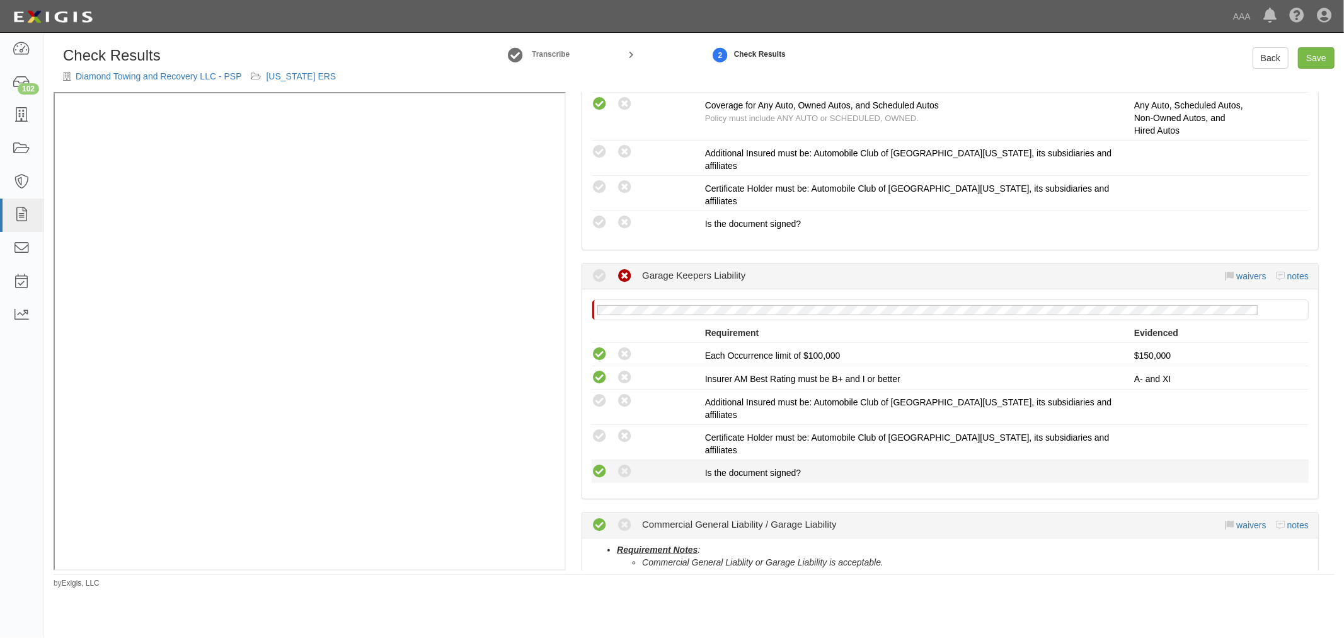
click at [597, 464] on icon at bounding box center [600, 472] width 16 height 16
radio input "true"
click at [597, 429] on icon at bounding box center [600, 437] width 16 height 16
radio input "true"
click at [596, 393] on icon at bounding box center [600, 401] width 16 height 16
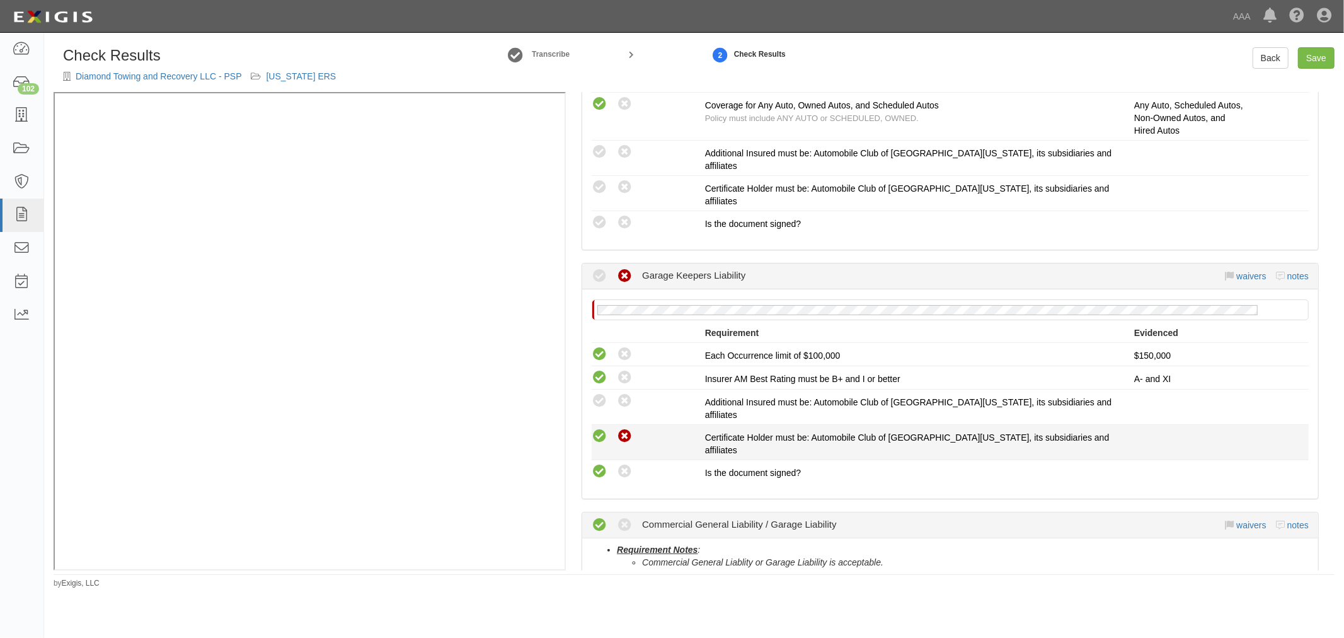
radio input "true"
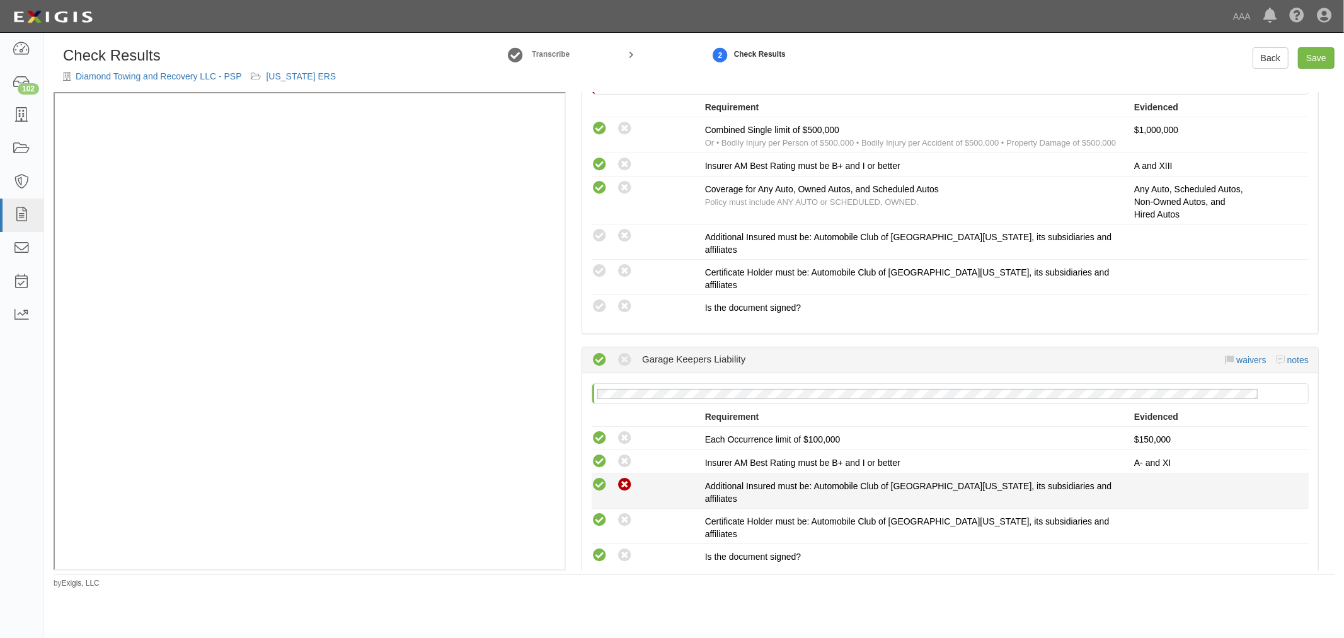
scroll to position [301, 0]
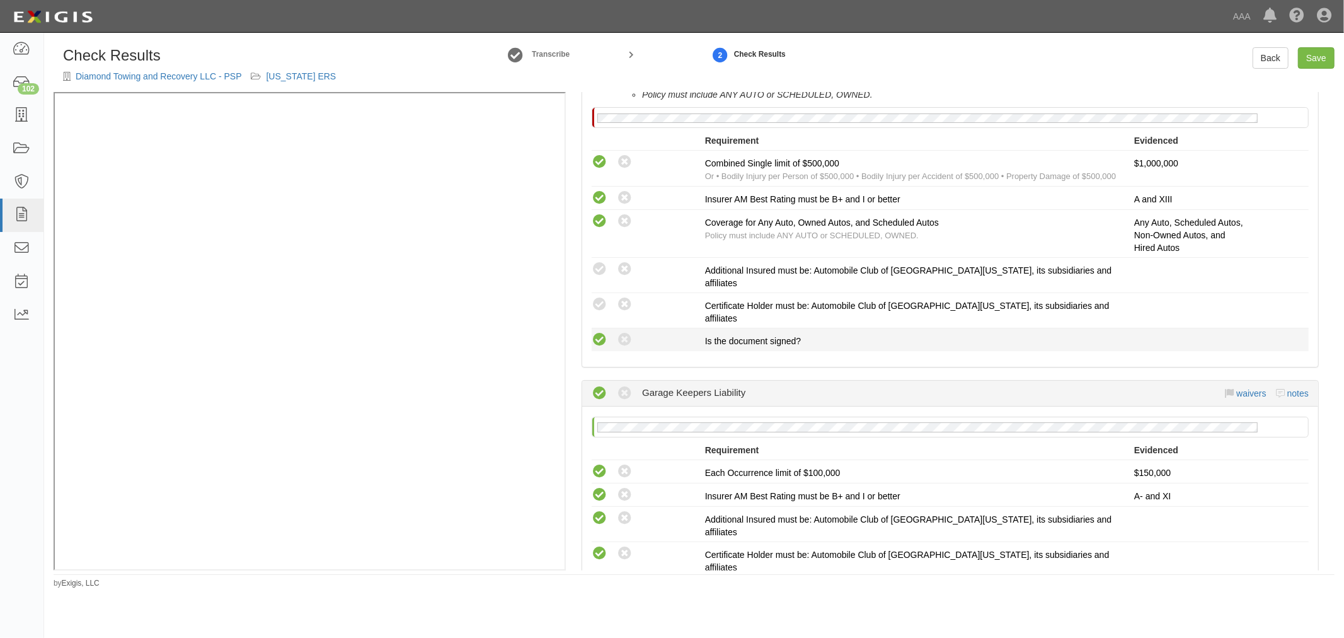
click at [597, 332] on icon at bounding box center [600, 340] width 16 height 16
radio input "true"
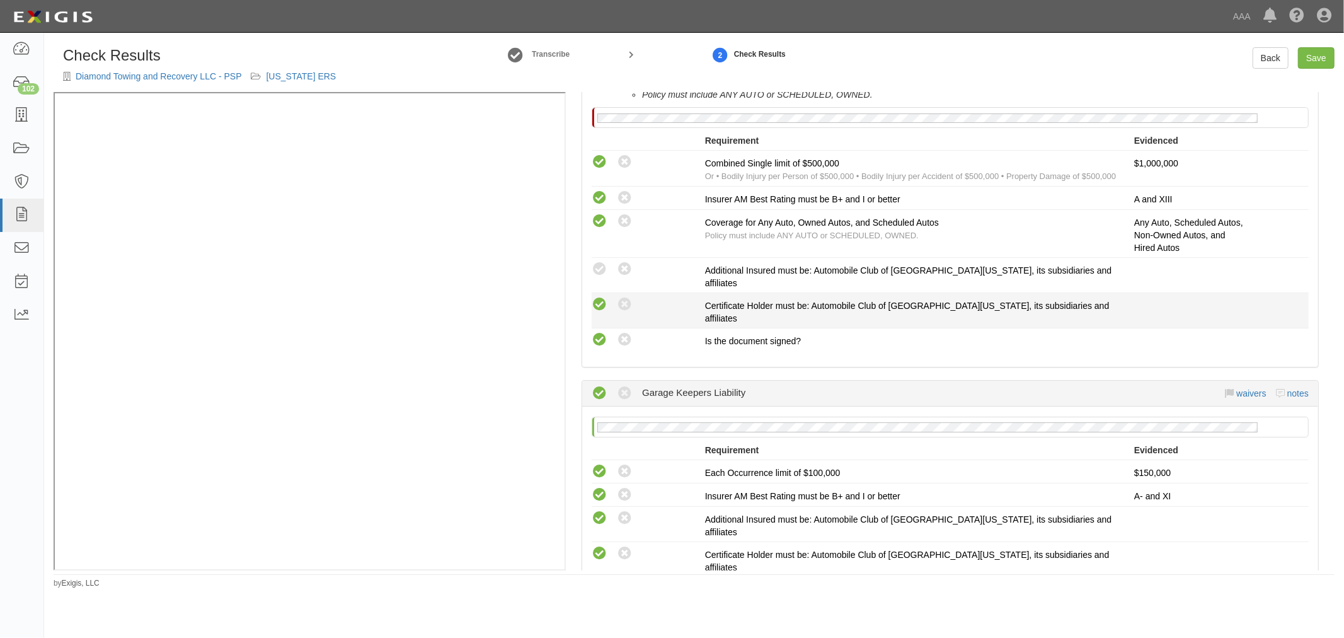
drag, startPoint x: 601, startPoint y: 291, endPoint x: 605, endPoint y: 267, distance: 24.3
click at [602, 297] on icon at bounding box center [600, 305] width 16 height 16
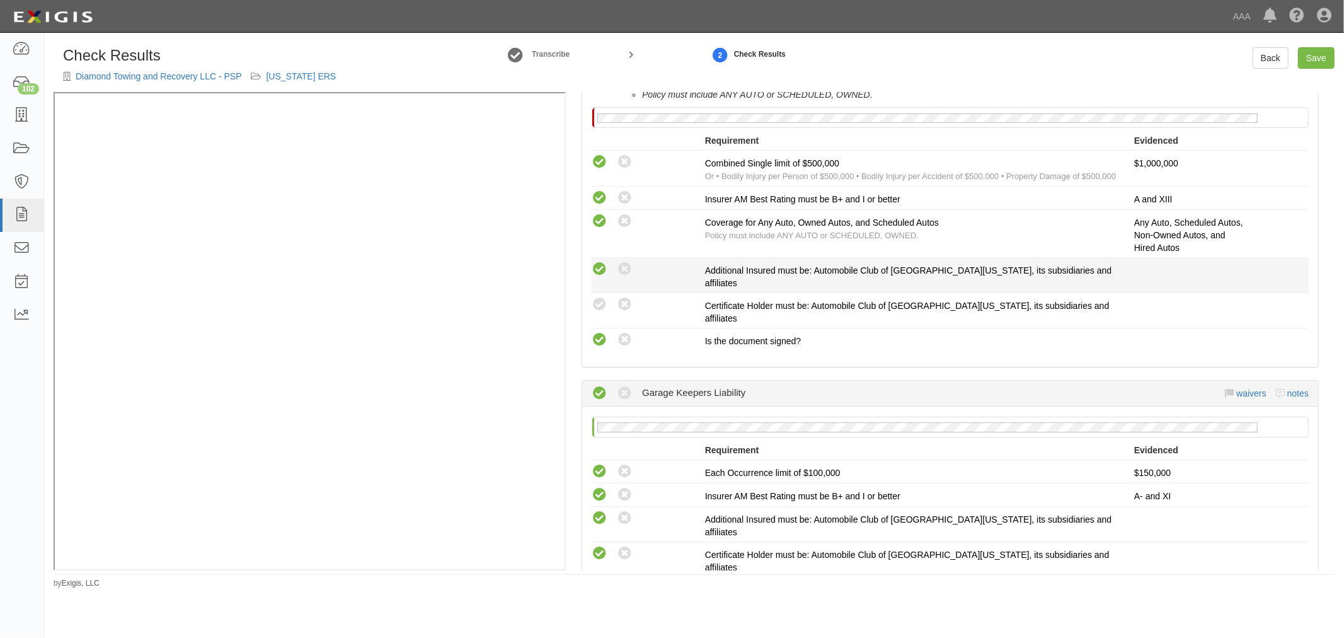
radio input "true"
click at [605, 267] on icon at bounding box center [600, 270] width 16 height 16
radio input "true"
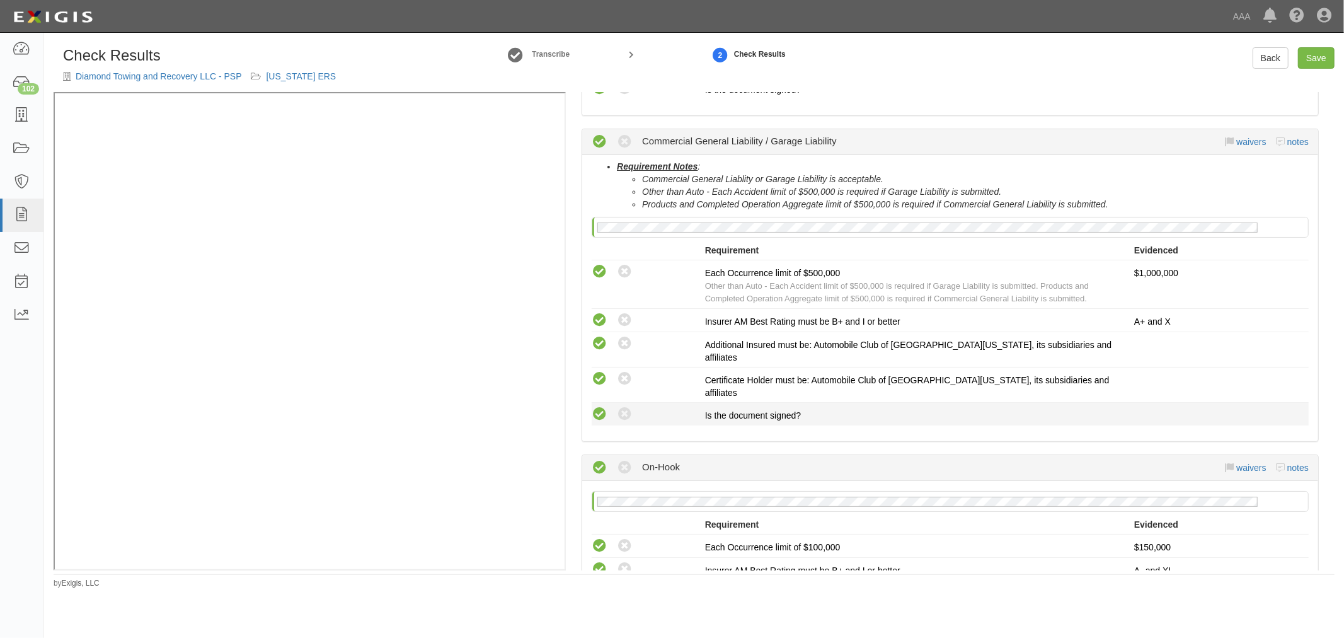
scroll to position [769, 0]
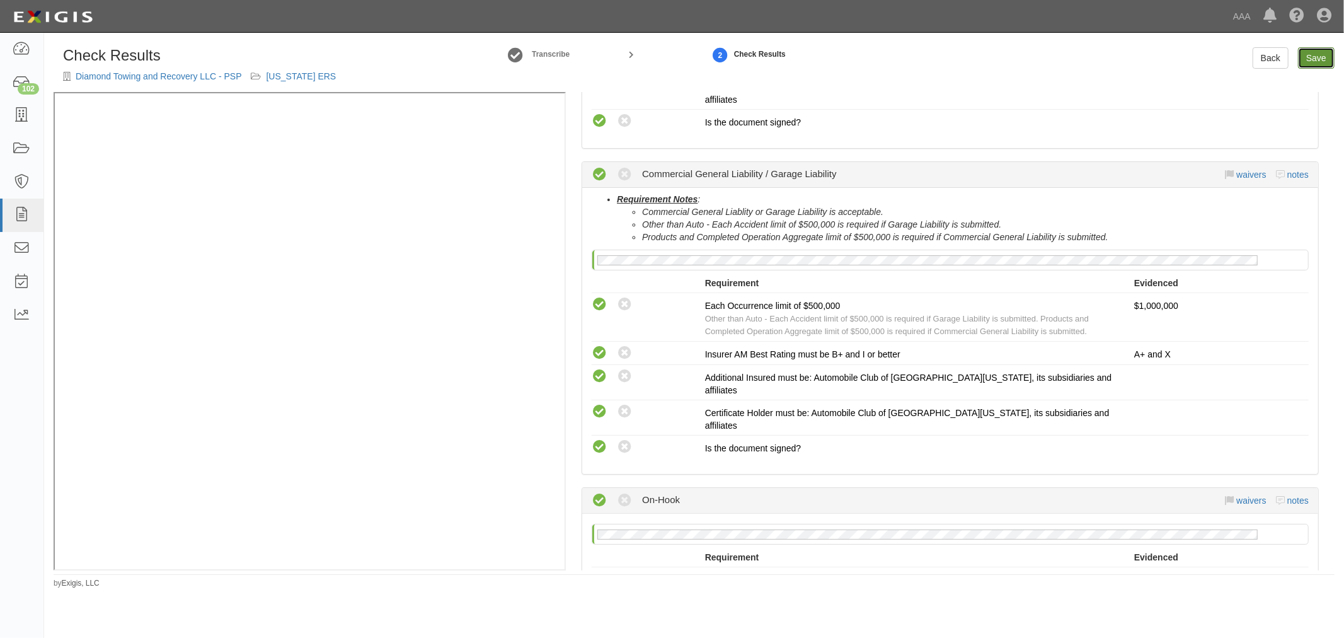
click at [1301, 60] on link "Save" at bounding box center [1316, 57] width 37 height 21
radio input "true"
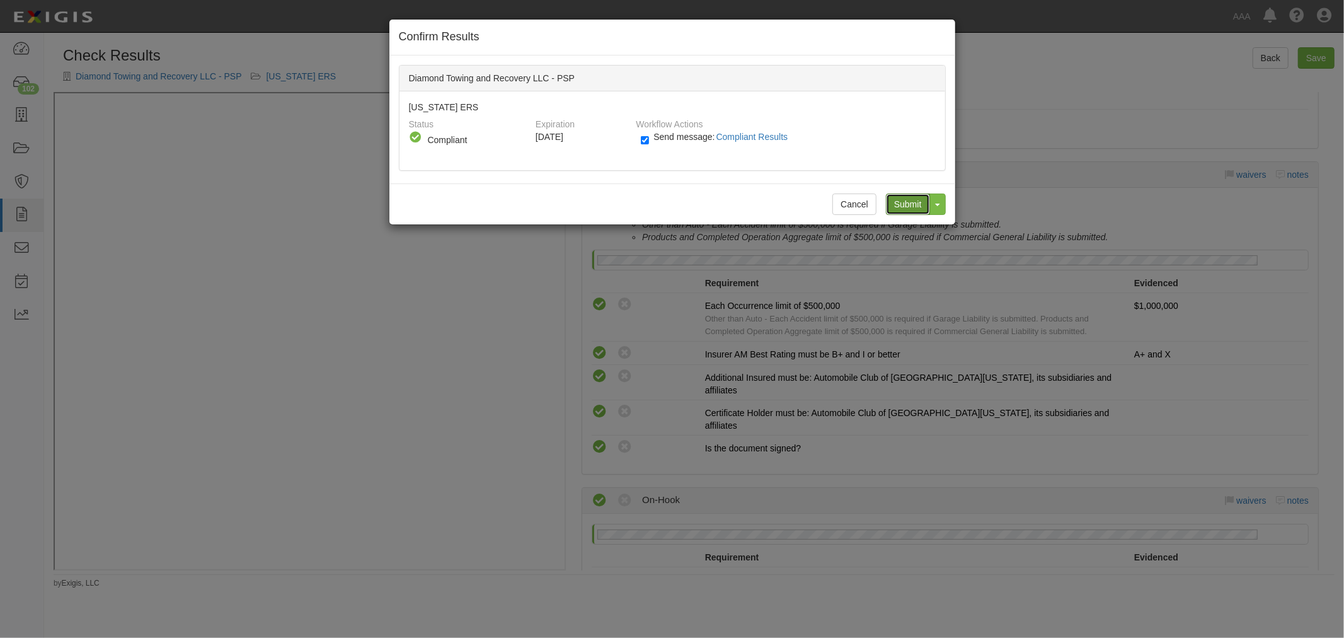
click at [909, 205] on input "Submit" at bounding box center [908, 203] width 44 height 21
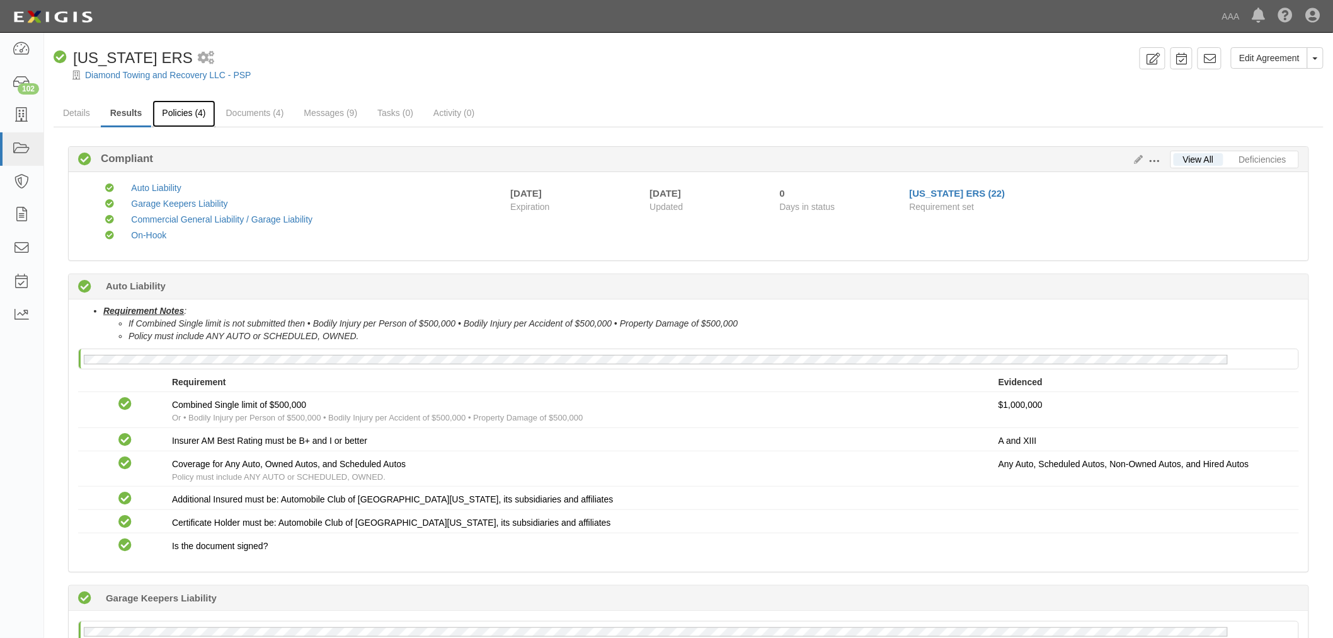
click at [172, 121] on link "Policies (4)" at bounding box center [183, 113] width 62 height 27
